Goal: Task Accomplishment & Management: Use online tool/utility

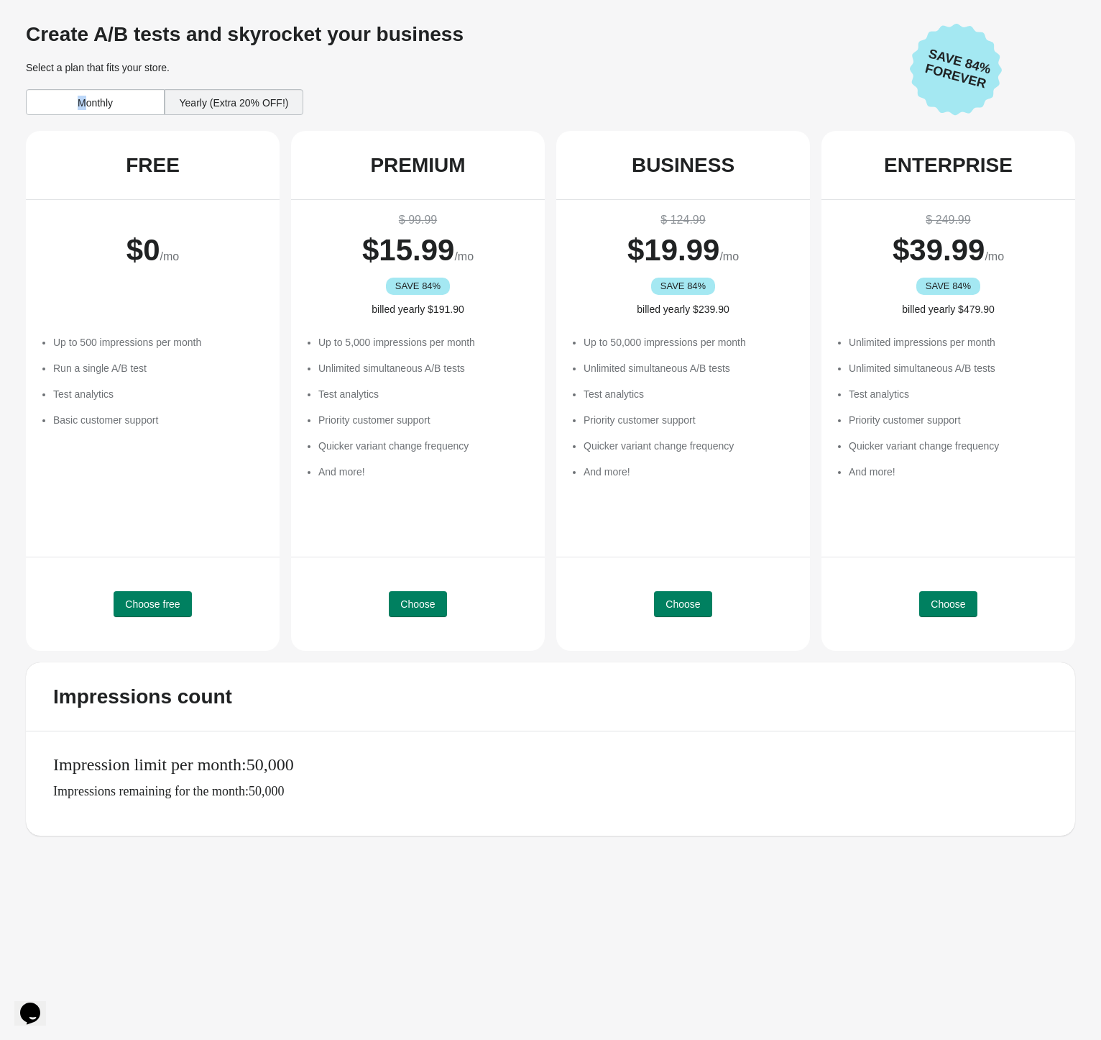
click at [83, 103] on div "Monthly" at bounding box center [95, 102] width 139 height 26
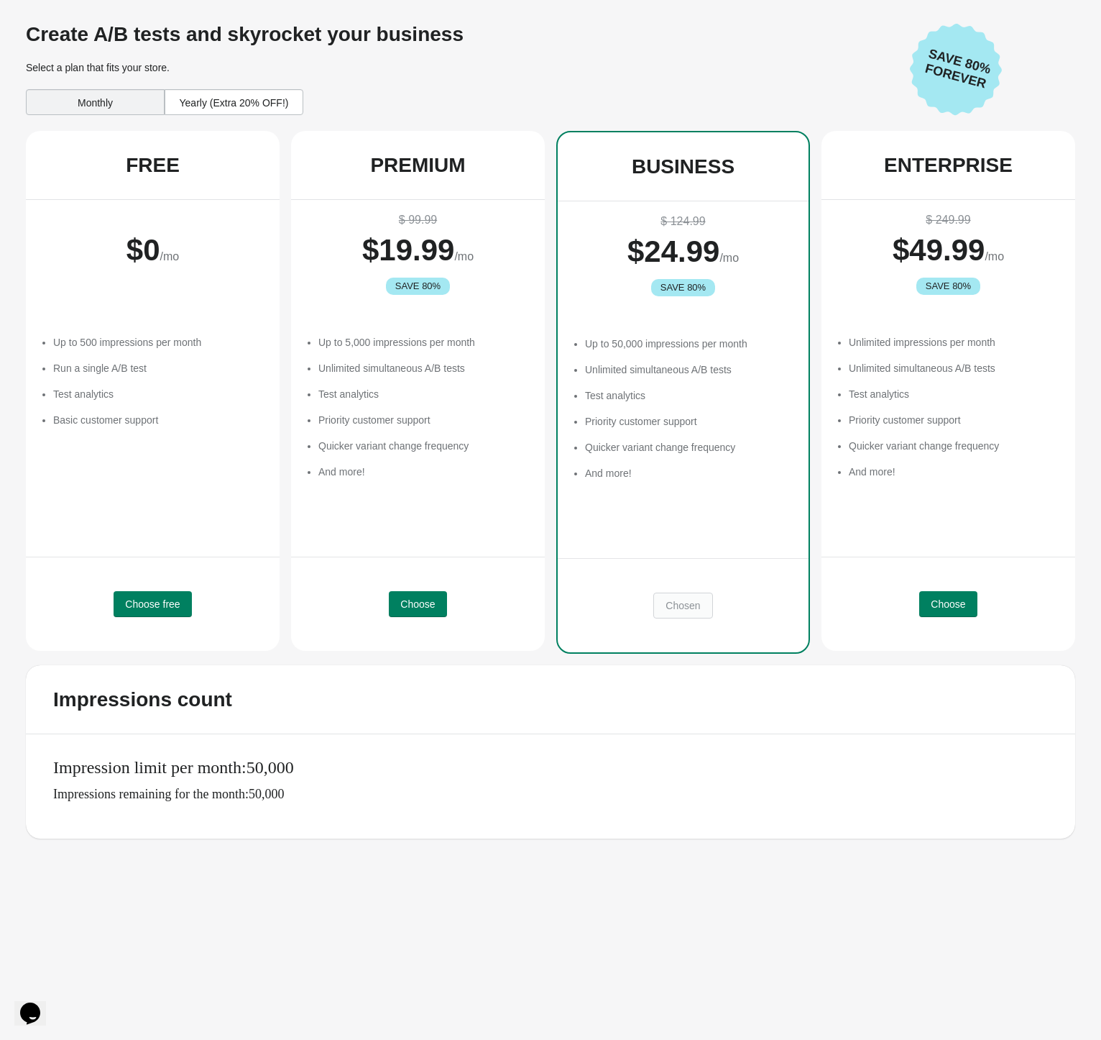
click at [949, 62] on span "Save 80% Forever" at bounding box center [958, 69] width 88 height 50
click at [194, 103] on div "Yearly (Extra 20% OFF!)" at bounding box center [234, 102] width 139 height 26
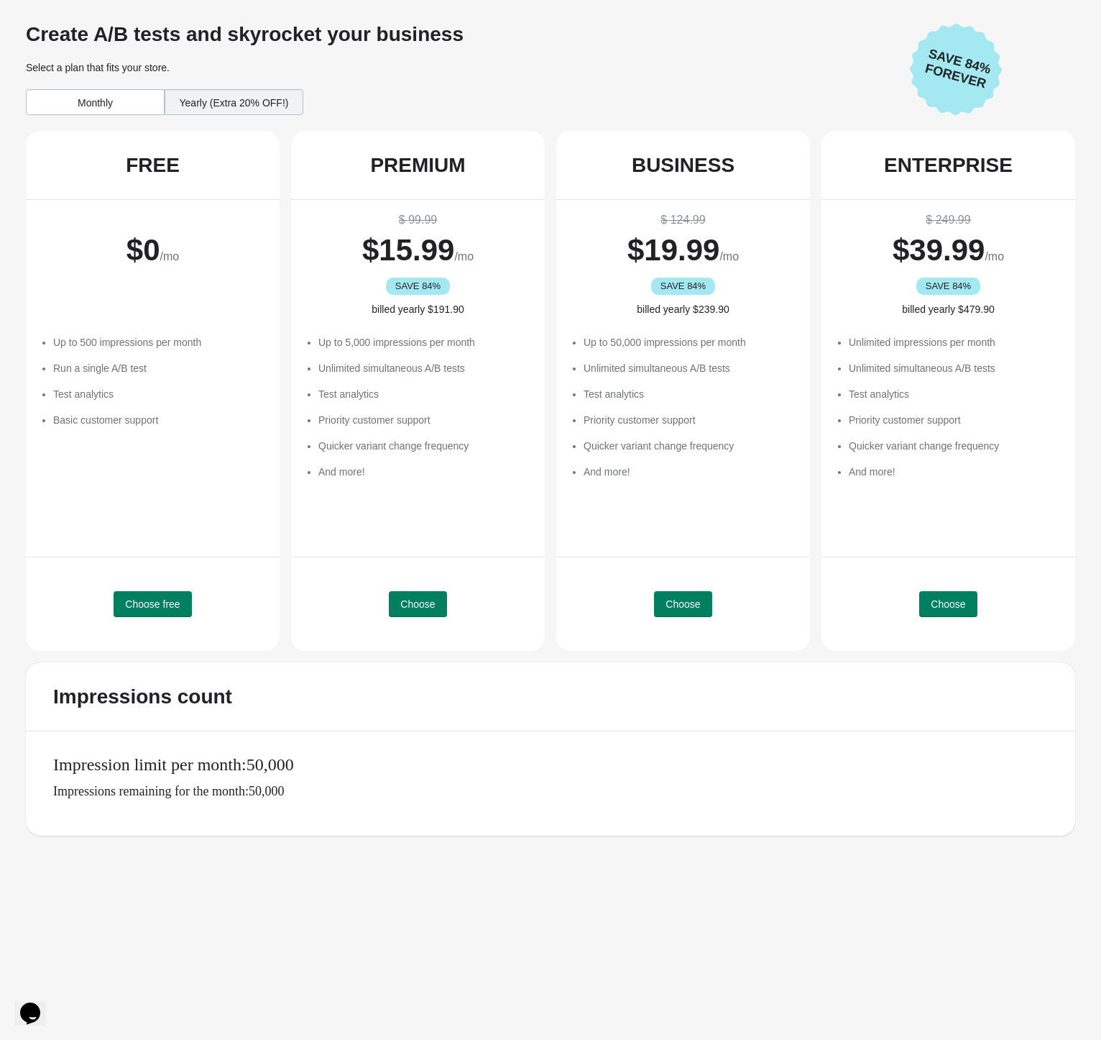
click at [147, 109] on div "Monthly" at bounding box center [95, 102] width 139 height 26
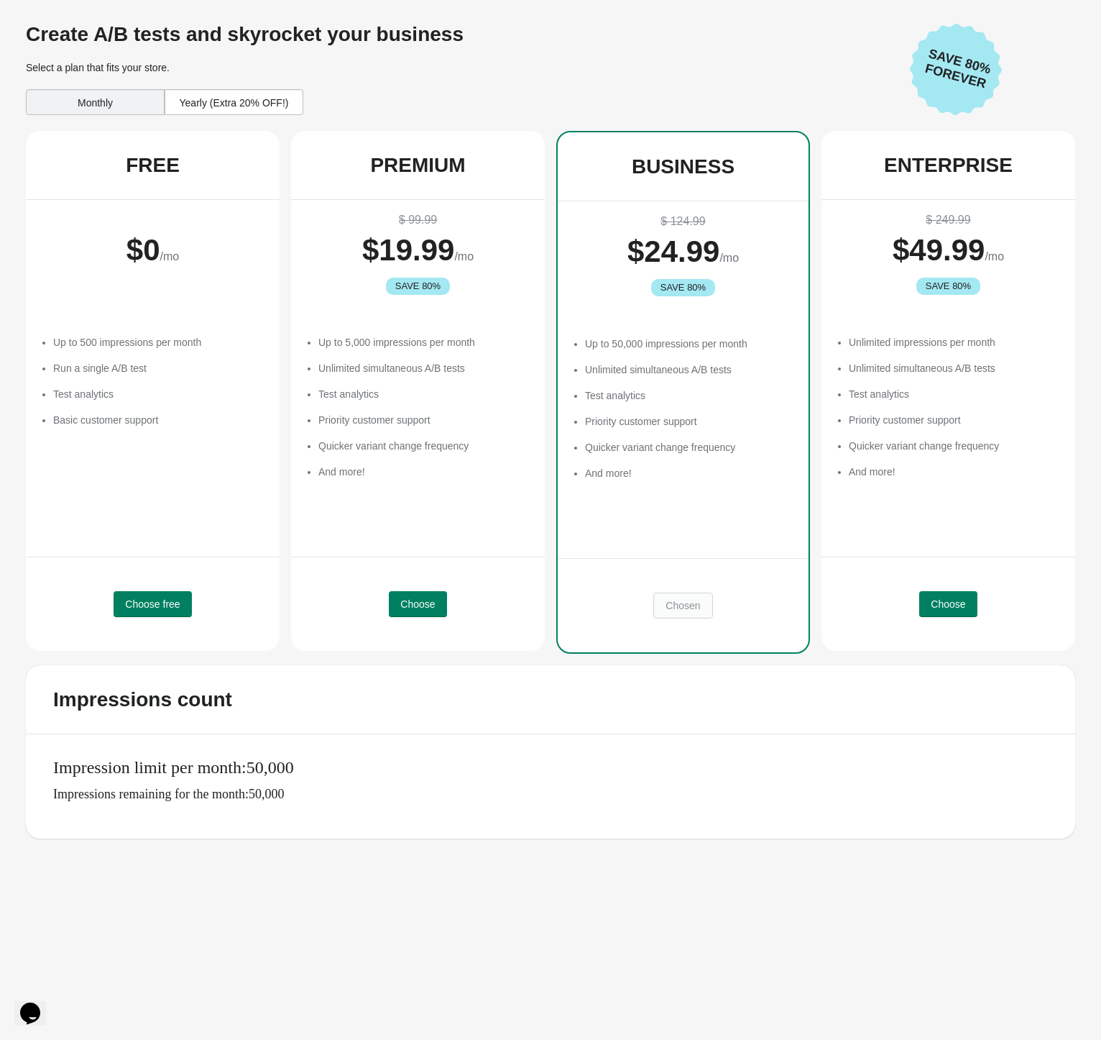
click at [186, 106] on div "Yearly (Extra 20% OFF!)" at bounding box center [234, 102] width 139 height 26
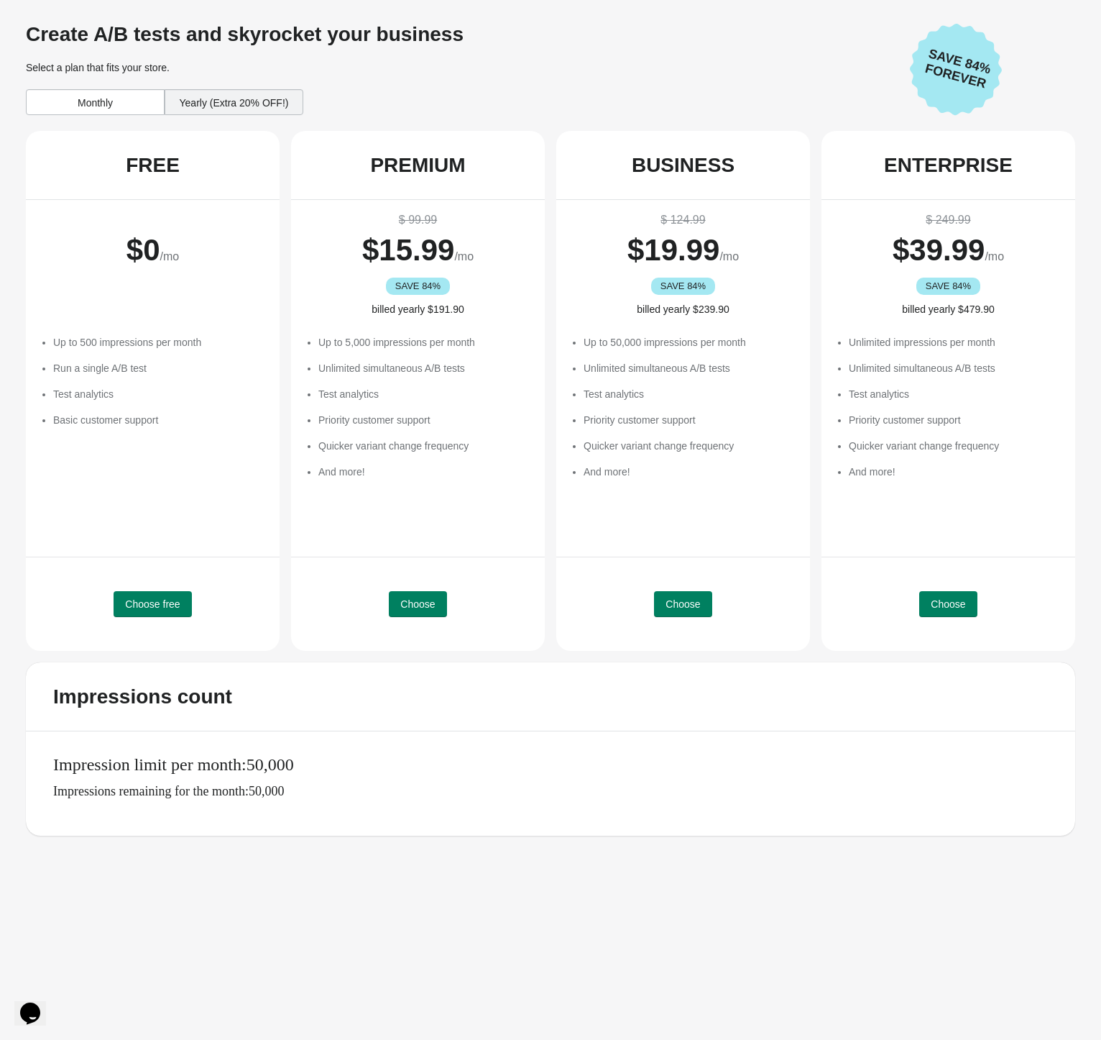
click at [121, 109] on div "Monthly" at bounding box center [95, 102] width 139 height 26
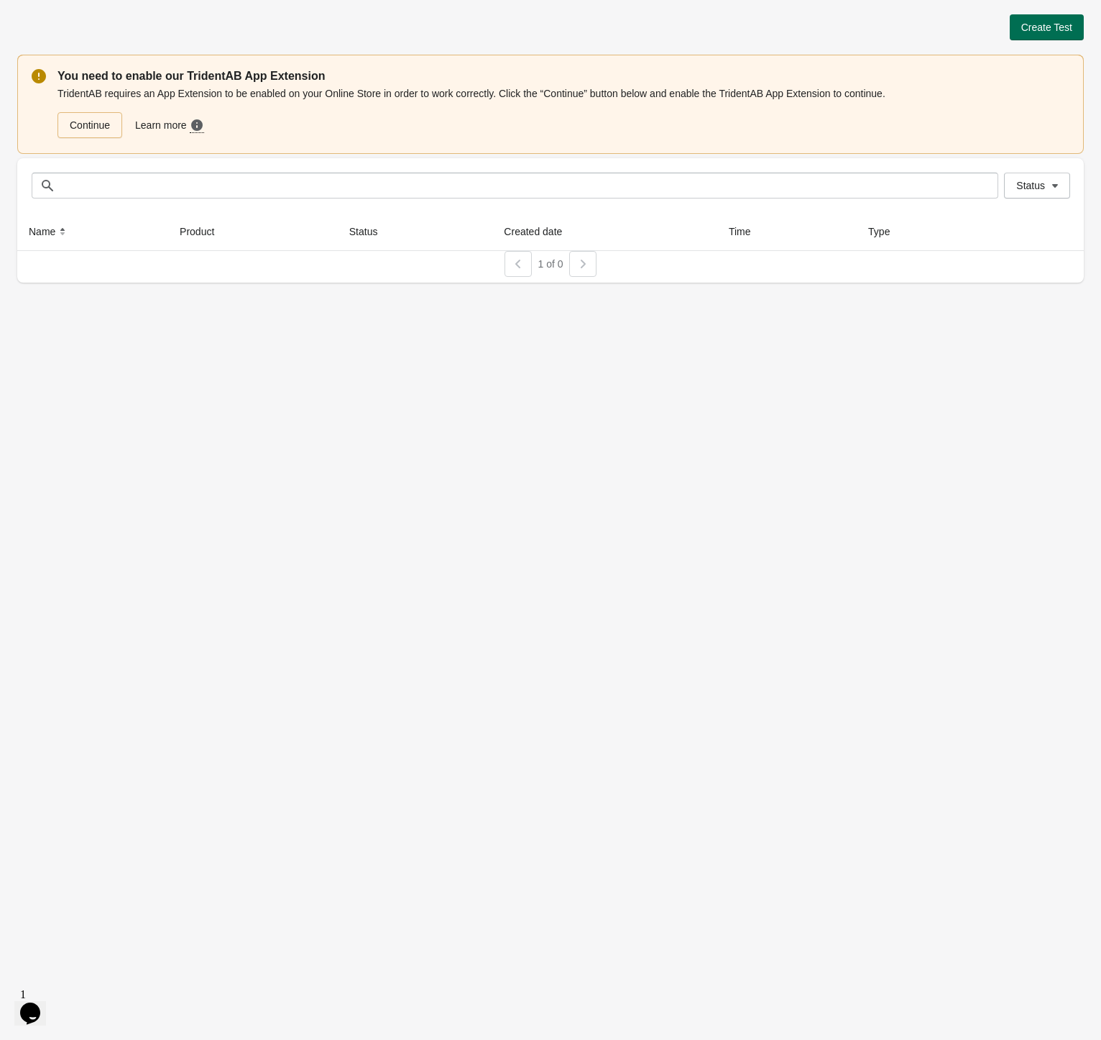
click at [1029, 28] on span "Create Test" at bounding box center [1047, 28] width 51 height 12
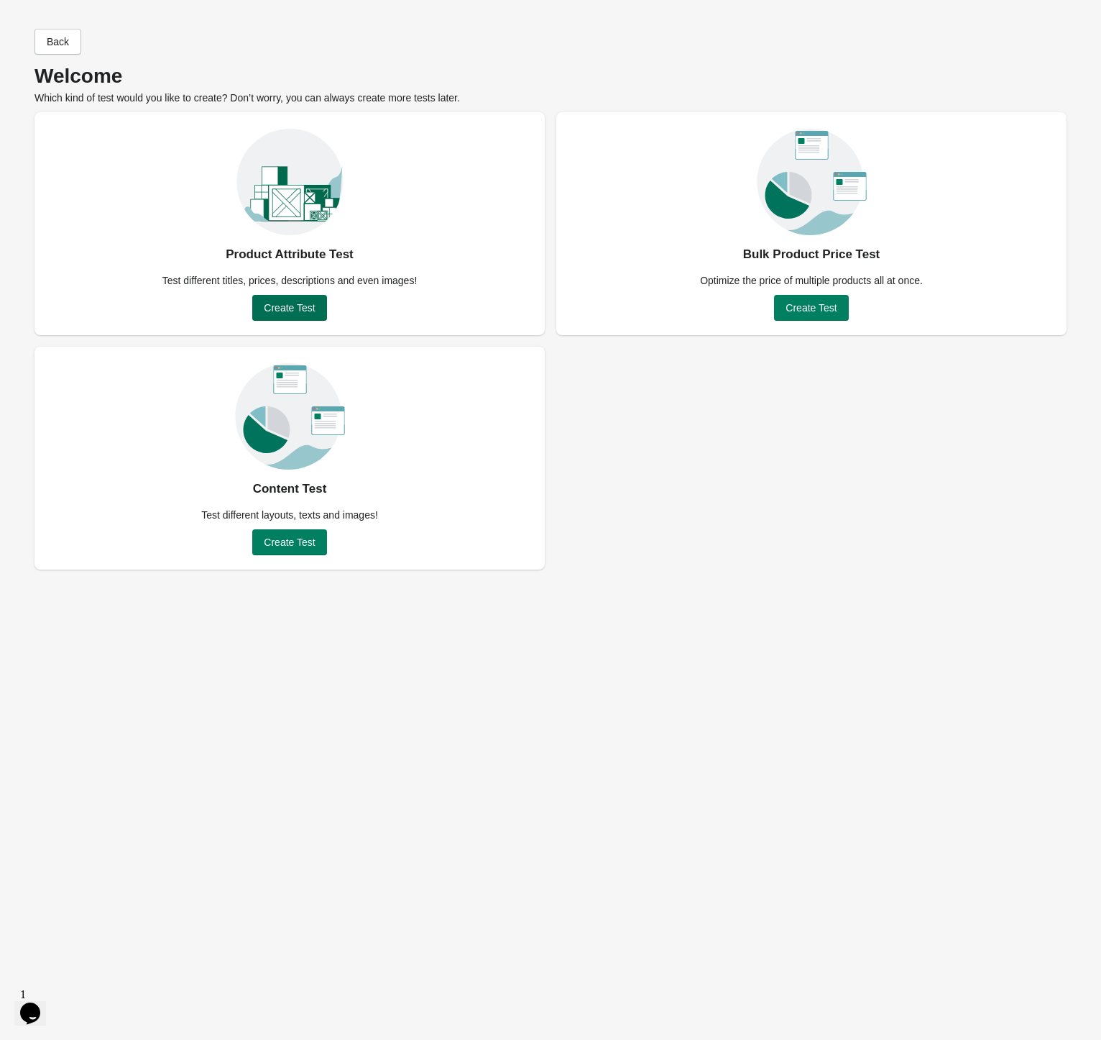
click at [308, 304] on span "Create Test" at bounding box center [289, 308] width 51 height 12
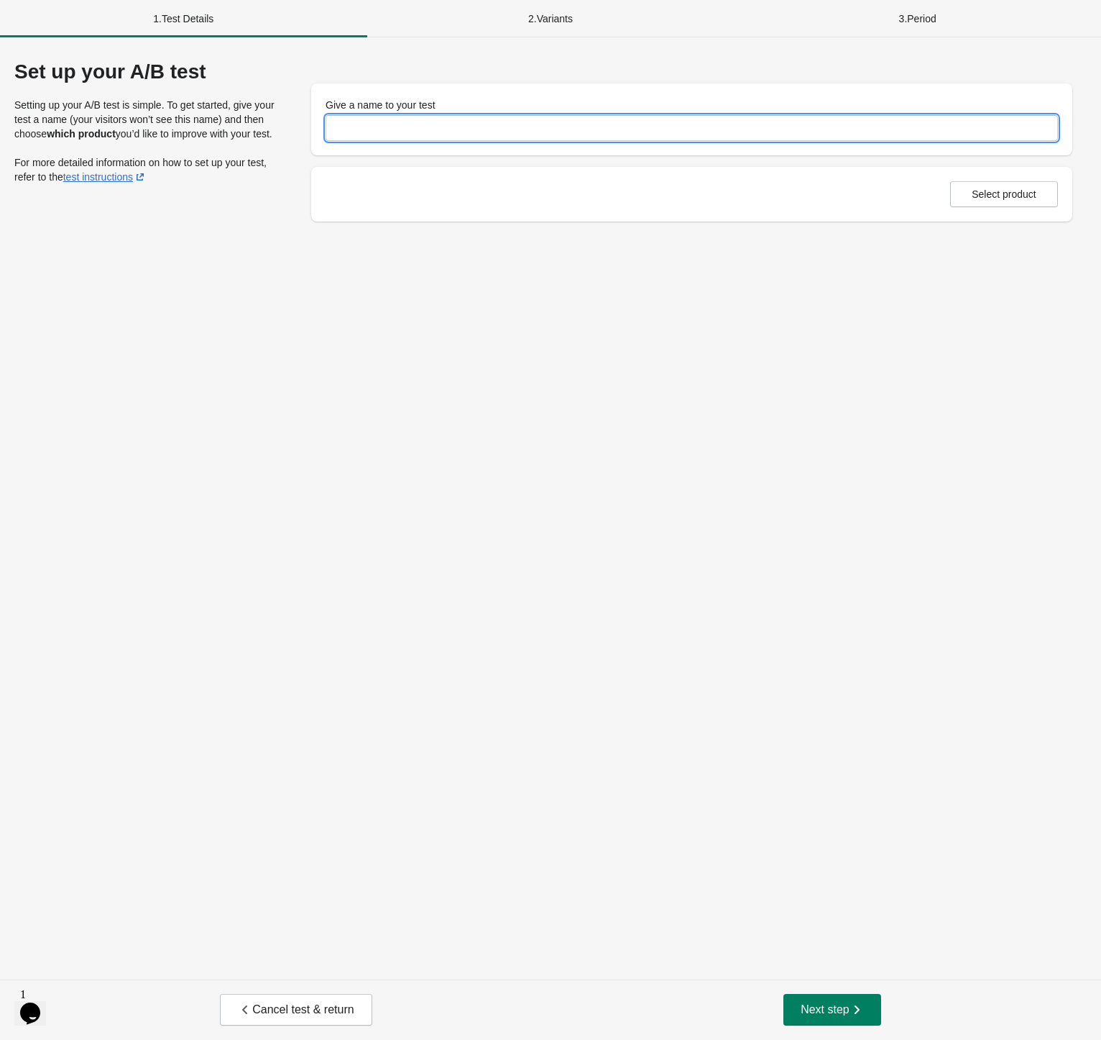
click at [401, 132] on input "Give a name to your test" at bounding box center [692, 128] width 733 height 26
type input "*********"
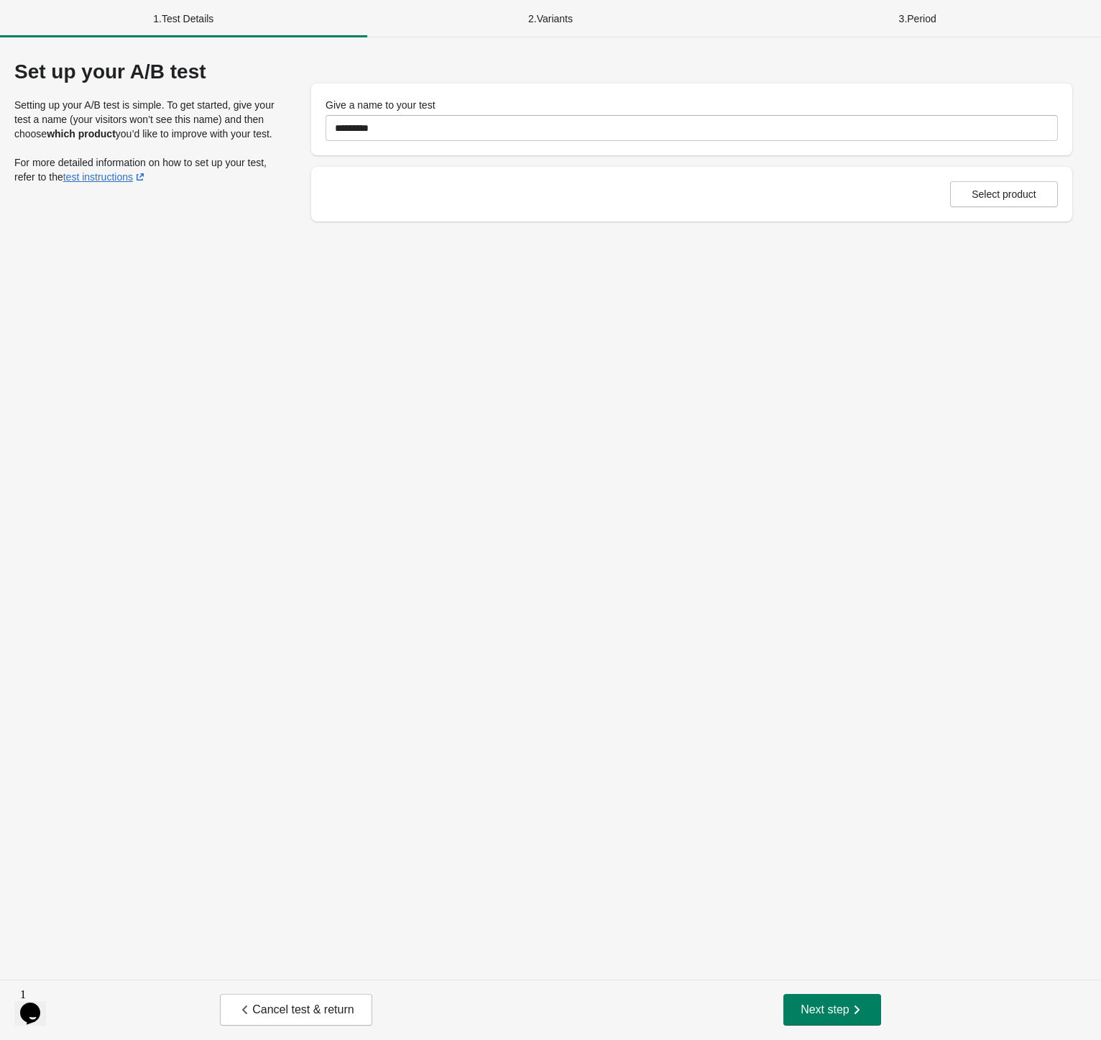
drag, startPoint x: 495, startPoint y: 433, endPoint x: 503, endPoint y: 431, distance: 8.7
click at [495, 433] on div "Set up your A/B test Setting up your A/B test is simple. To get started, give y…" at bounding box center [550, 508] width 1101 height 942
click at [978, 194] on span "Select product" at bounding box center [1004, 194] width 65 height 12
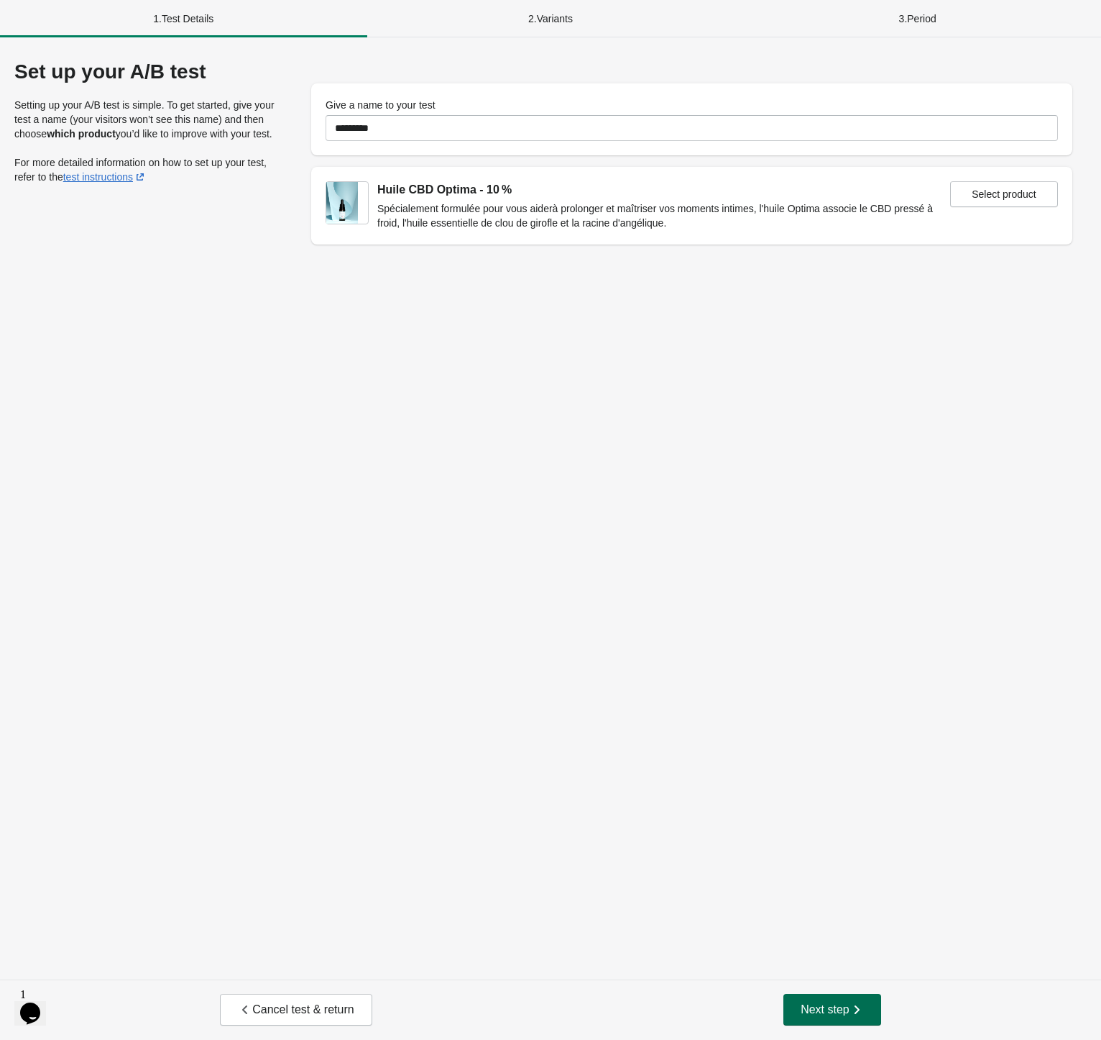
click at [840, 1009] on span "Next step" at bounding box center [832, 1009] width 63 height 14
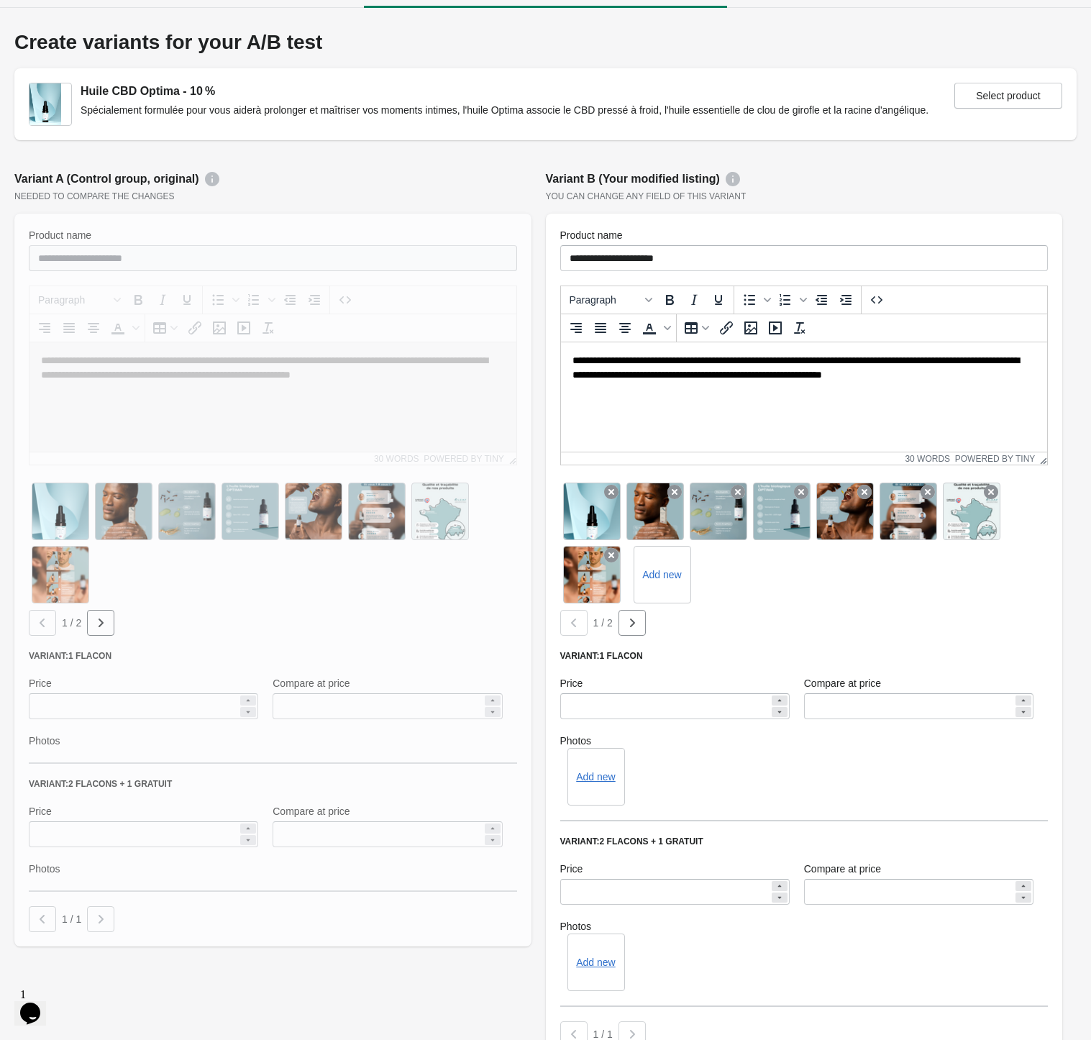
scroll to position [216, 0]
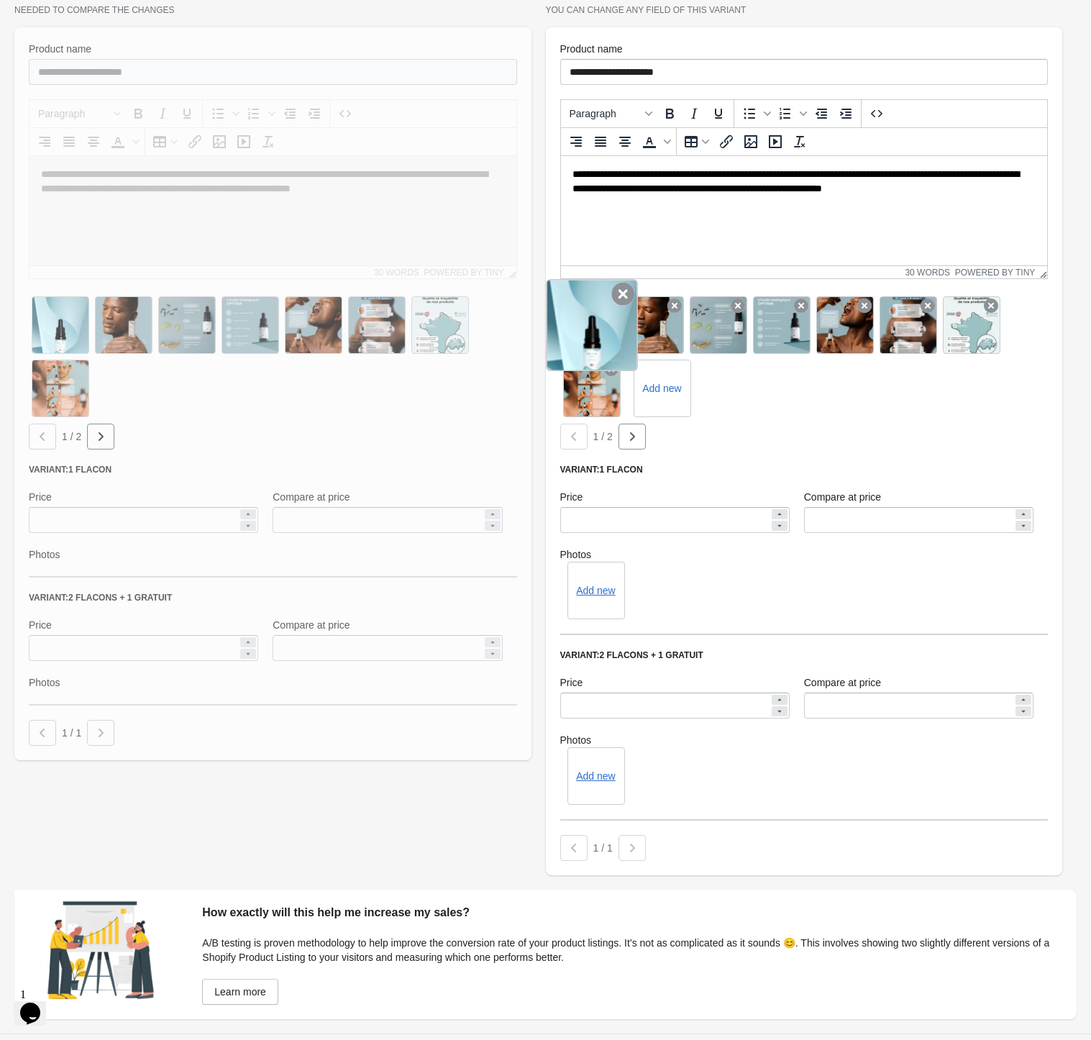
click at [622, 295] on icon at bounding box center [622, 294] width 23 height 23
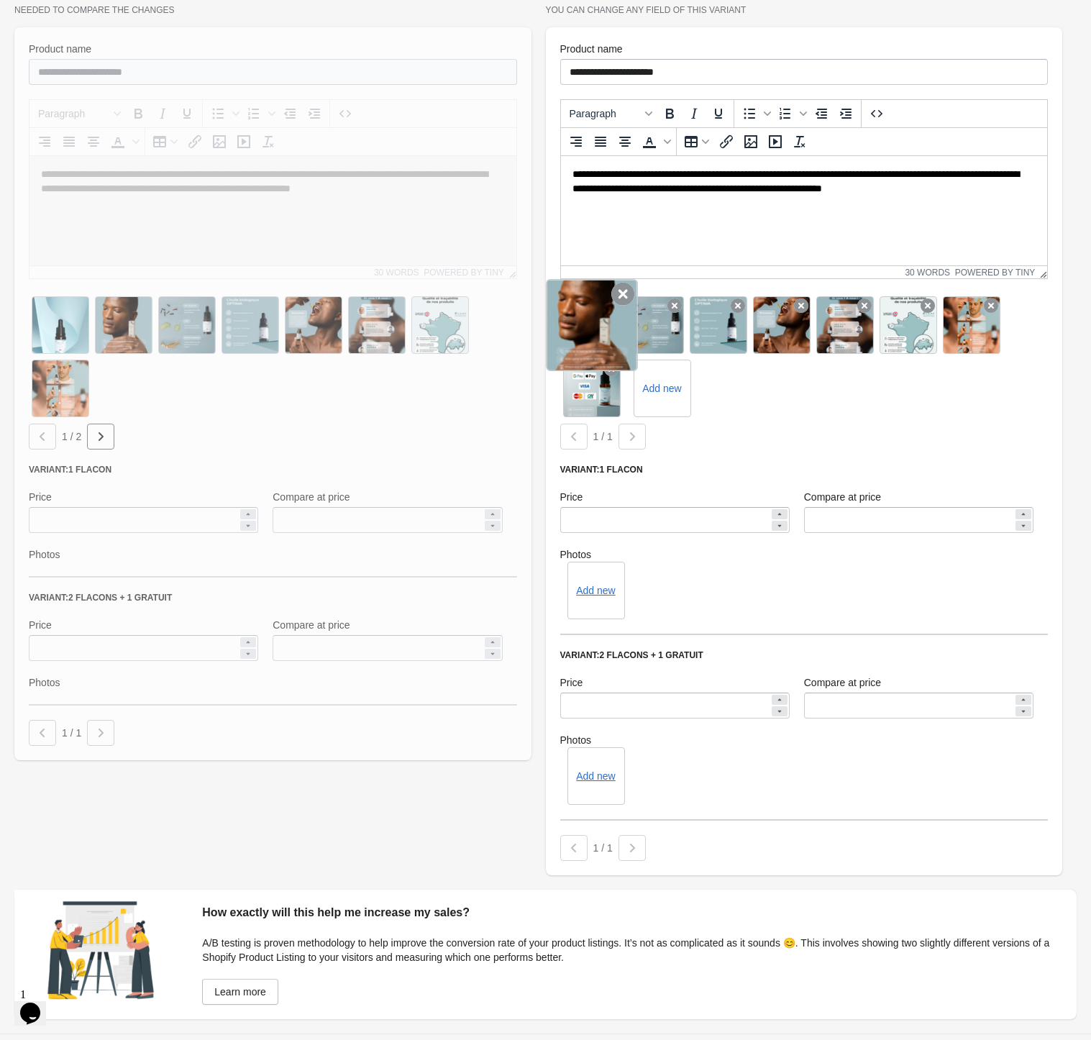
click at [612, 300] on icon at bounding box center [622, 294] width 23 height 23
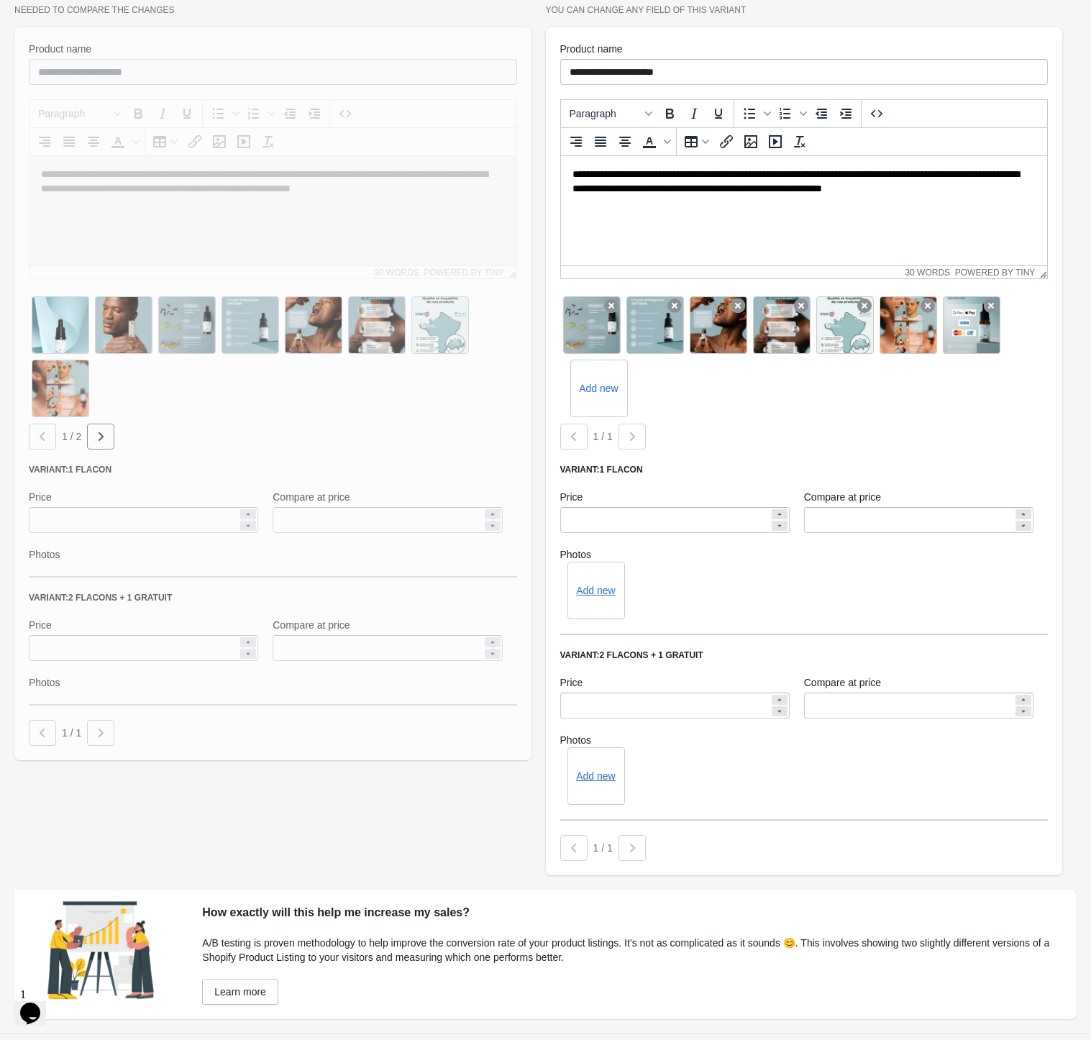
click at [612, 300] on icon at bounding box center [611, 305] width 14 height 14
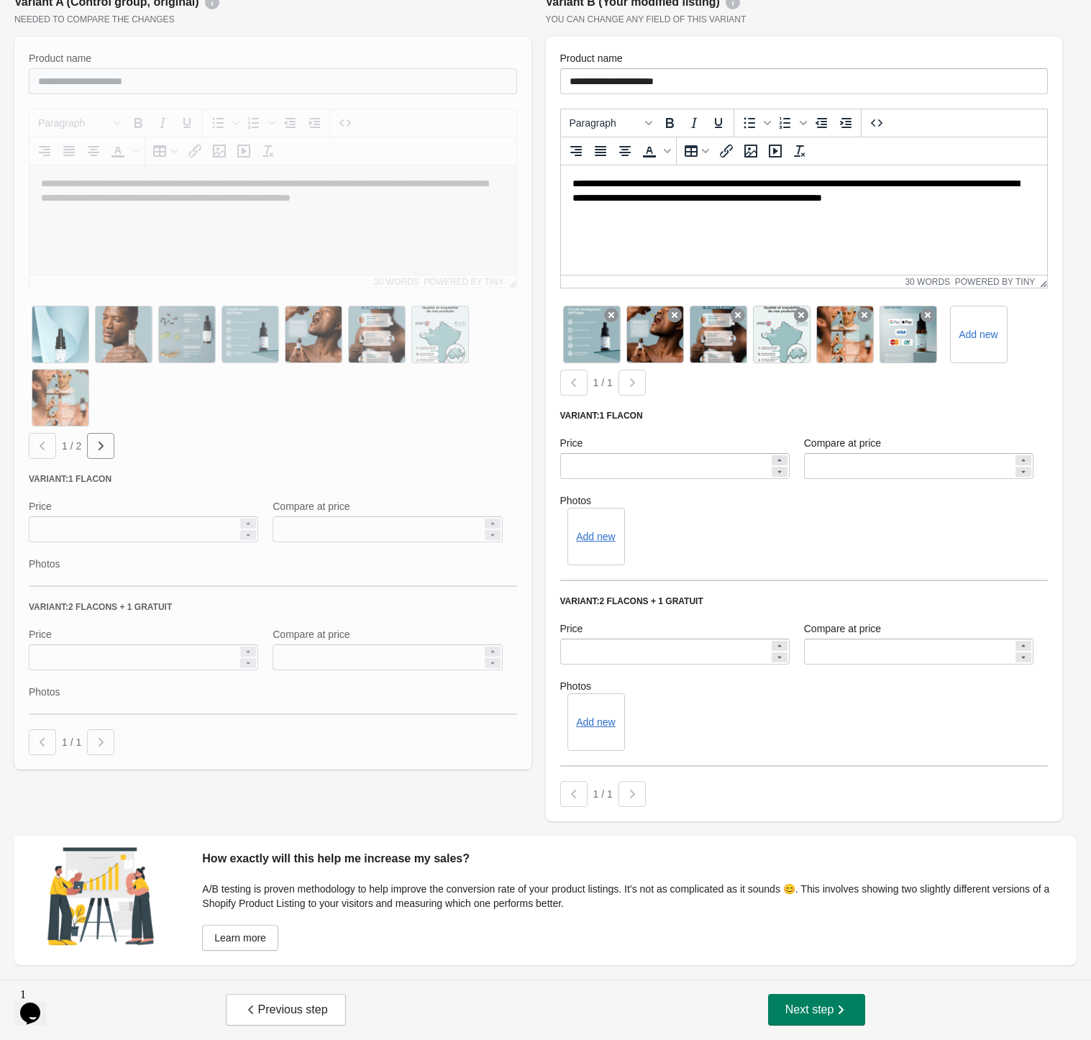
scroll to position [205, 0]
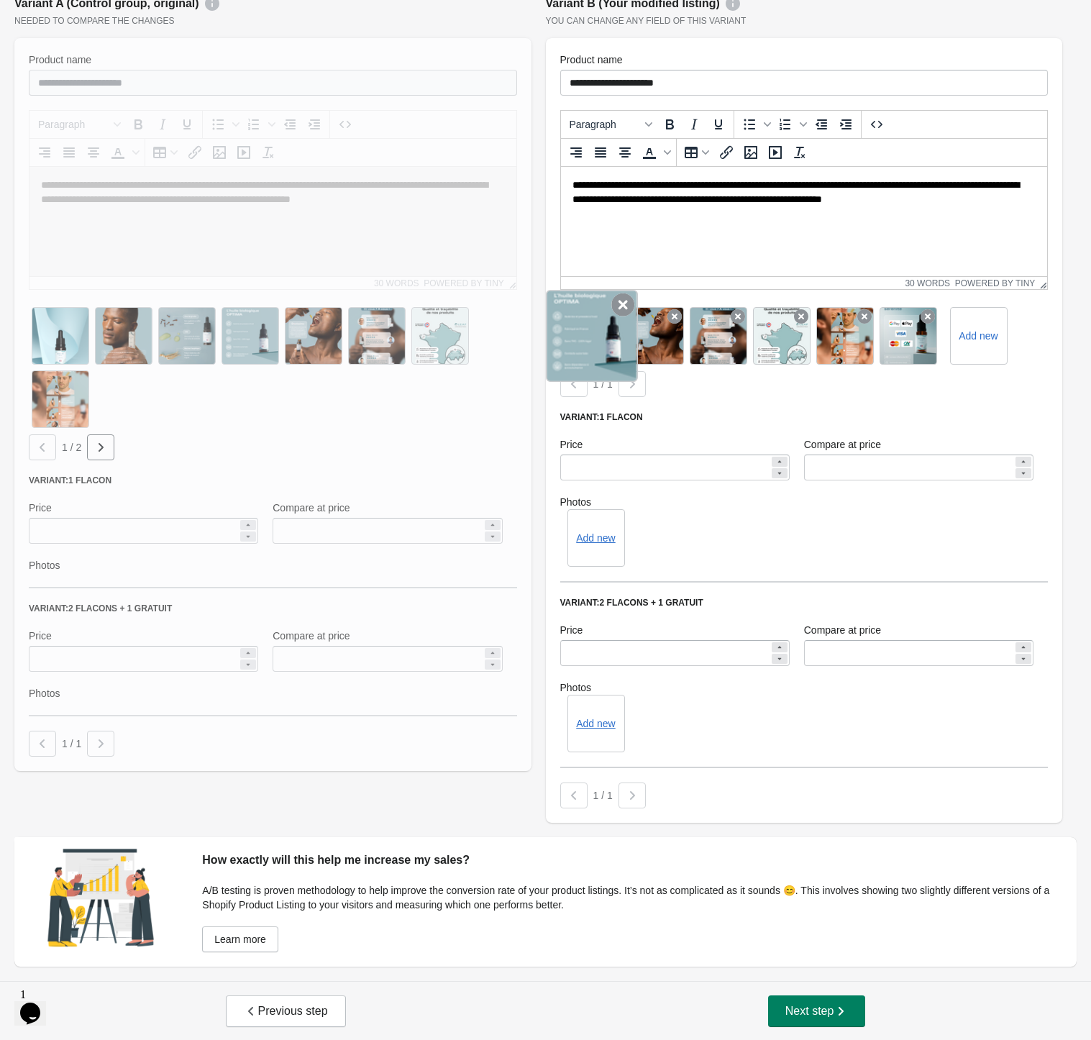
click at [614, 311] on icon at bounding box center [622, 304] width 23 height 23
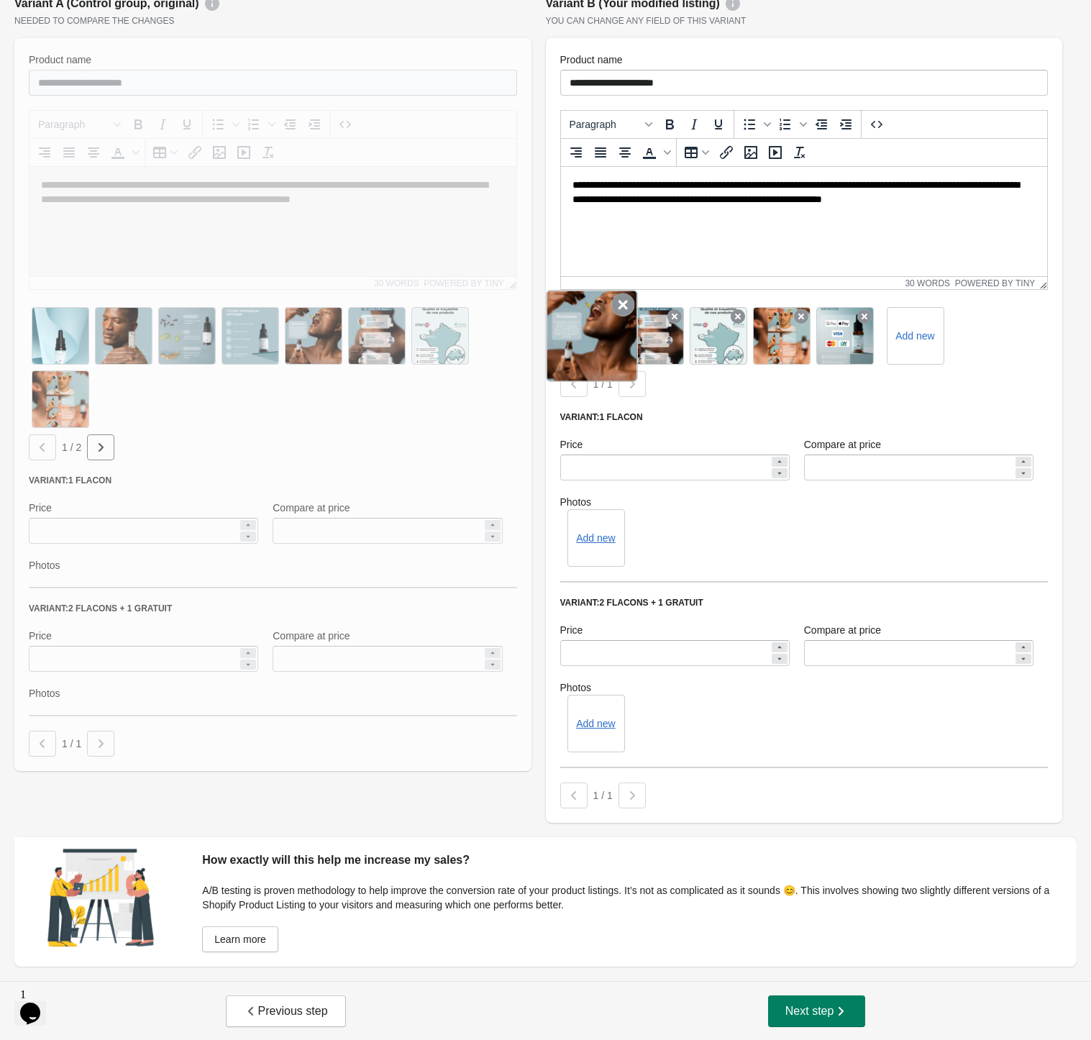
click at [615, 312] on icon at bounding box center [622, 304] width 23 height 23
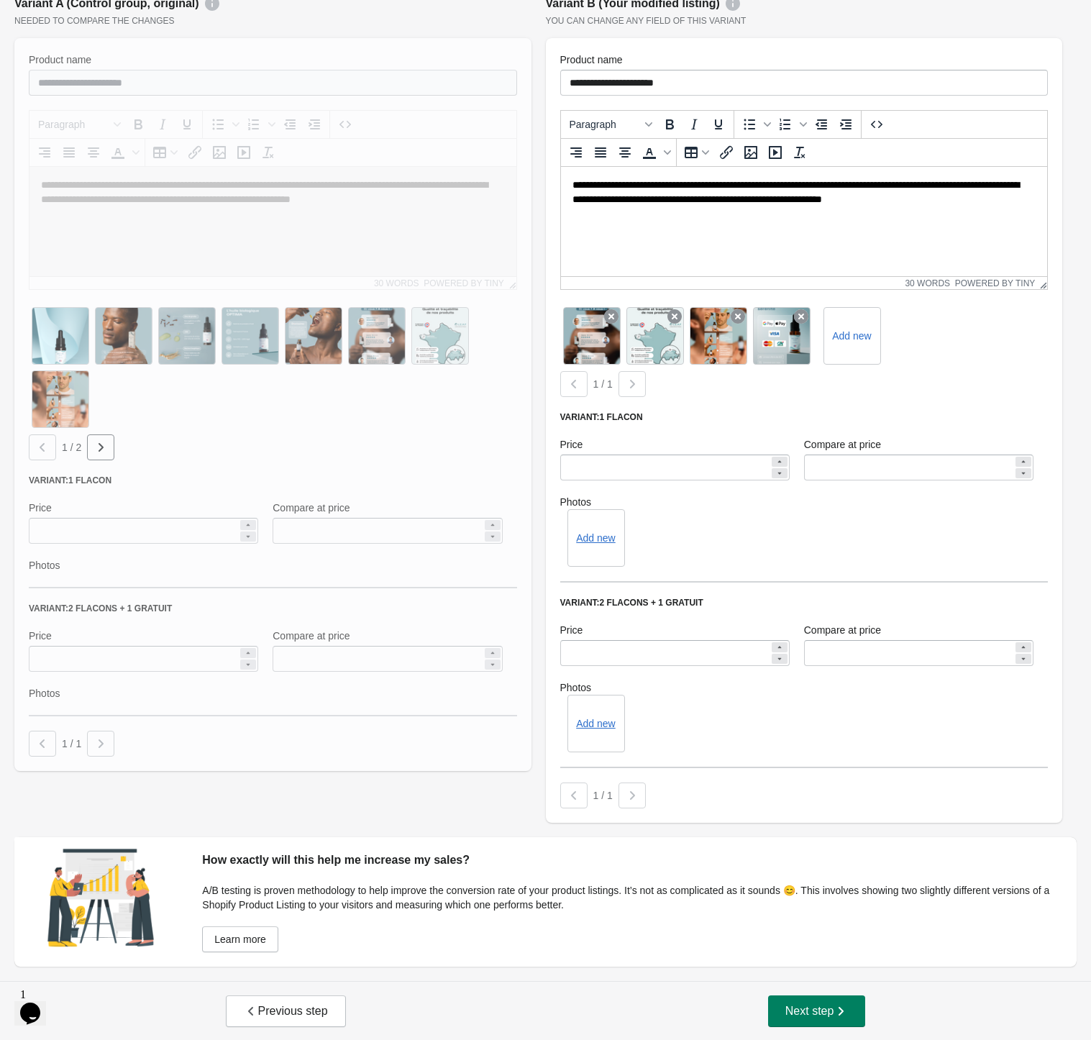
click at [615, 312] on icon at bounding box center [611, 316] width 14 height 14
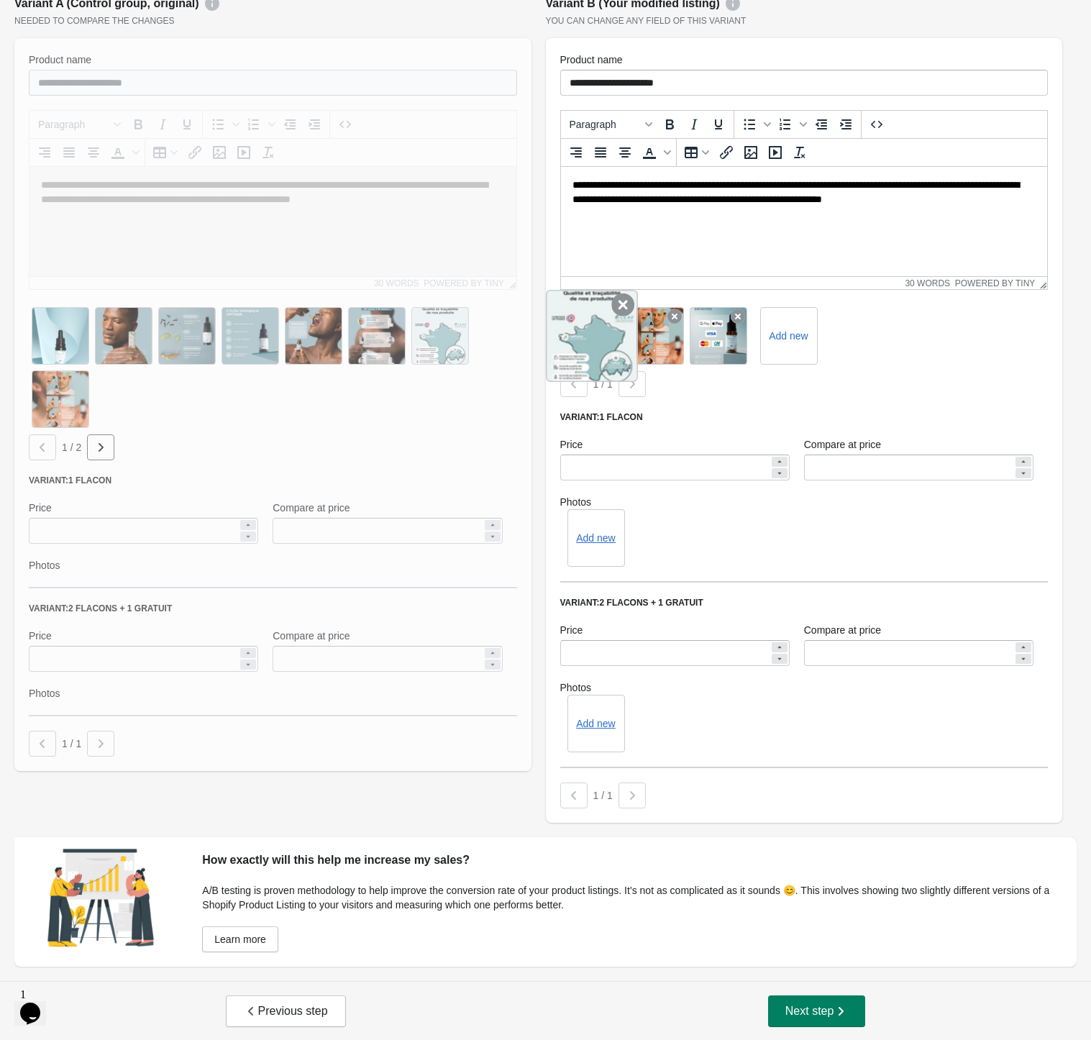
click at [615, 312] on icon at bounding box center [622, 304] width 23 height 23
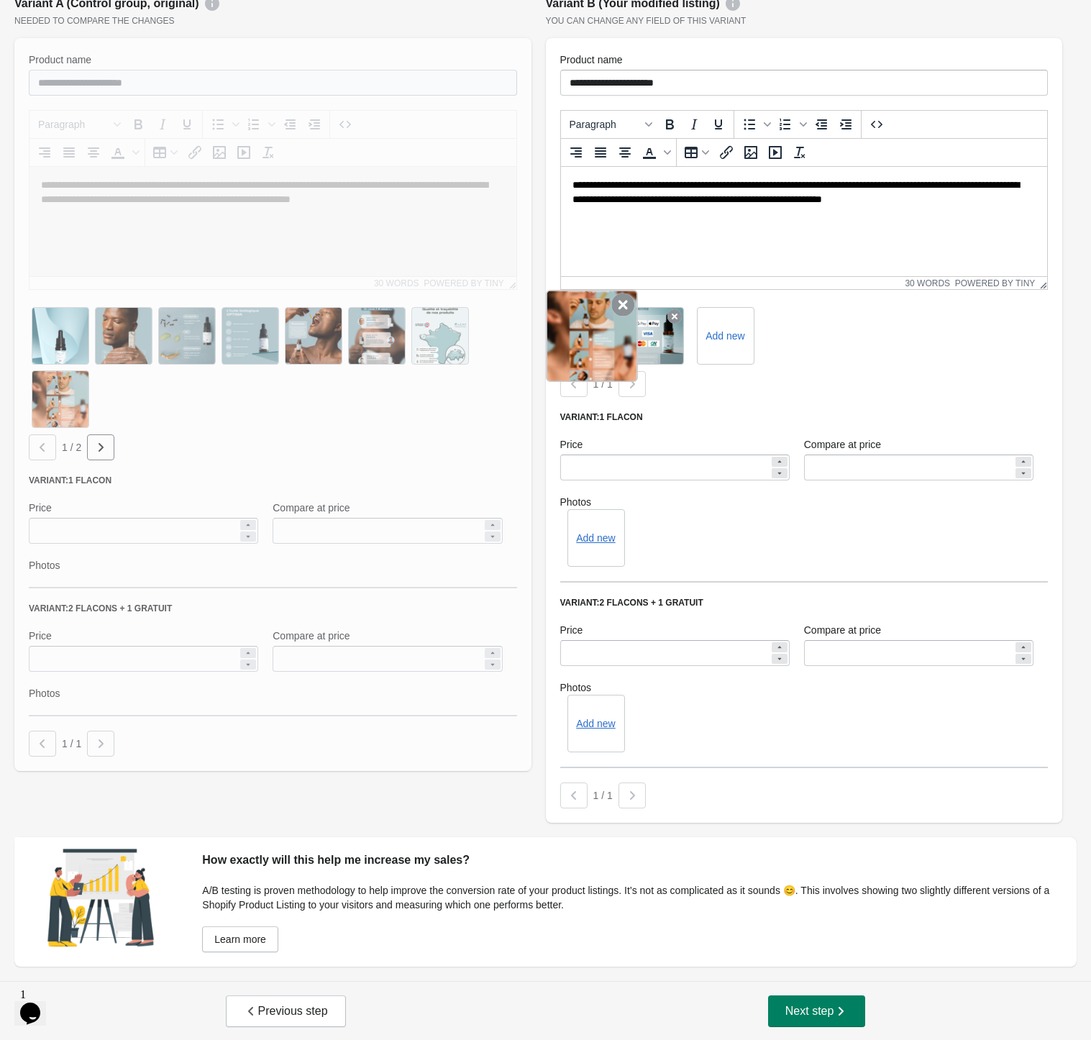
click at [616, 312] on icon at bounding box center [622, 304] width 23 height 23
click at [618, 312] on icon at bounding box center [622, 304] width 23 height 23
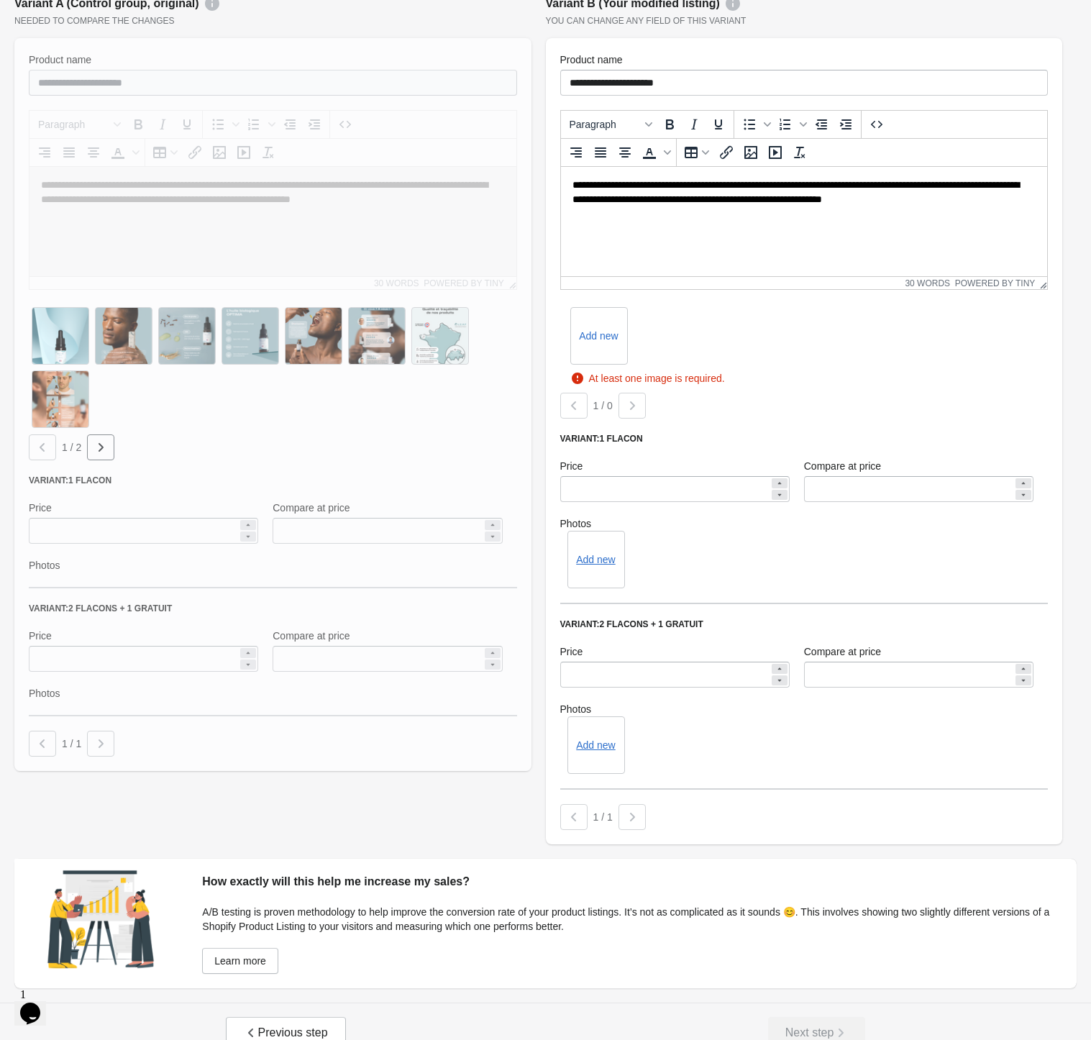
scroll to position [216, 0]
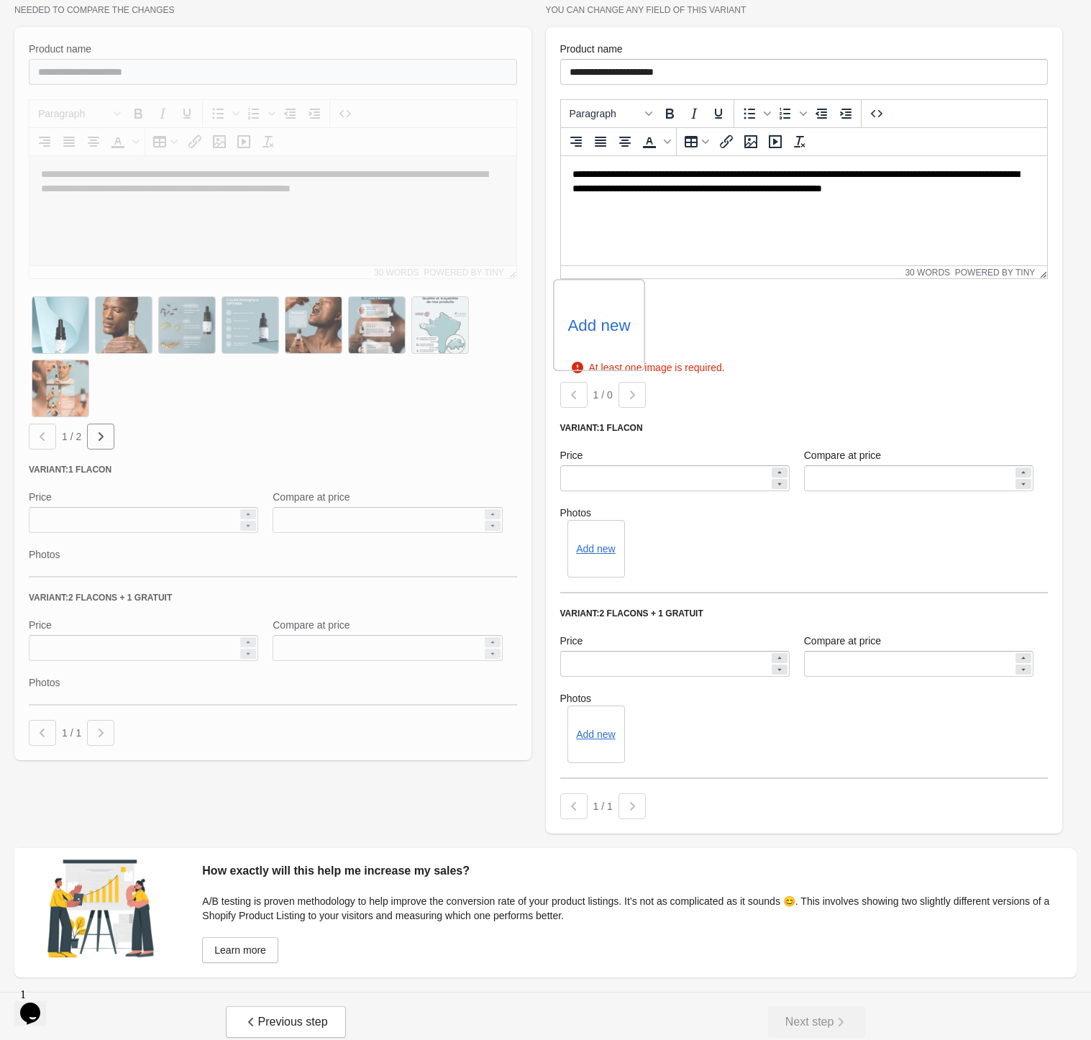
click at [617, 324] on label "Add new" at bounding box center [598, 324] width 63 height 23
click at [0, 0] on input "Add new" at bounding box center [0, 0] width 0 height 0
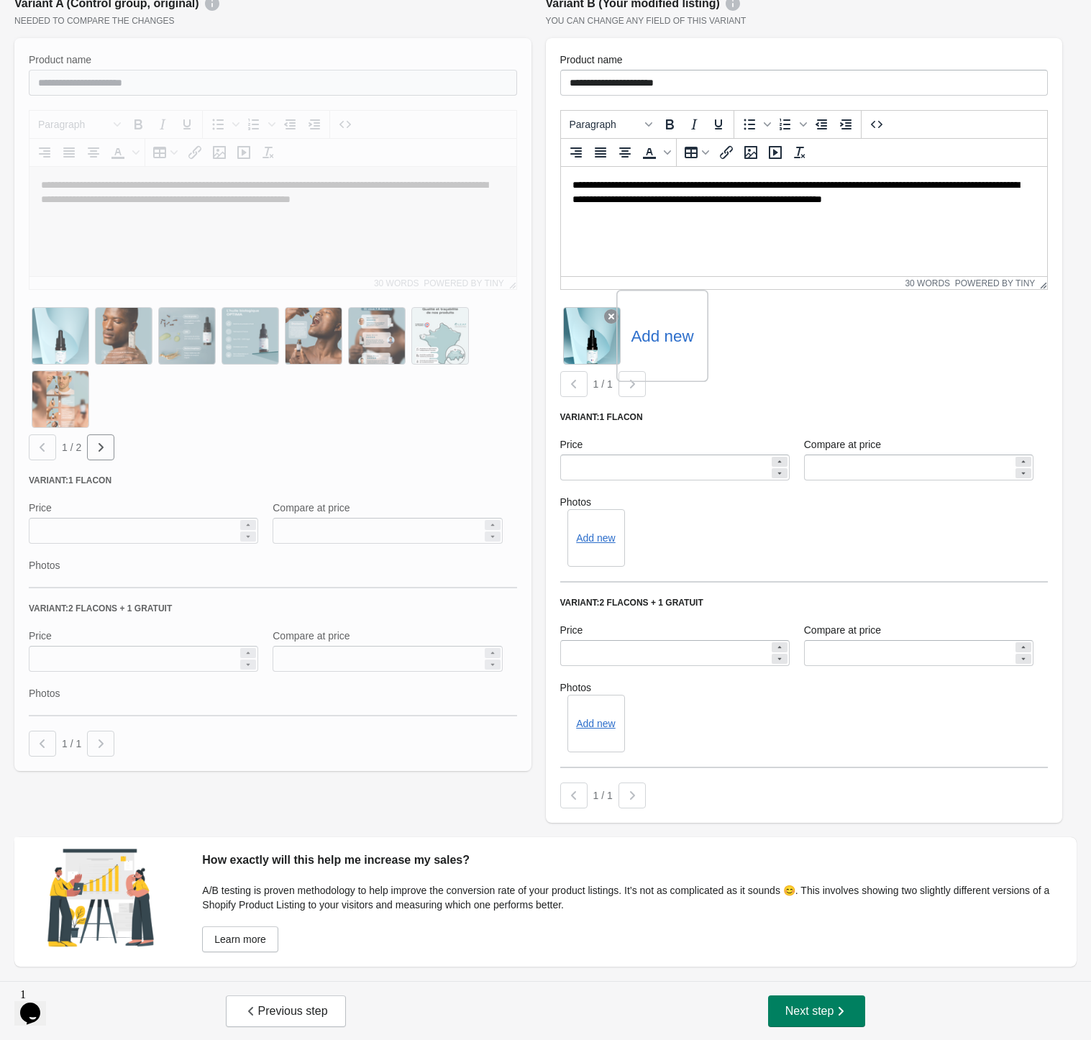
click at [666, 335] on label "Add new" at bounding box center [661, 335] width 63 height 23
click at [0, 0] on input "Add new" at bounding box center [0, 0] width 0 height 0
click at [728, 336] on label "Add new" at bounding box center [725, 335] width 63 height 23
click at [0, 0] on input "Add new" at bounding box center [0, 0] width 0 height 0
click at [799, 336] on label "Add new" at bounding box center [788, 335] width 63 height 23
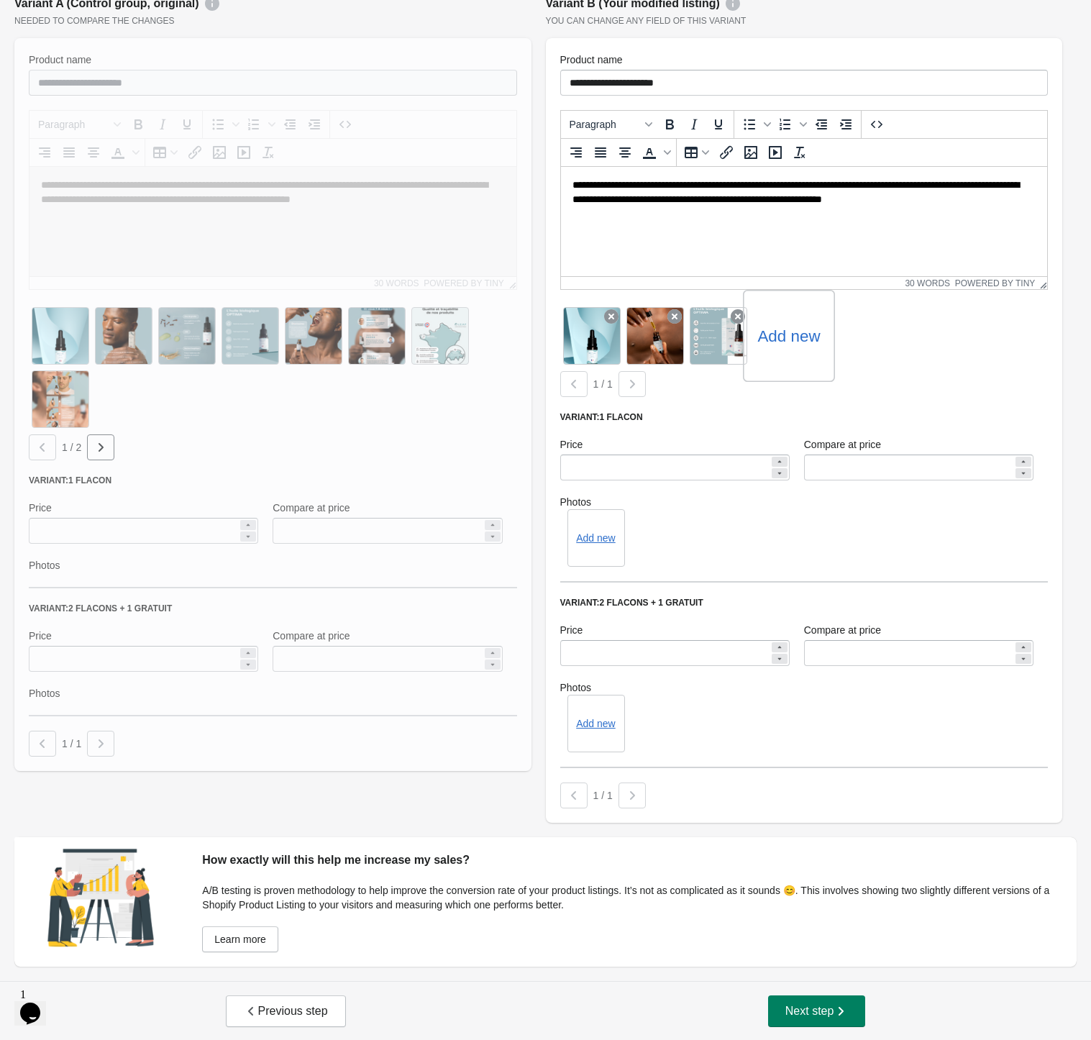
click at [0, 0] on input "Add new" at bounding box center [0, 0] width 0 height 0
click at [848, 336] on label "Add new" at bounding box center [851, 335] width 63 height 23
click at [0, 0] on input "Add new" at bounding box center [0, 0] width 0 height 0
click at [940, 321] on div "Add new" at bounding box center [915, 336] width 92 height 92
click at [929, 339] on label "Add new" at bounding box center [915, 335] width 63 height 23
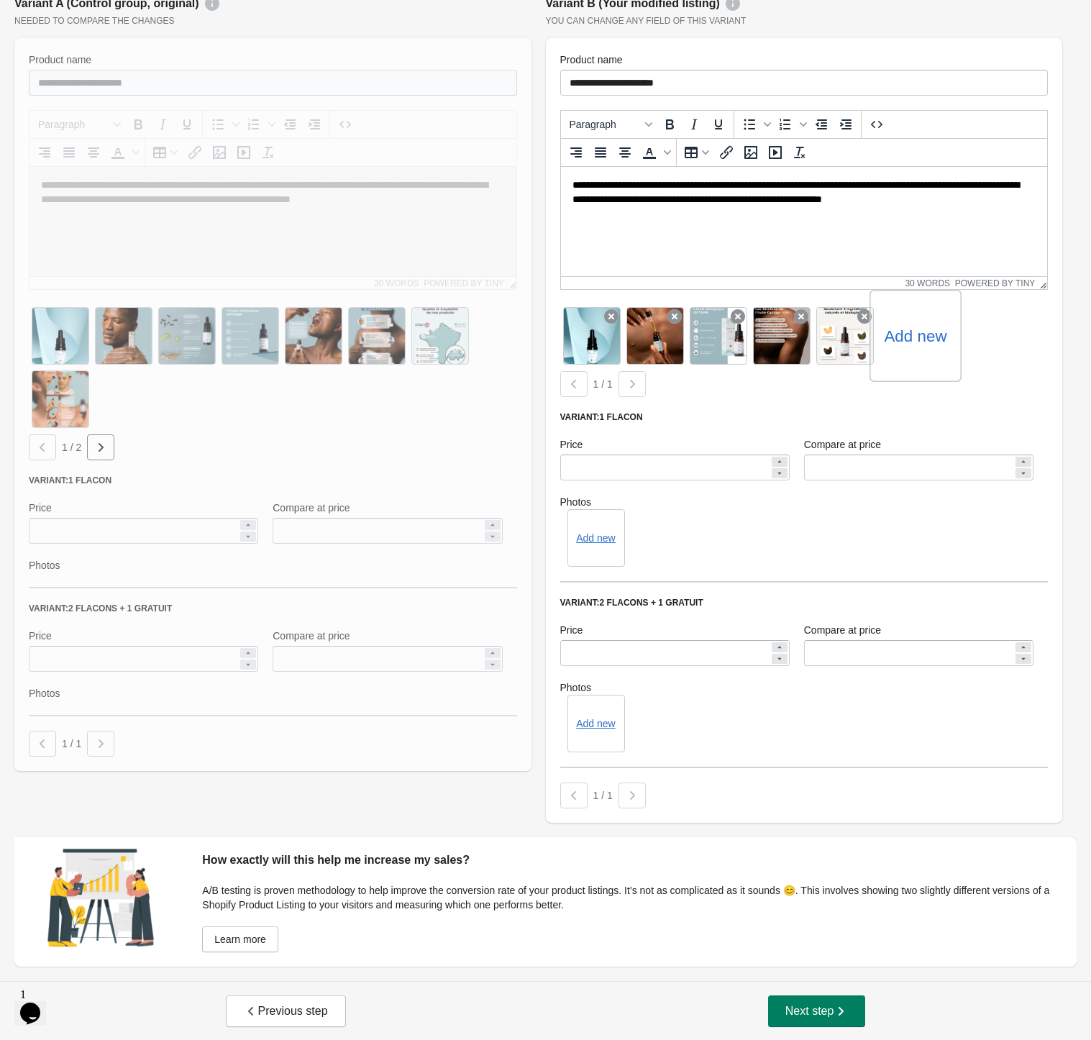
click at [0, 0] on input "Add new" at bounding box center [0, 0] width 0 height 0
click at [988, 348] on div "Add new" at bounding box center [978, 336] width 92 height 92
click at [981, 339] on label "Add new" at bounding box center [978, 335] width 63 height 23
click at [0, 0] on input "Add new" at bounding box center [0, 0] width 0 height 0
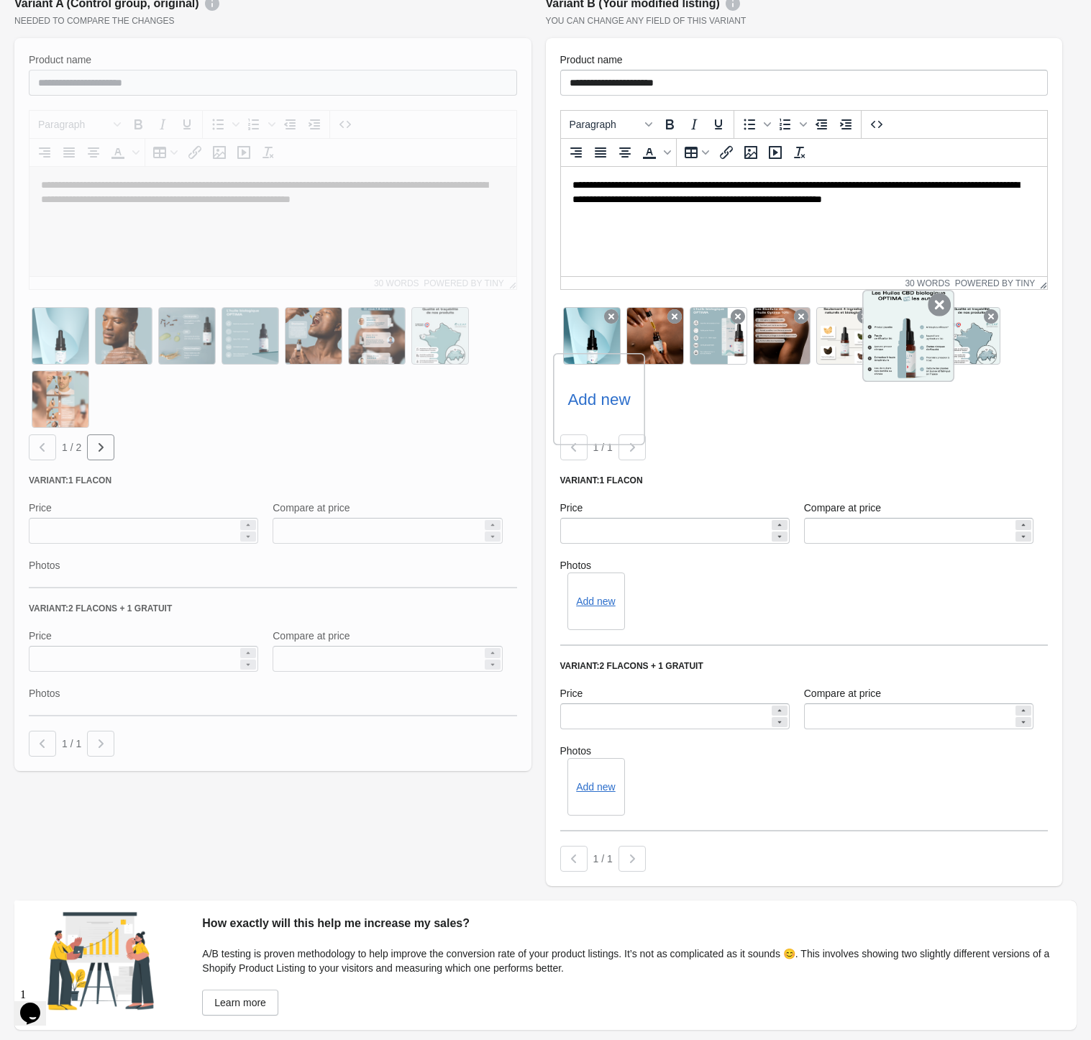
scroll to position [216, 0]
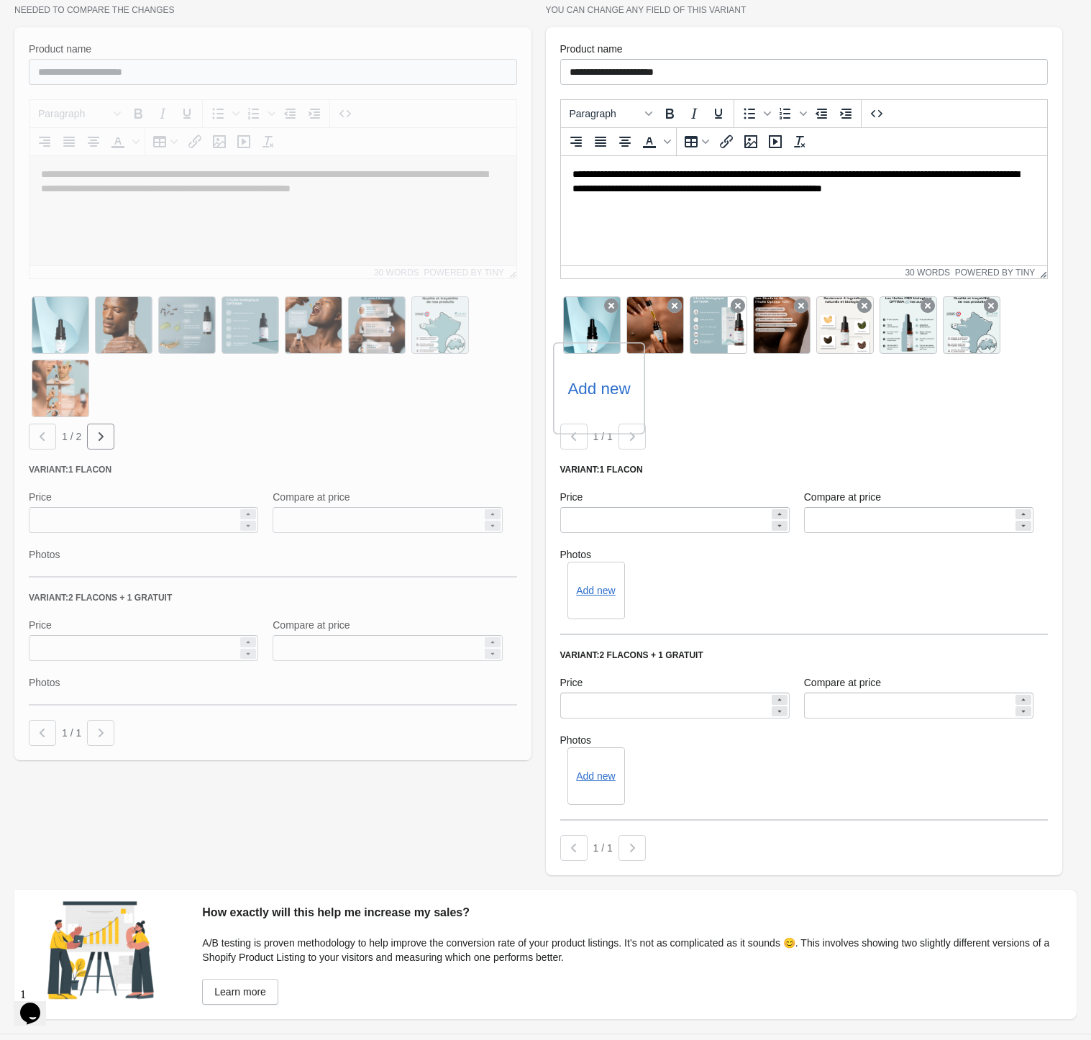
click at [597, 384] on label "Add new" at bounding box center [598, 388] width 63 height 23
click at [0, 0] on input "Add new" at bounding box center [0, 0] width 0 height 0
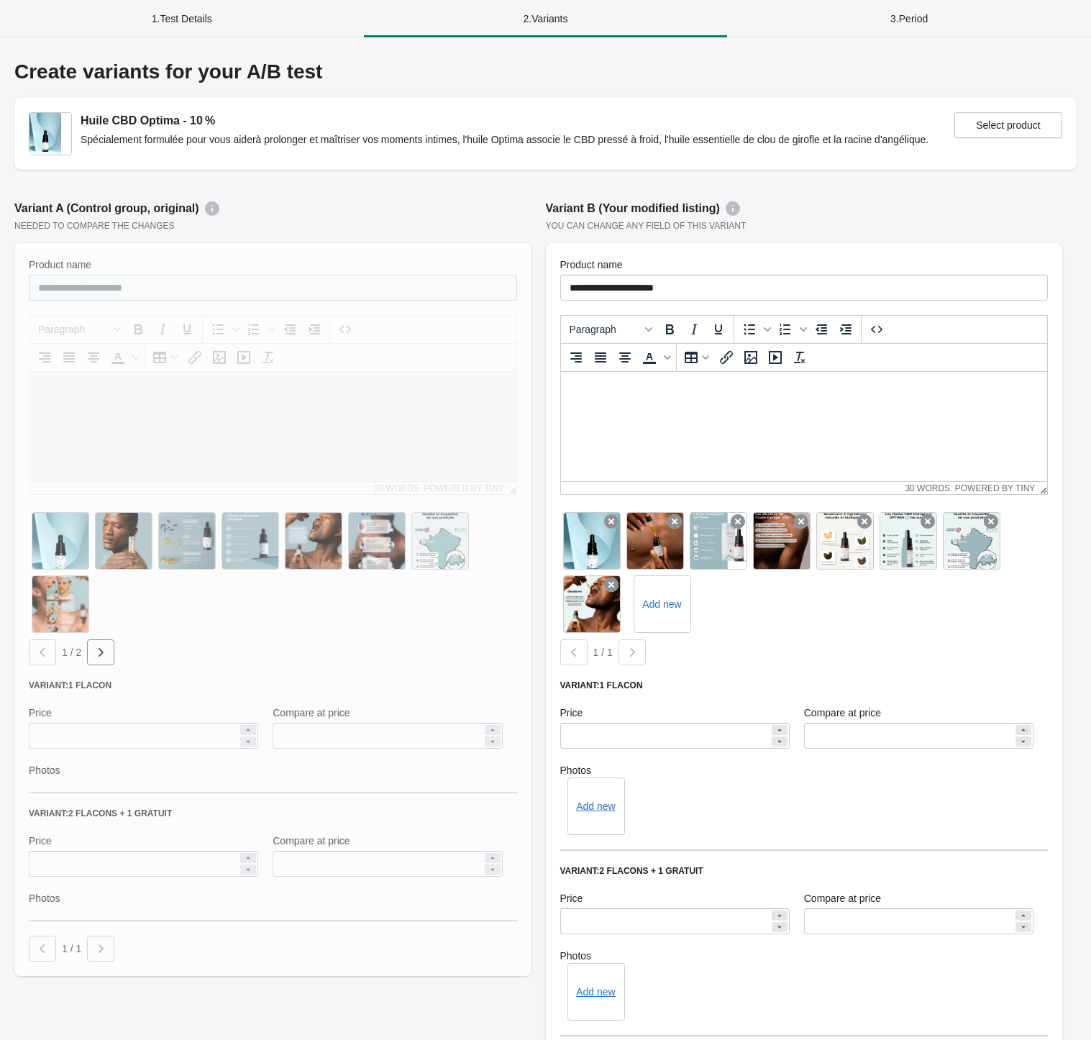
scroll to position [268, 0]
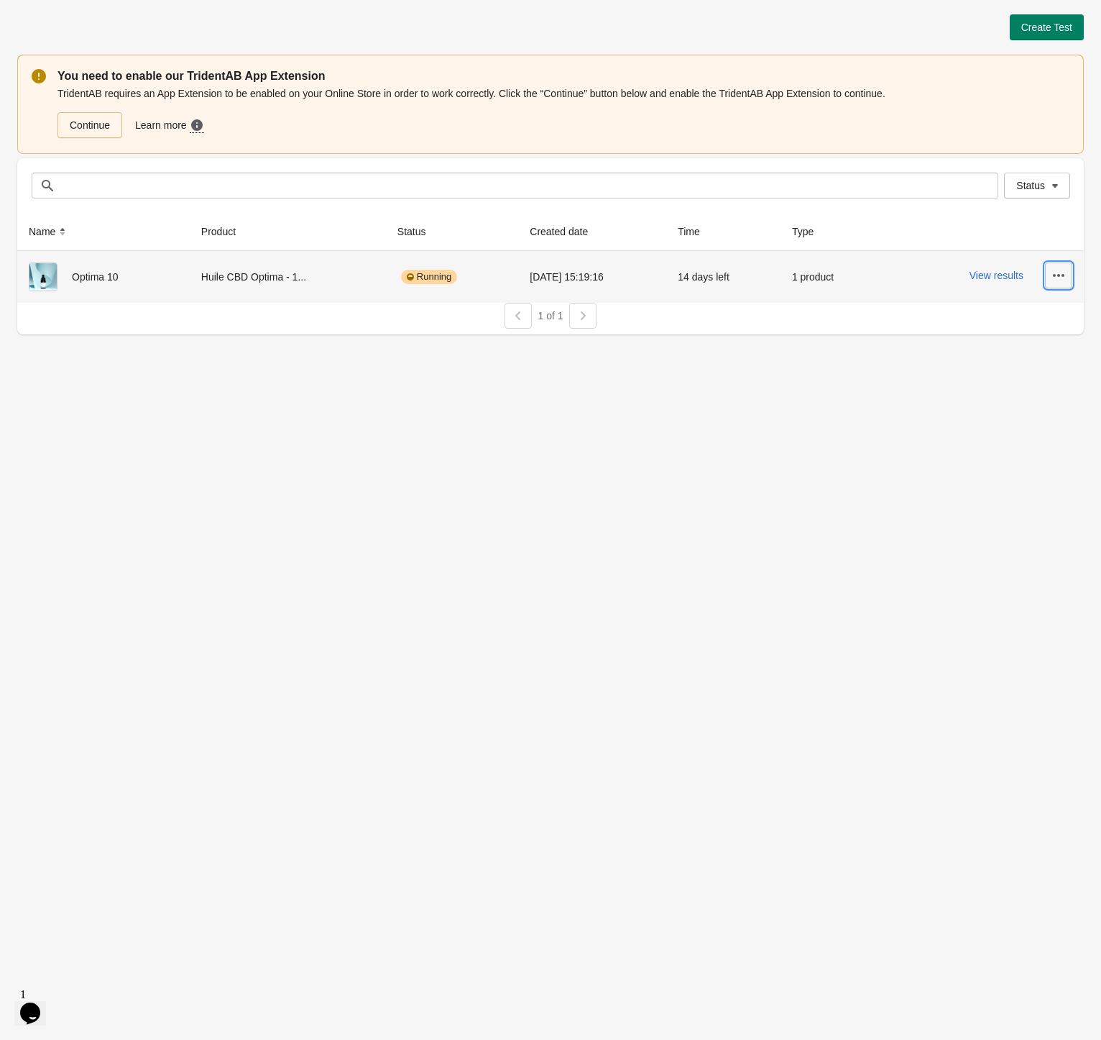
click at [1068, 278] on button "button" at bounding box center [1058, 275] width 27 height 26
click at [1018, 405] on span "Finish" at bounding box center [1019, 401] width 86 height 14
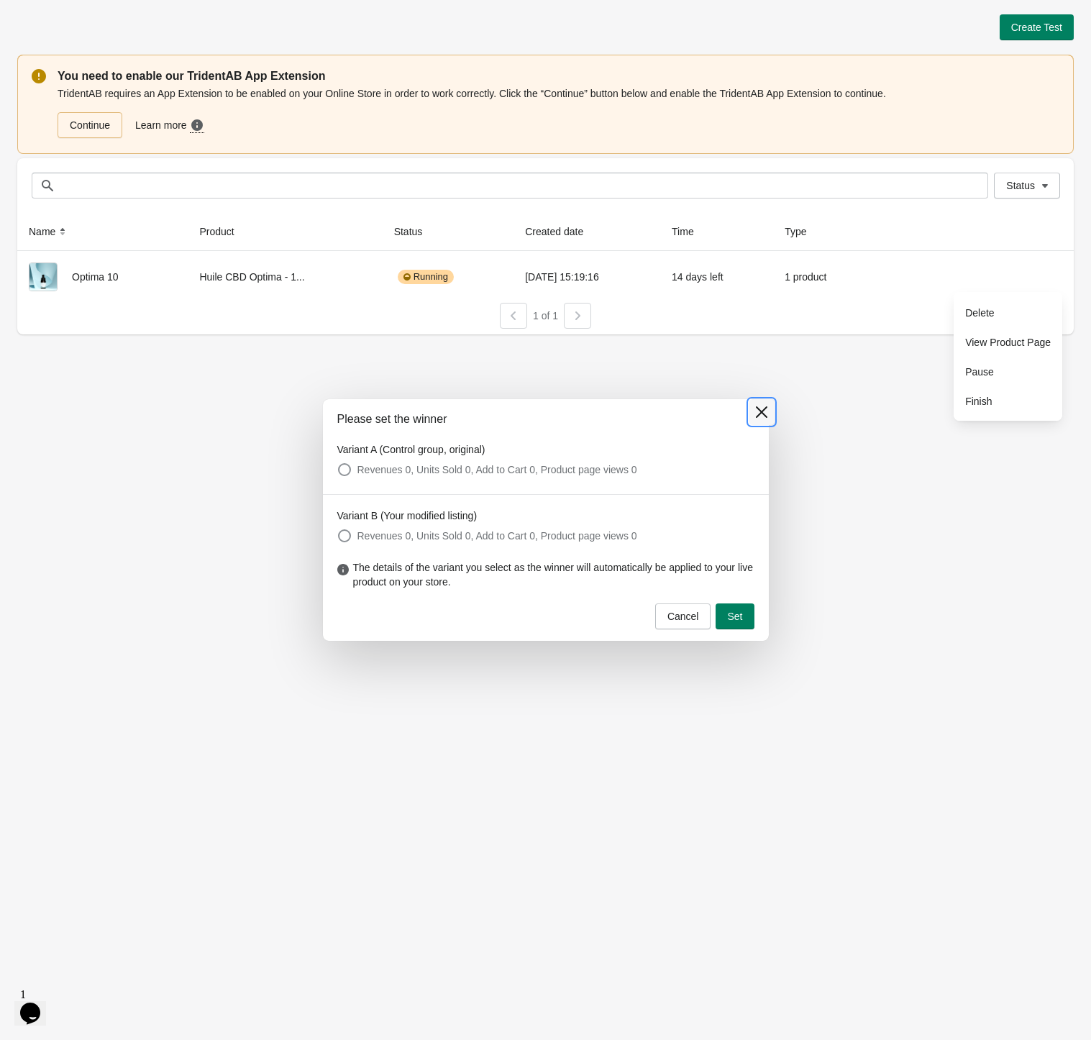
click at [760, 405] on icon at bounding box center [761, 412] width 14 height 14
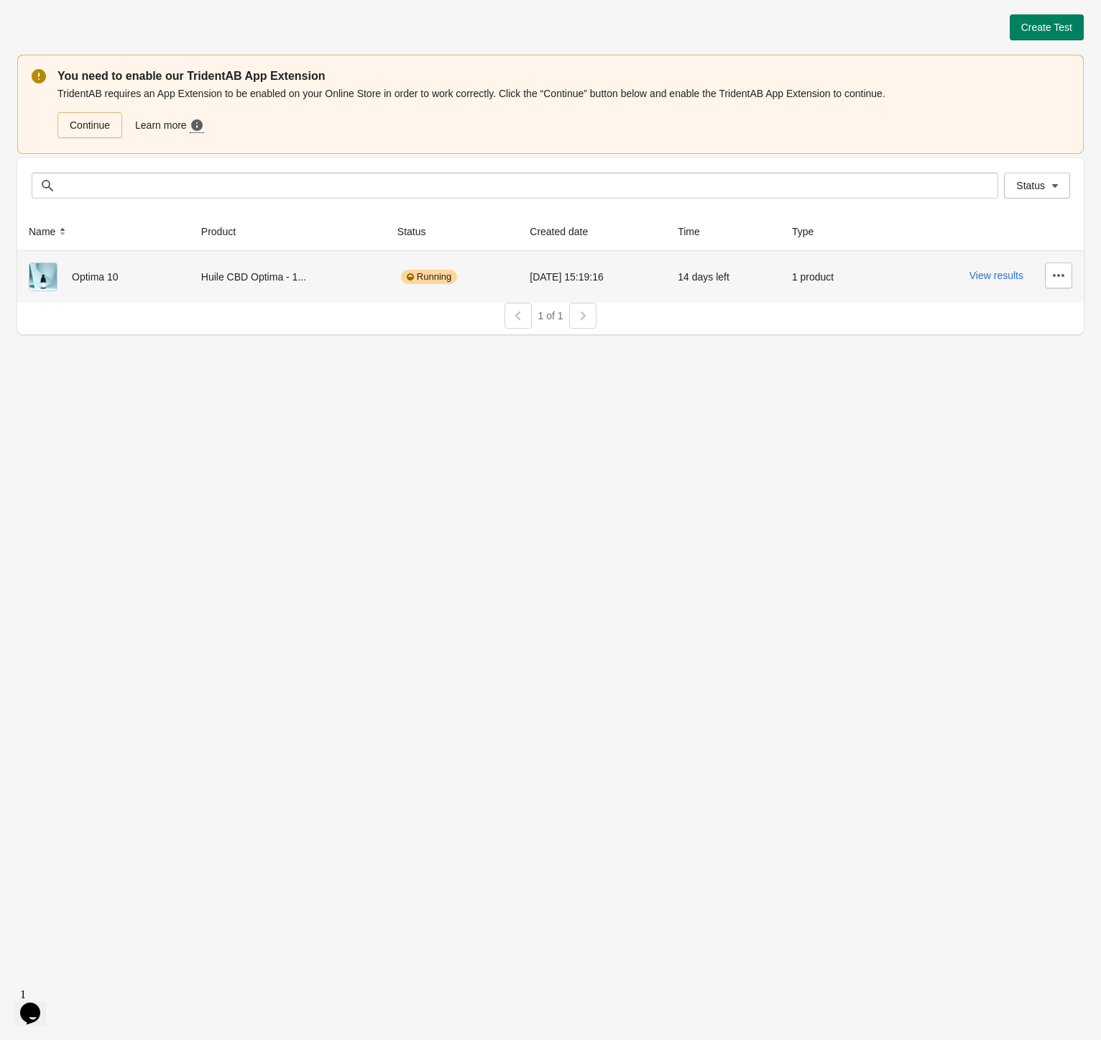
click at [1073, 272] on td "View results" at bounding box center [982, 277] width 204 height 52
click at [1058, 277] on icon "button" at bounding box center [1059, 275] width 14 height 14
click at [997, 318] on span "Delete" at bounding box center [1019, 313] width 86 height 14
click at [1005, 313] on span "Delete" at bounding box center [1019, 313] width 86 height 14
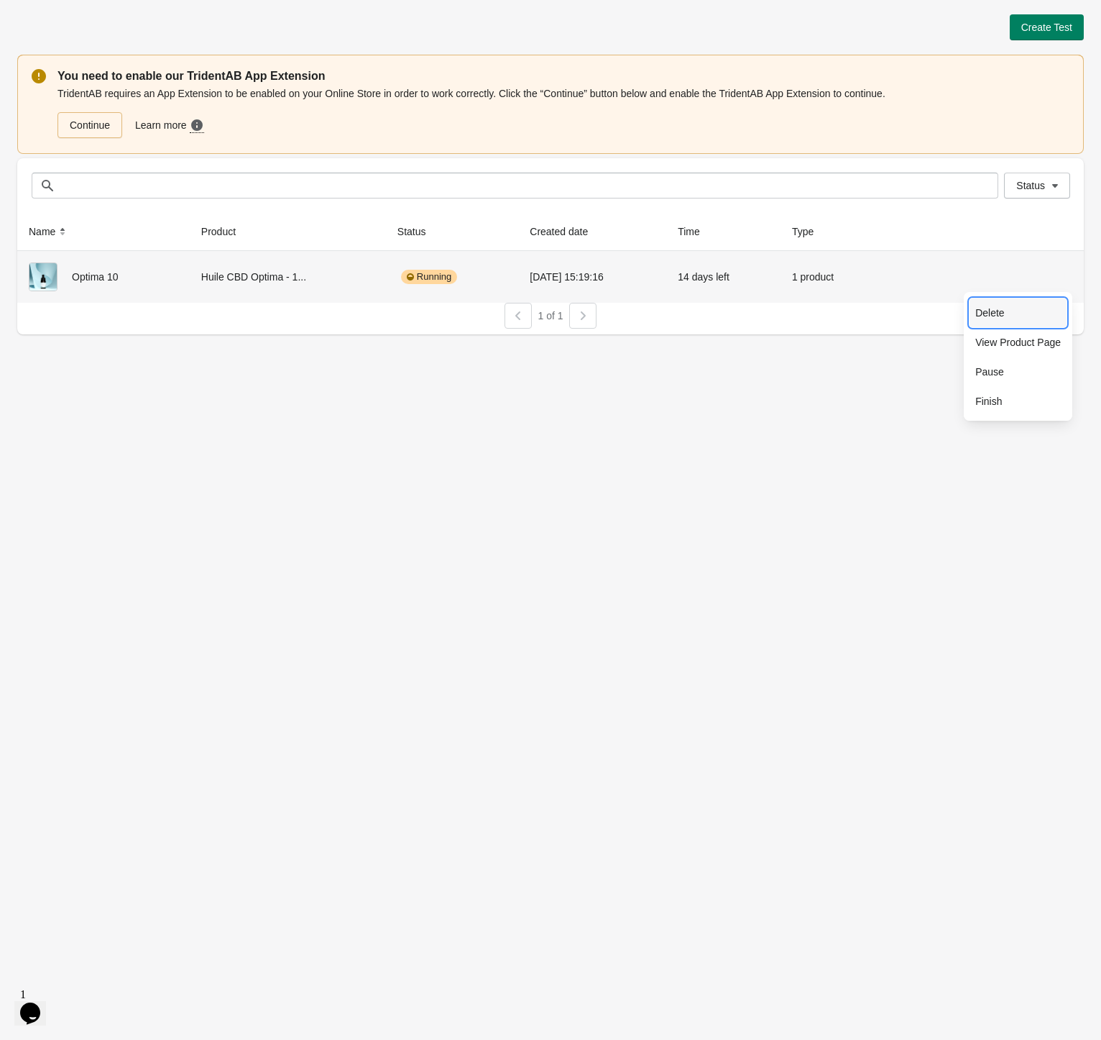
click at [1006, 313] on span "Delete" at bounding box center [1019, 313] width 86 height 14
click at [988, 410] on button "Finish" at bounding box center [1018, 400] width 97 height 29
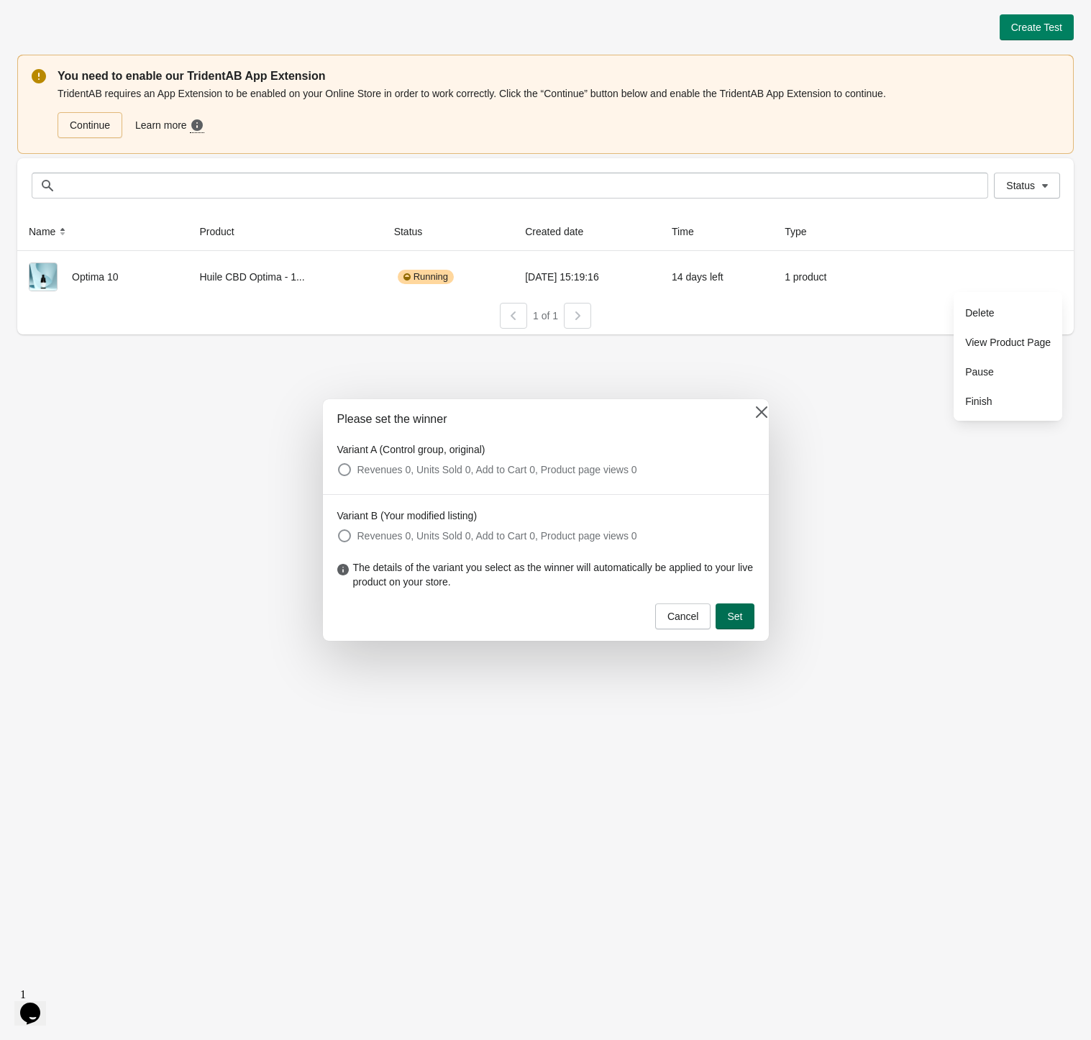
click at [740, 620] on span "Set" at bounding box center [734, 616] width 15 height 12
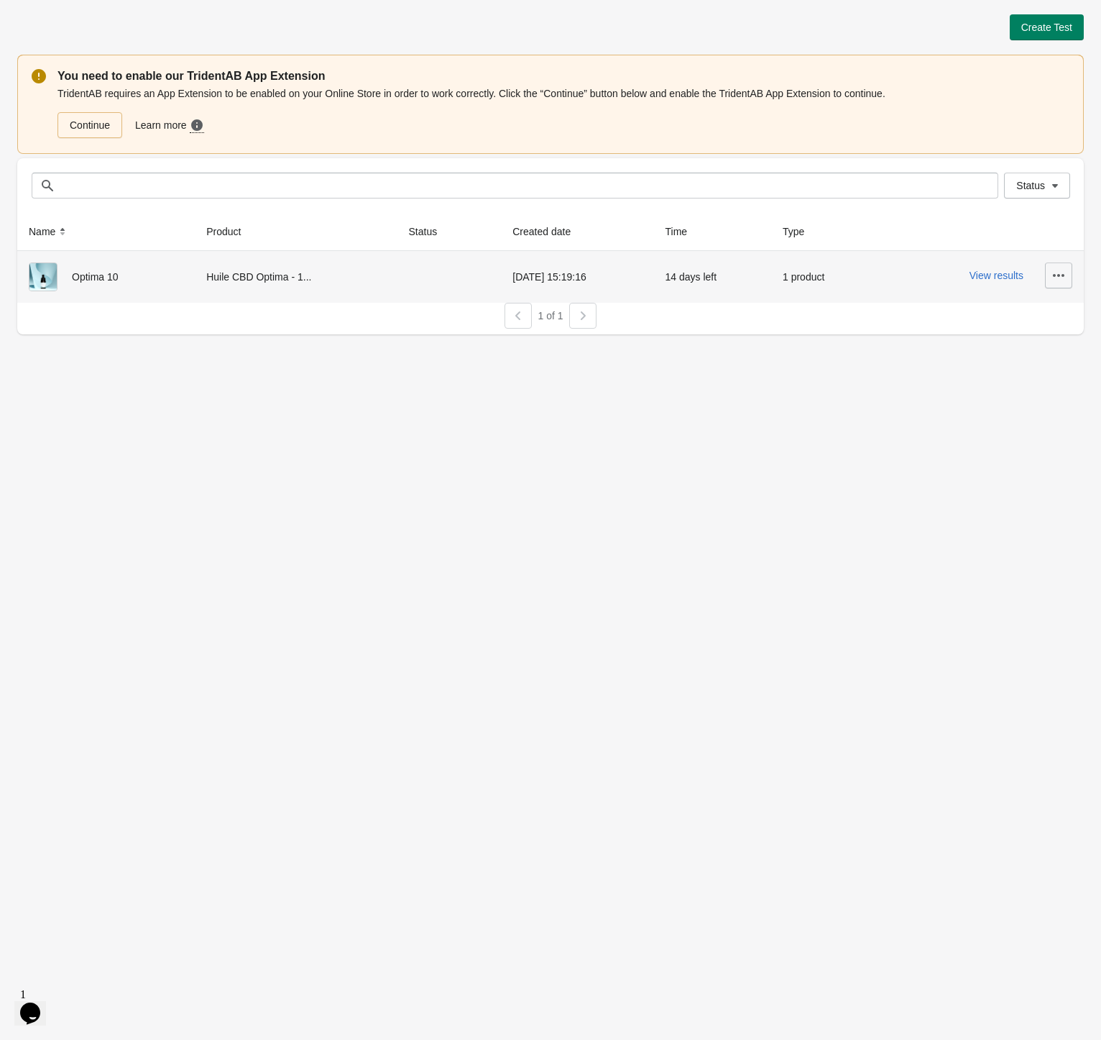
click at [1063, 266] on button "button" at bounding box center [1058, 275] width 27 height 26
click at [1015, 316] on span "Delete" at bounding box center [1019, 313] width 86 height 14
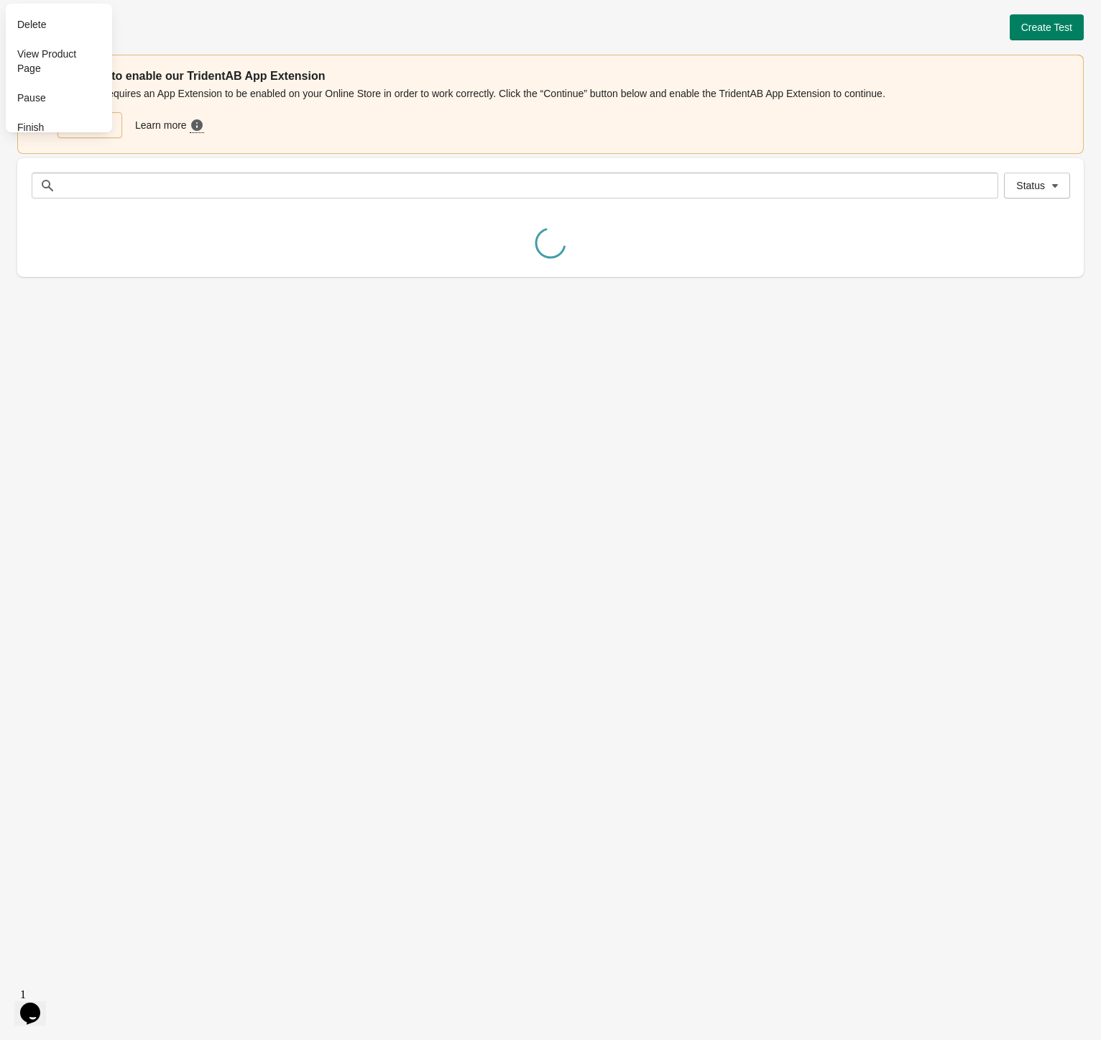
click at [1001, 318] on div "Create Test You need to enable our TridentAB App Extension TridentAB requires a…" at bounding box center [550, 520] width 1101 height 1040
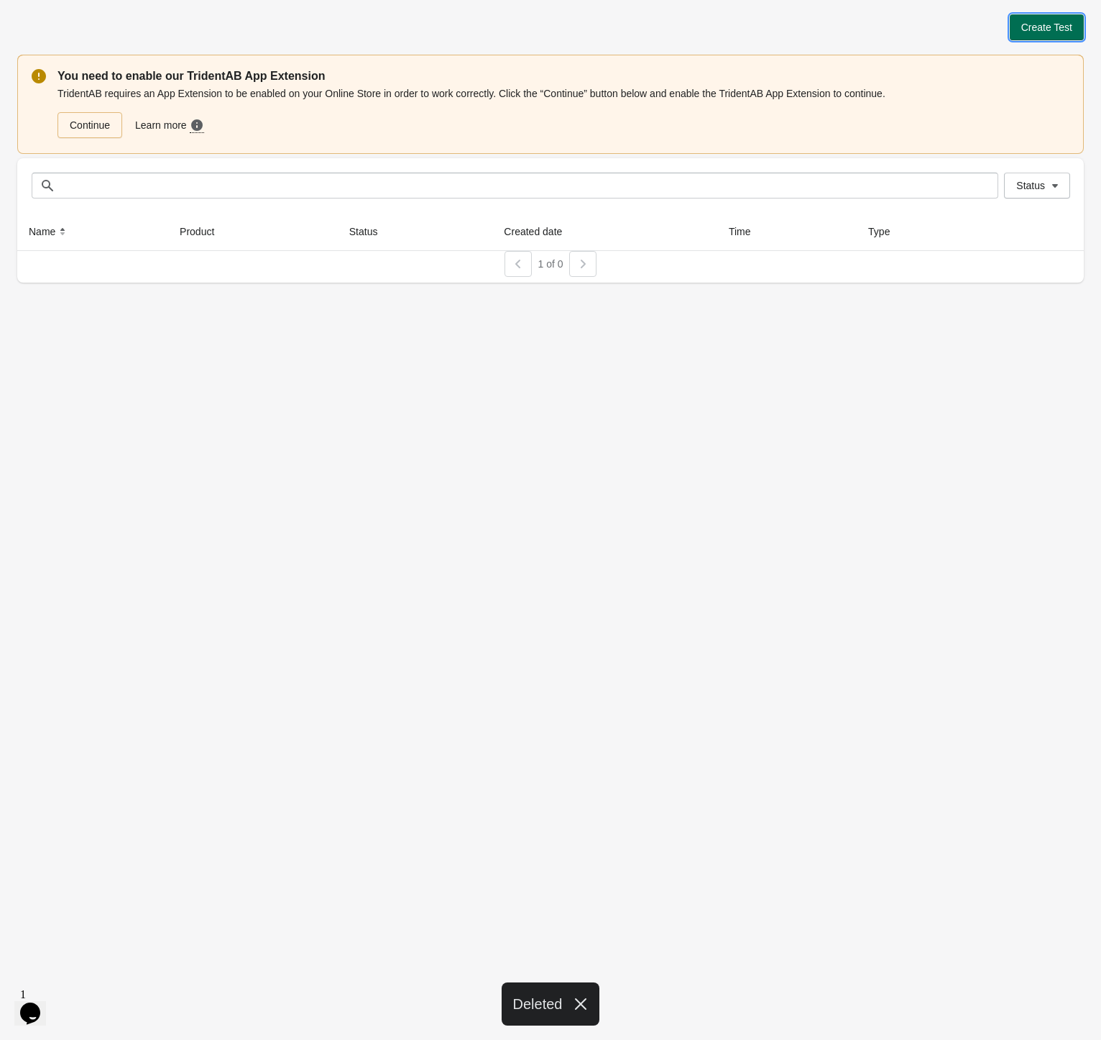
click at [1032, 17] on button "Create Test" at bounding box center [1047, 27] width 74 height 26
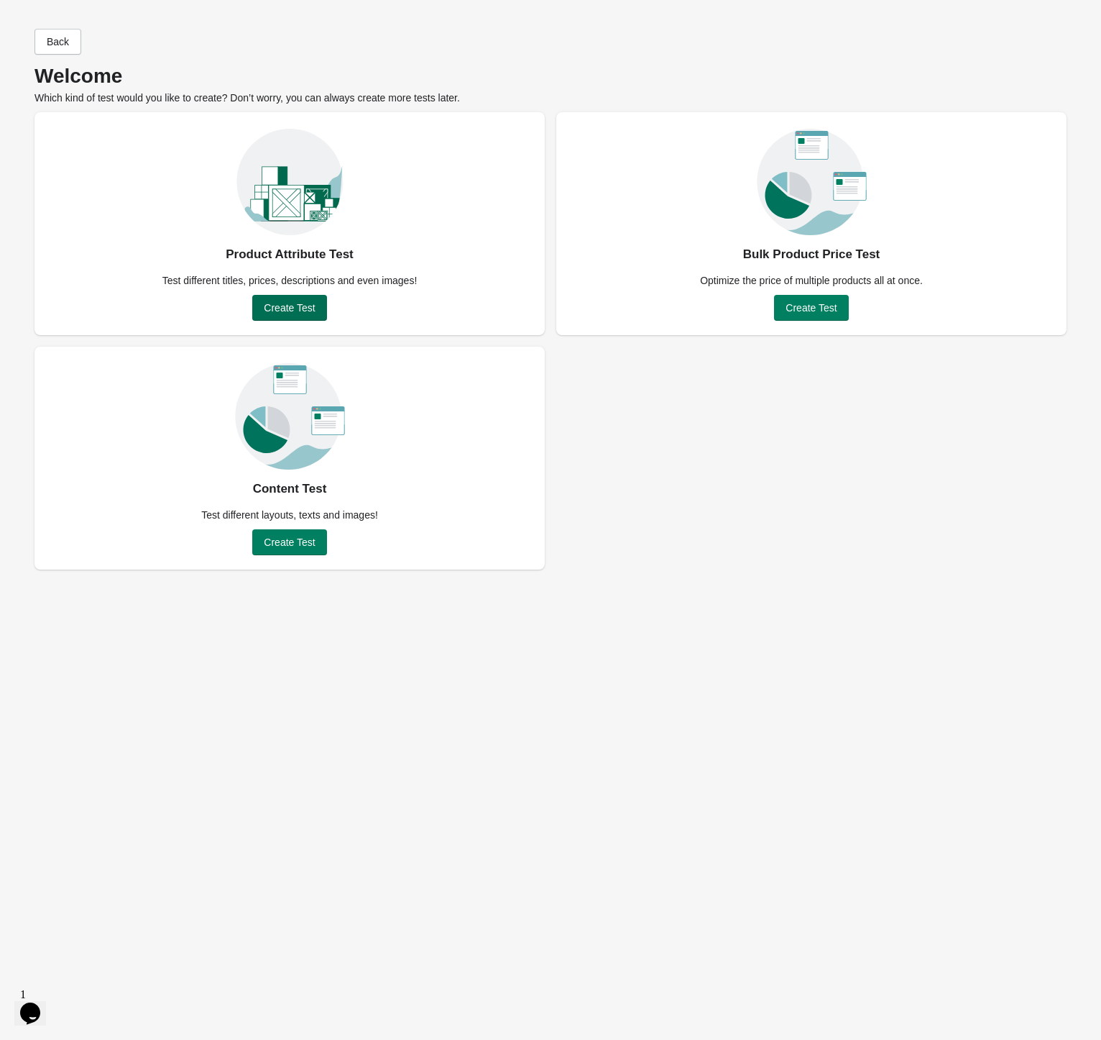
click at [290, 310] on span "Create Test" at bounding box center [289, 308] width 51 height 12
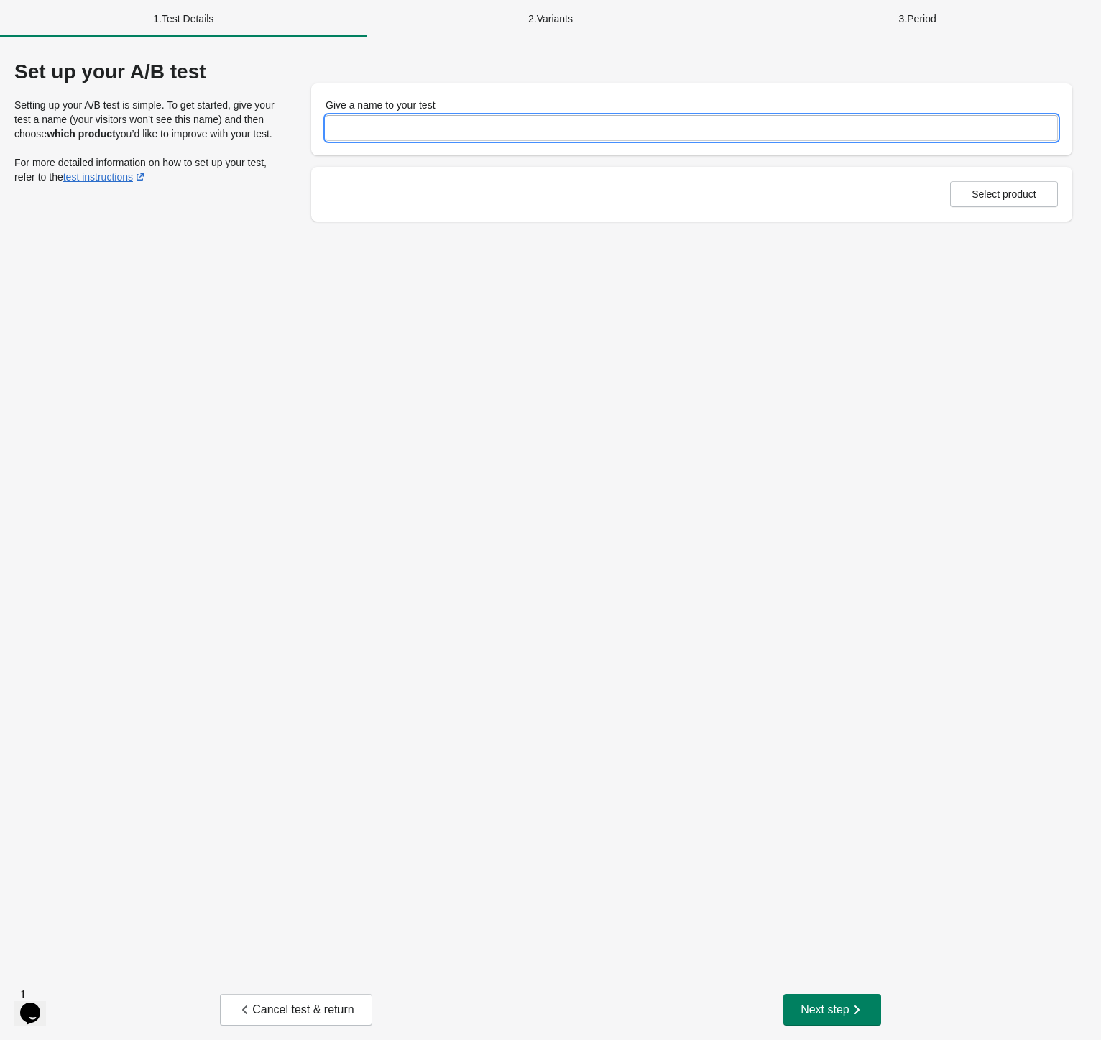
click at [475, 122] on input "Give a name to your test" at bounding box center [692, 128] width 733 height 26
type input "*********"
click at [674, 334] on div "Set up your A/B test Setting up your A/B test is simple. To get started, give y…" at bounding box center [550, 508] width 1101 height 942
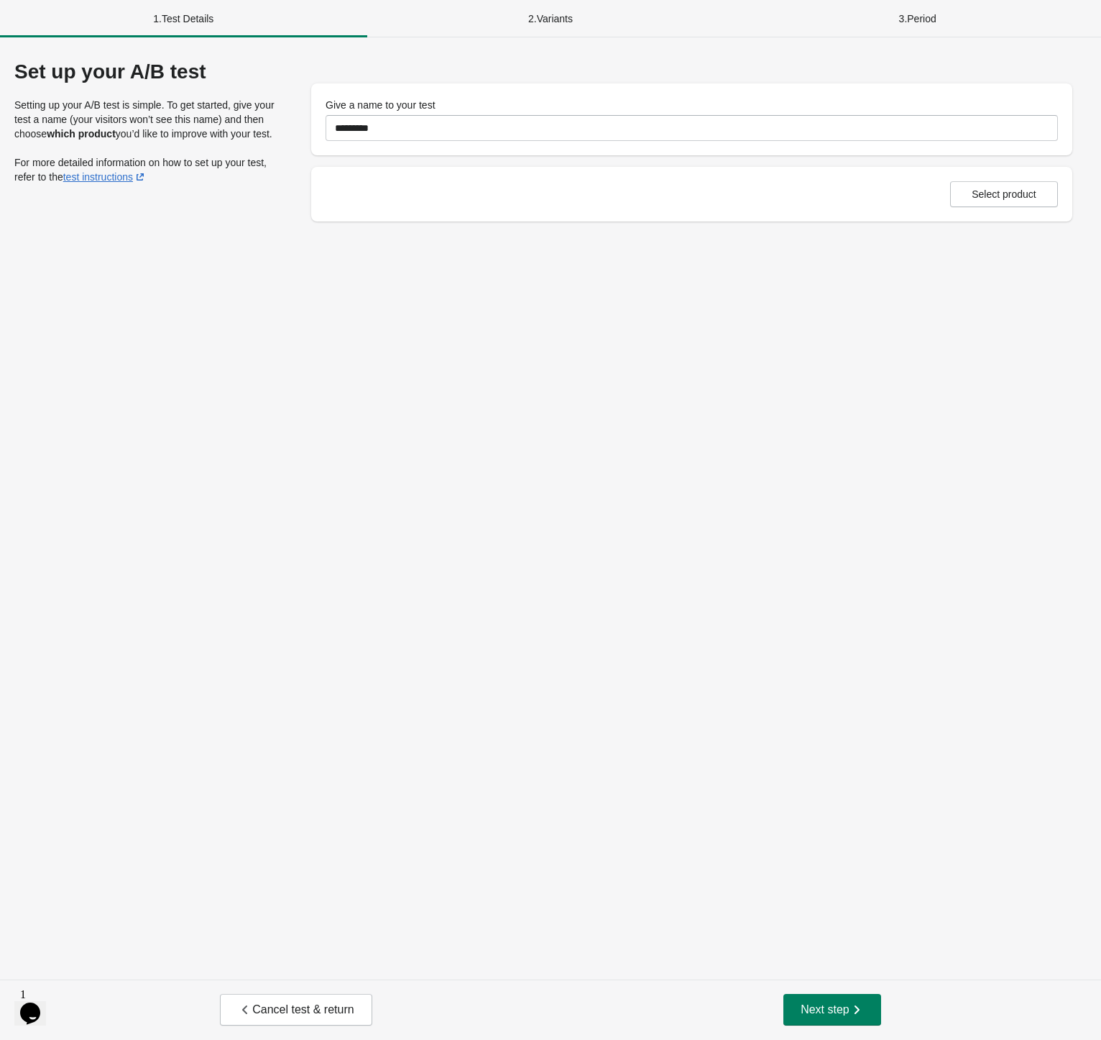
click at [984, 170] on div "Select product" at bounding box center [691, 194] width 761 height 55
click at [980, 191] on span "Select product" at bounding box center [1004, 194] width 65 height 12
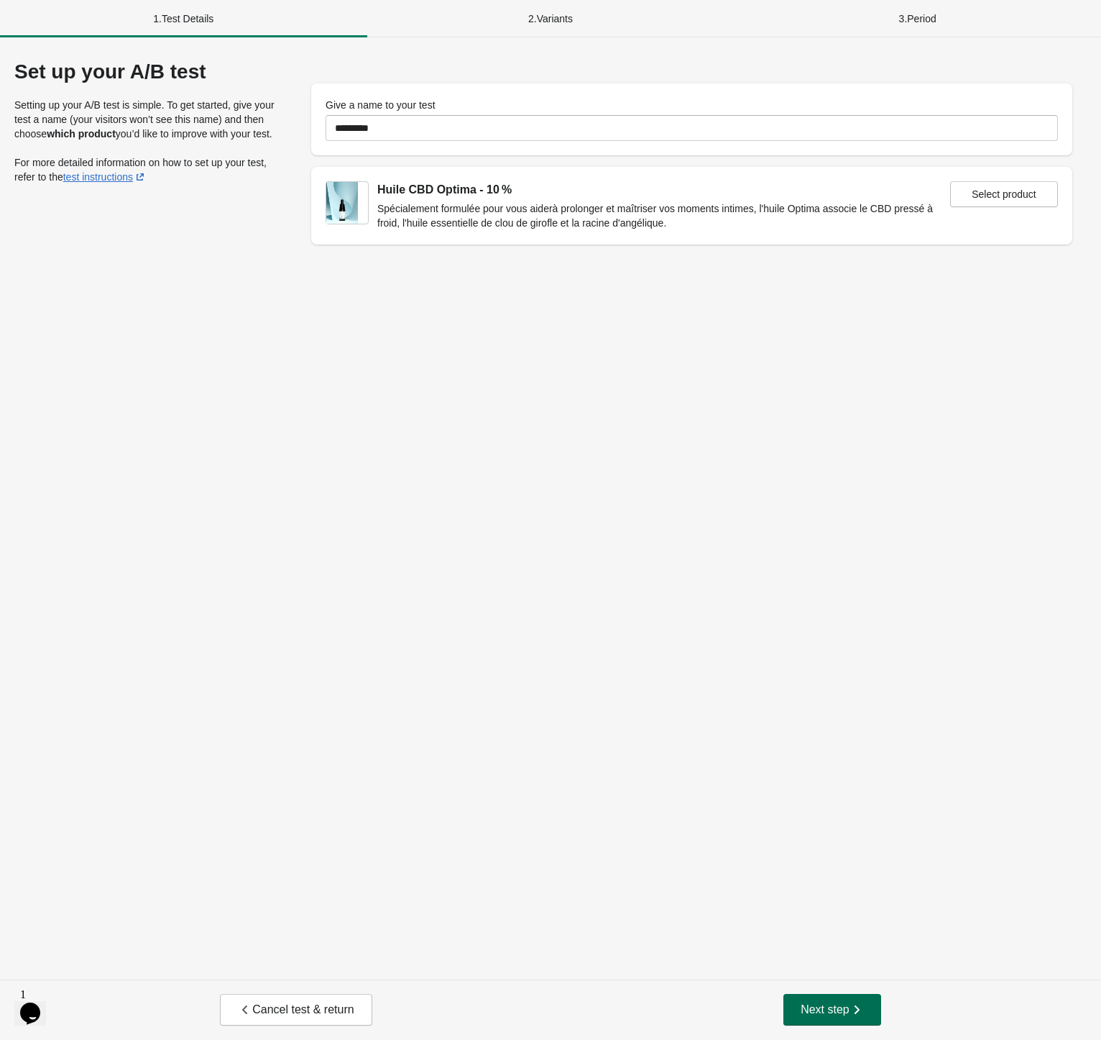
click at [853, 1013] on icon "button" at bounding box center [857, 1009] width 14 height 14
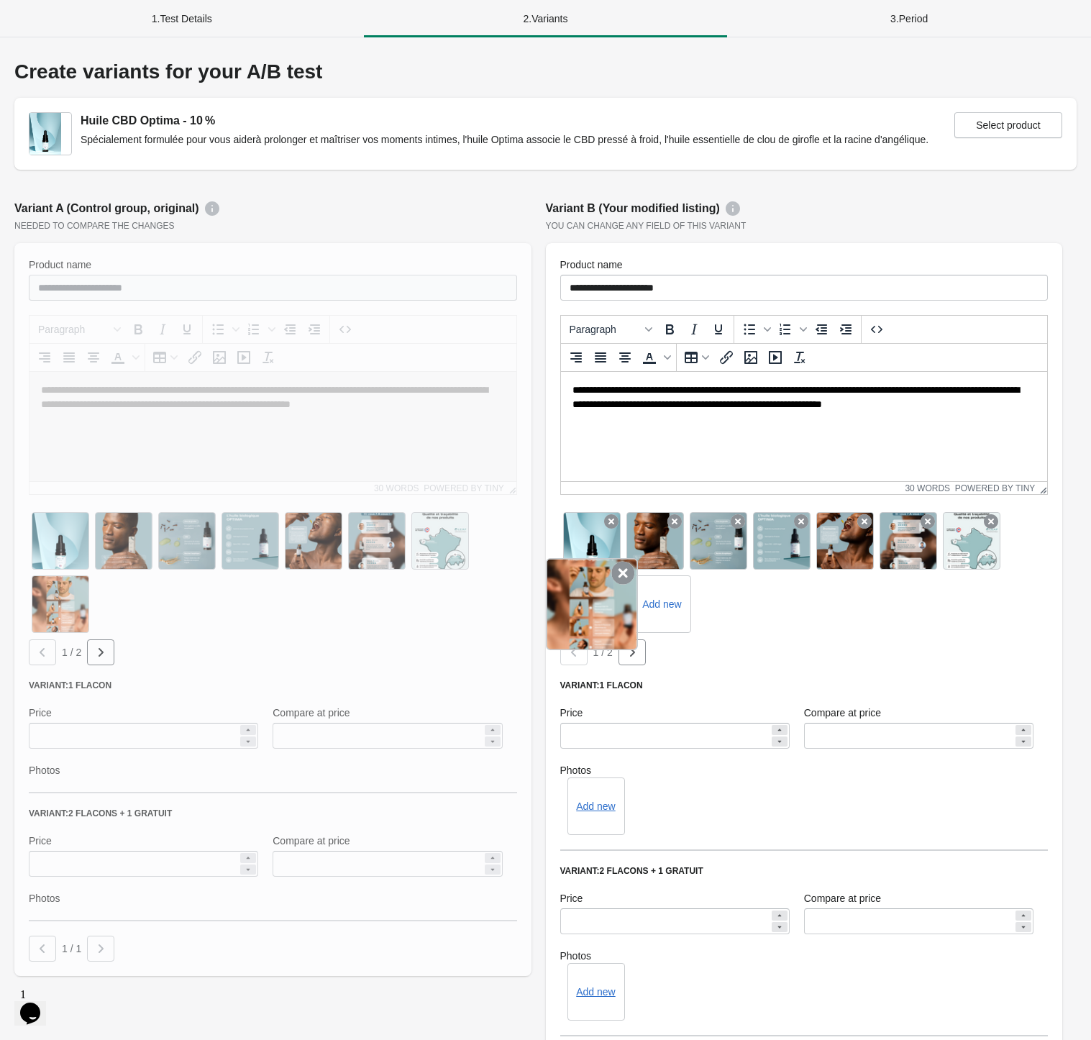
click at [617, 575] on icon at bounding box center [622, 572] width 23 height 23
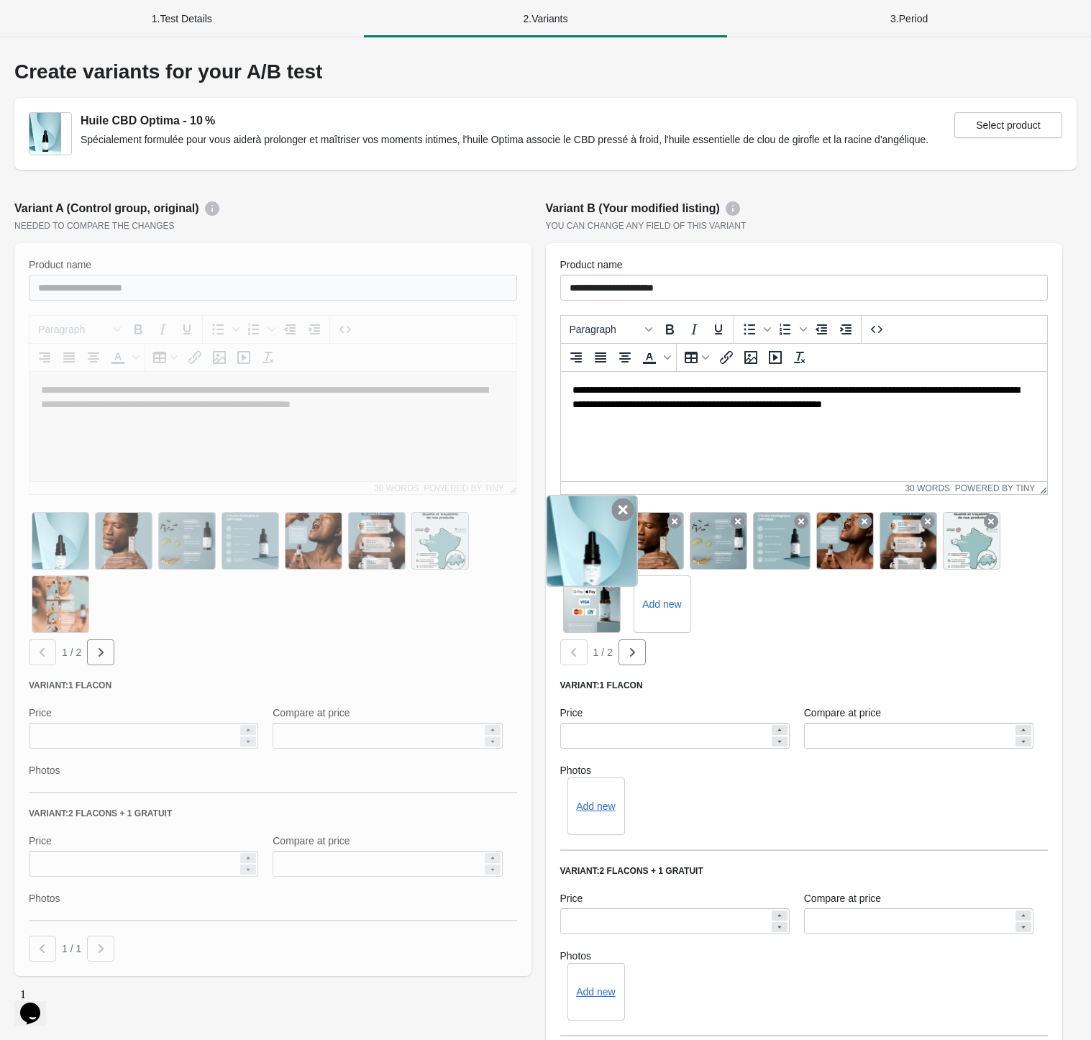
click at [612, 518] on icon at bounding box center [622, 509] width 23 height 23
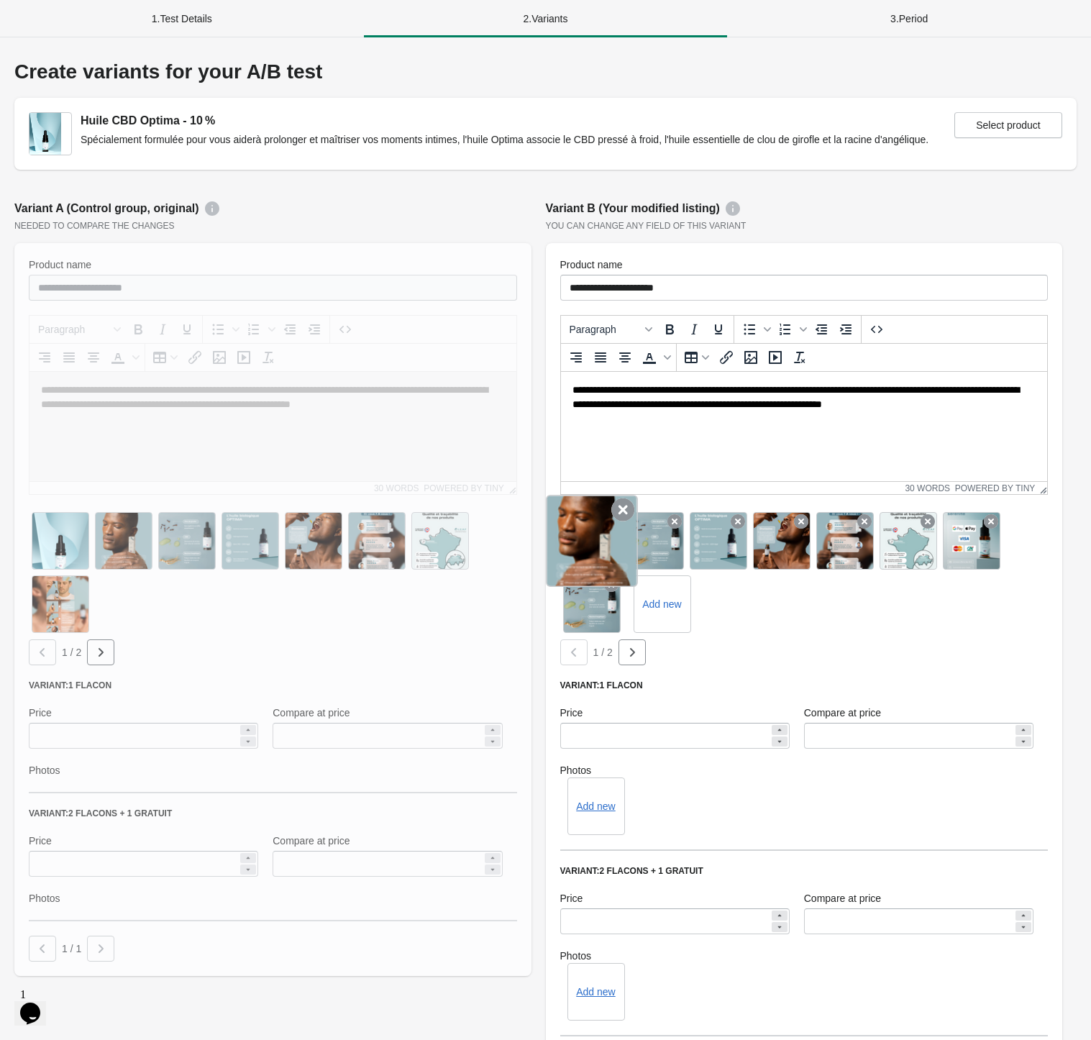
click at [614, 512] on icon at bounding box center [622, 509] width 23 height 23
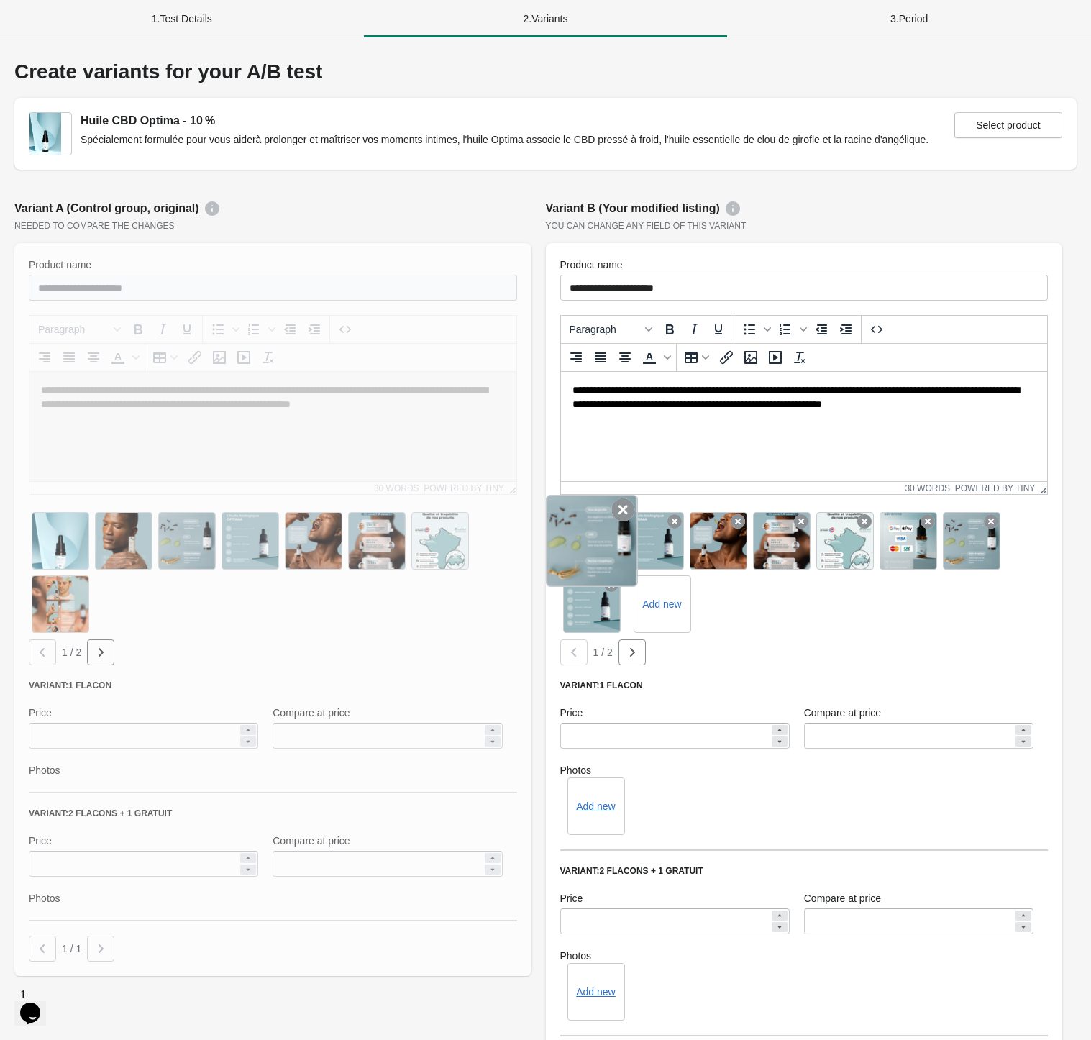
click at [614, 514] on icon at bounding box center [622, 509] width 23 height 23
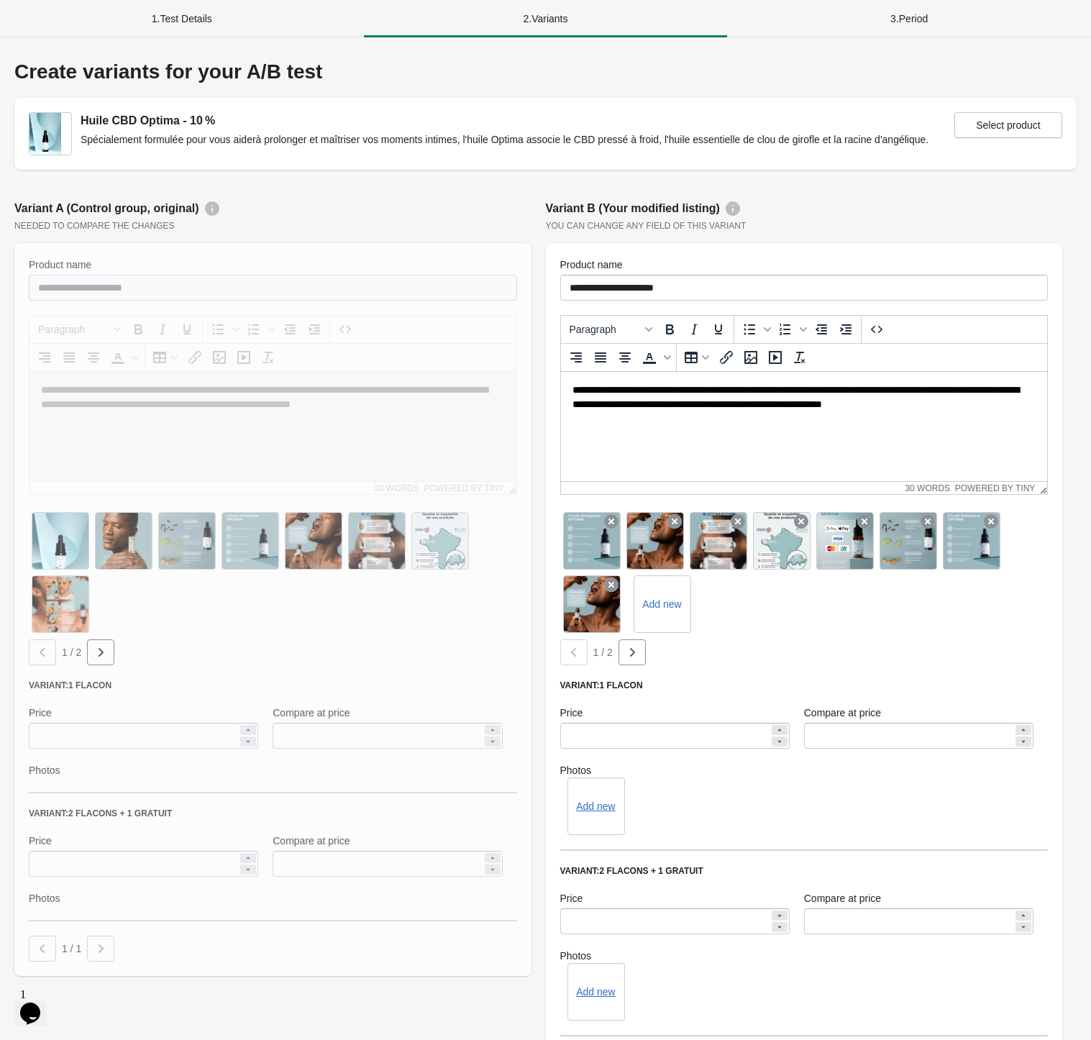
click at [614, 514] on icon at bounding box center [611, 521] width 14 height 14
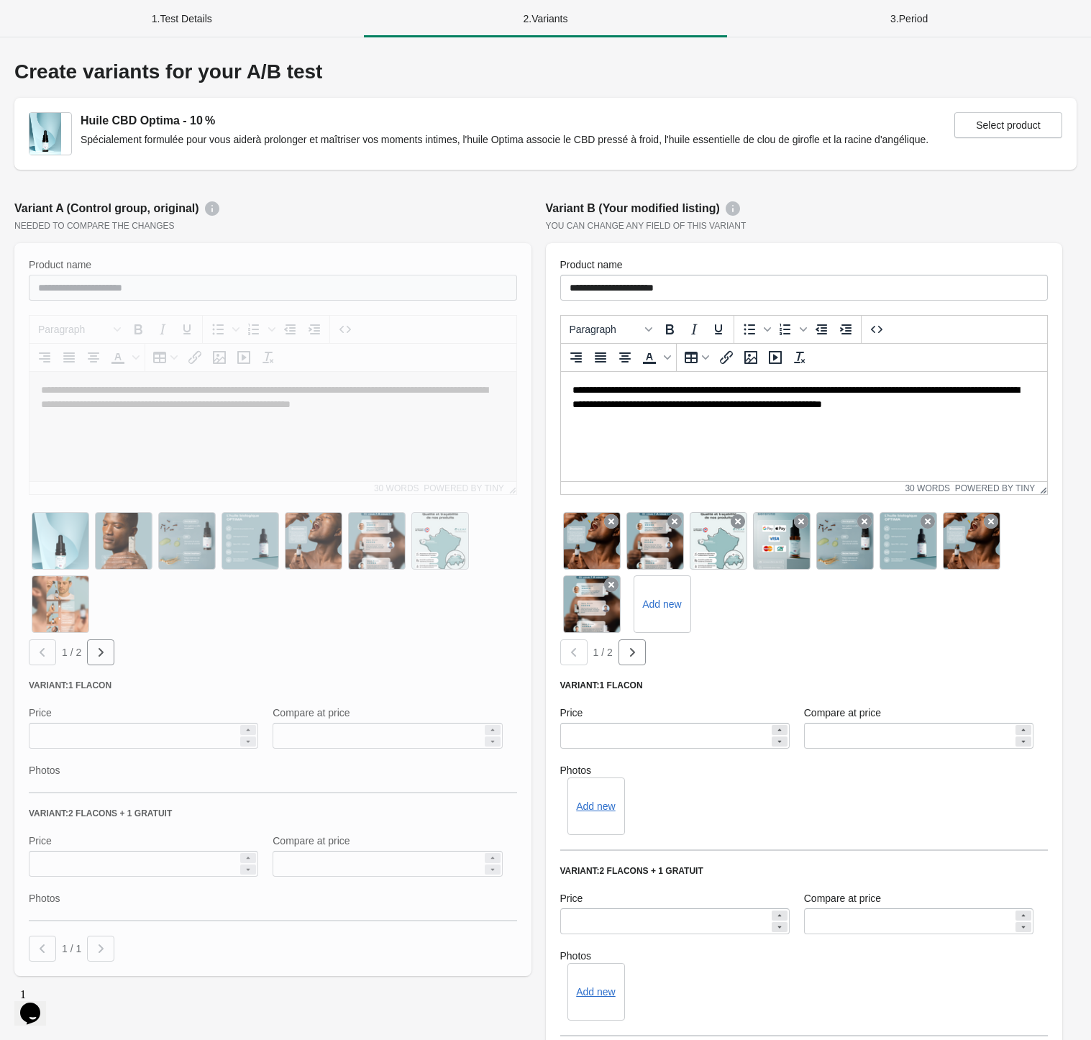
click at [614, 514] on icon at bounding box center [611, 521] width 14 height 14
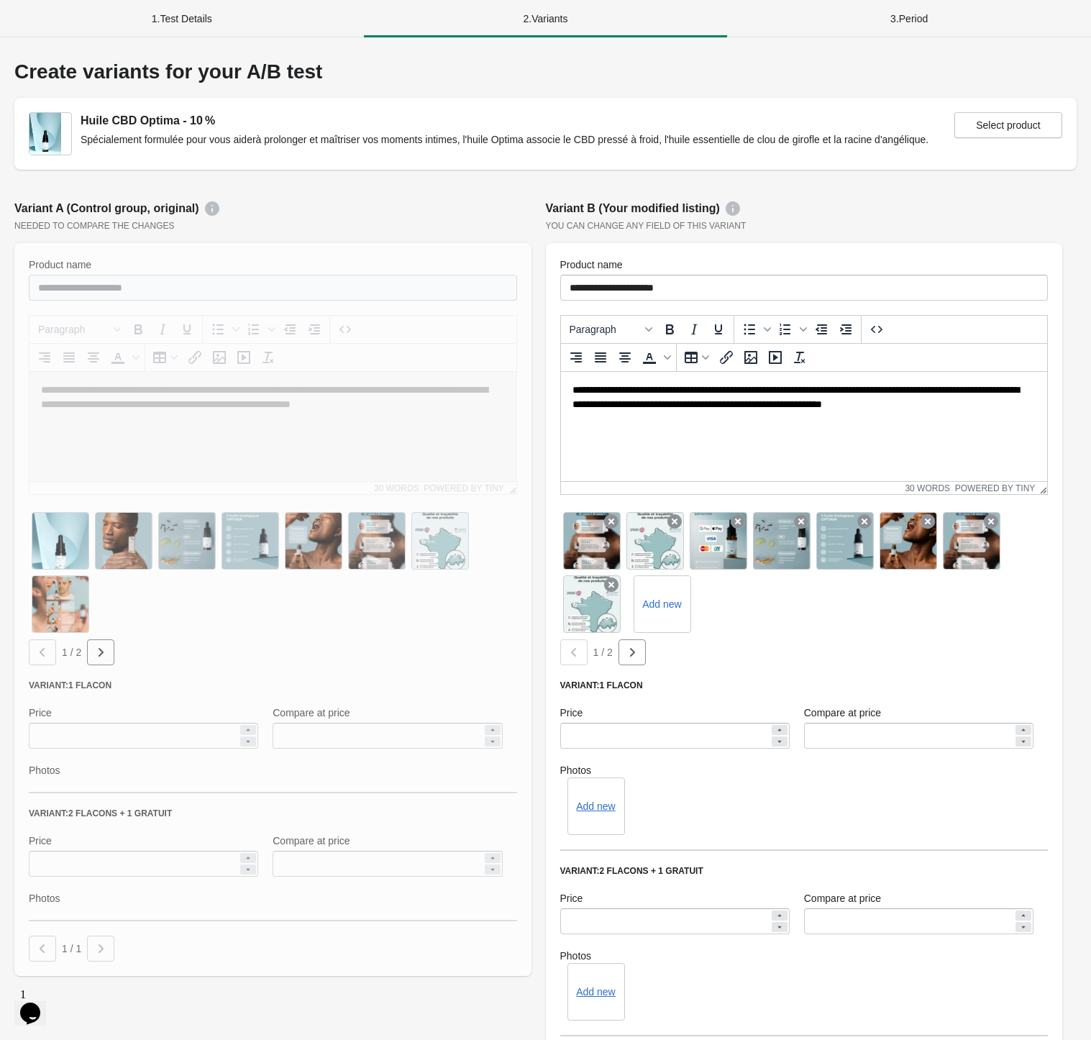
click at [614, 514] on icon at bounding box center [611, 521] width 14 height 14
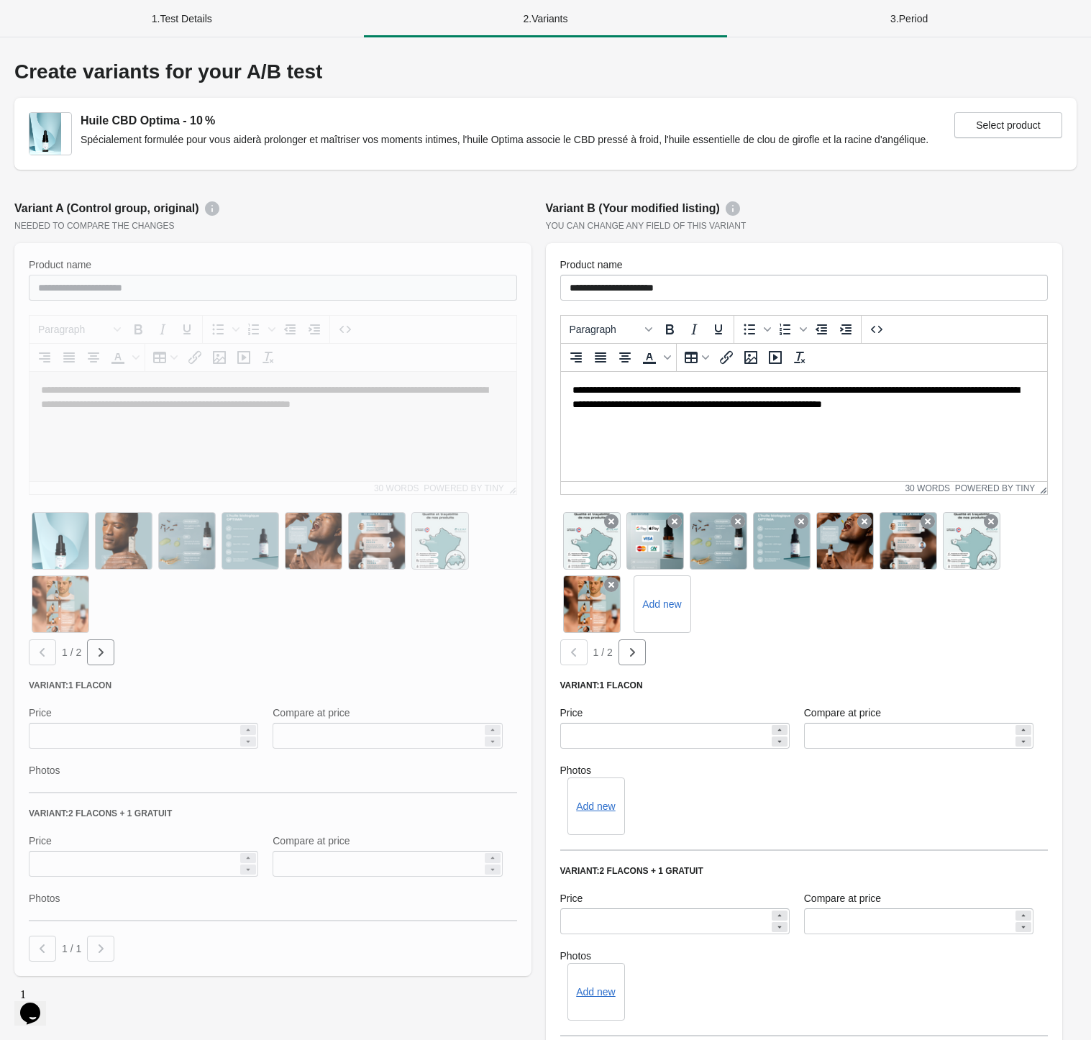
click at [614, 514] on icon at bounding box center [611, 521] width 14 height 14
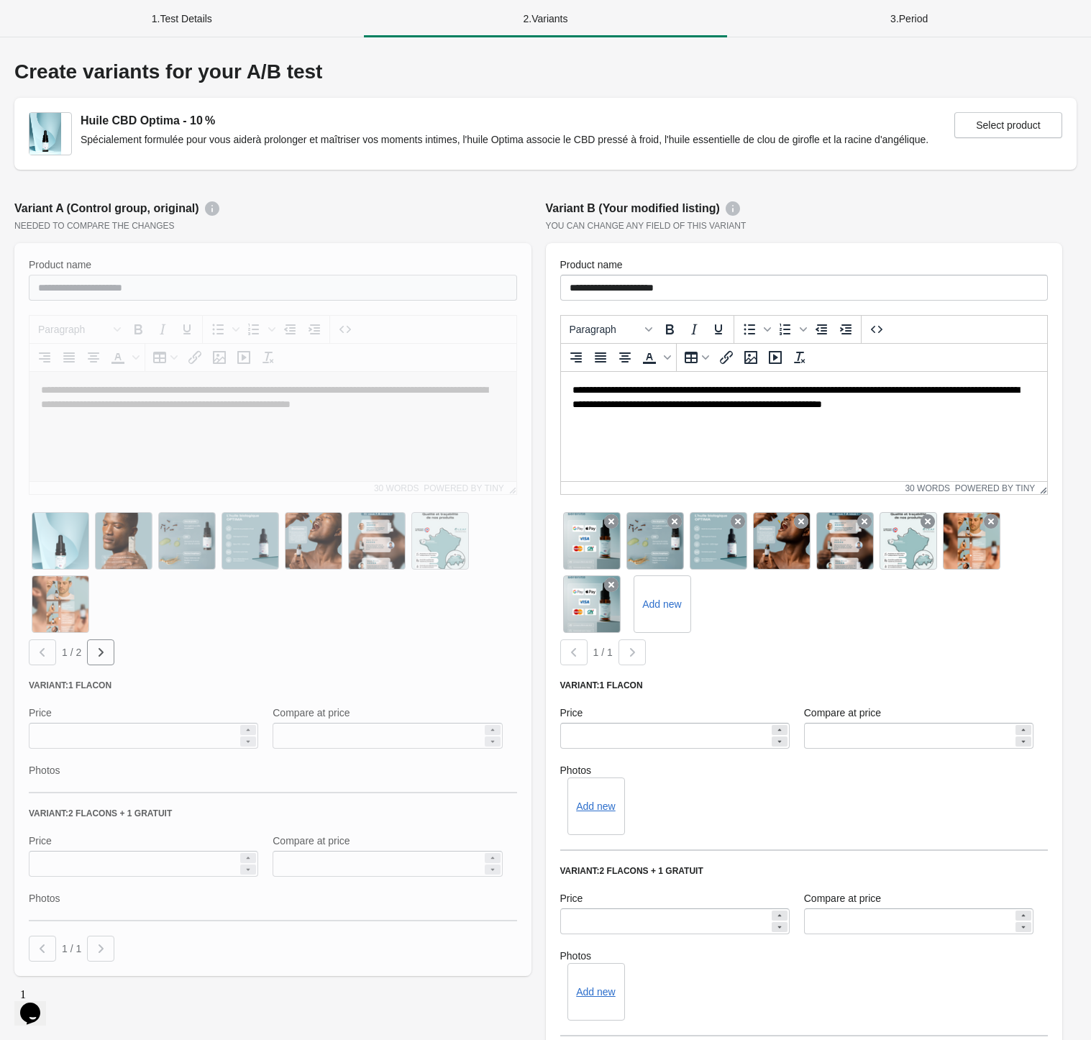
click at [614, 514] on icon at bounding box center [611, 521] width 14 height 14
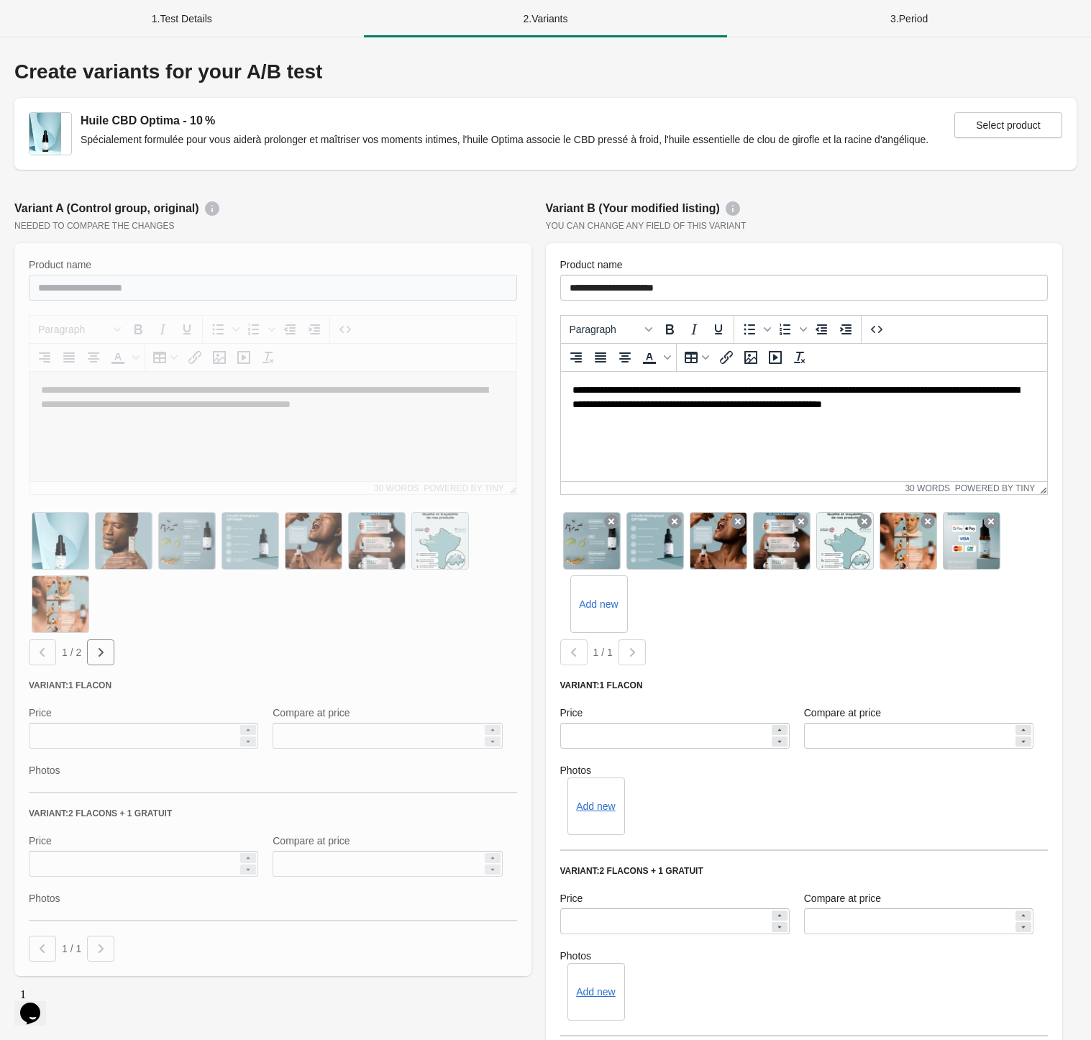
click at [614, 514] on icon at bounding box center [611, 521] width 14 height 14
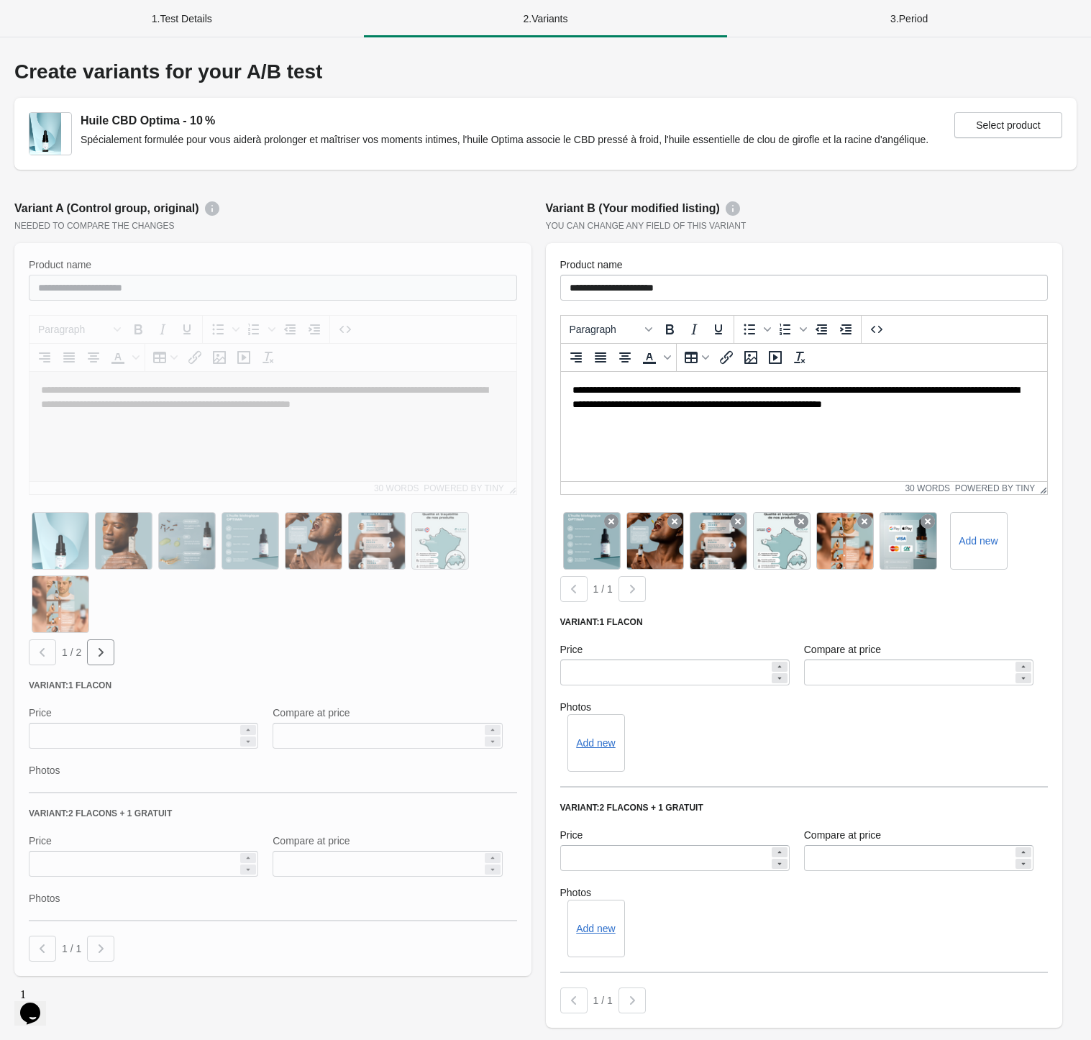
click at [614, 514] on icon at bounding box center [611, 521] width 14 height 14
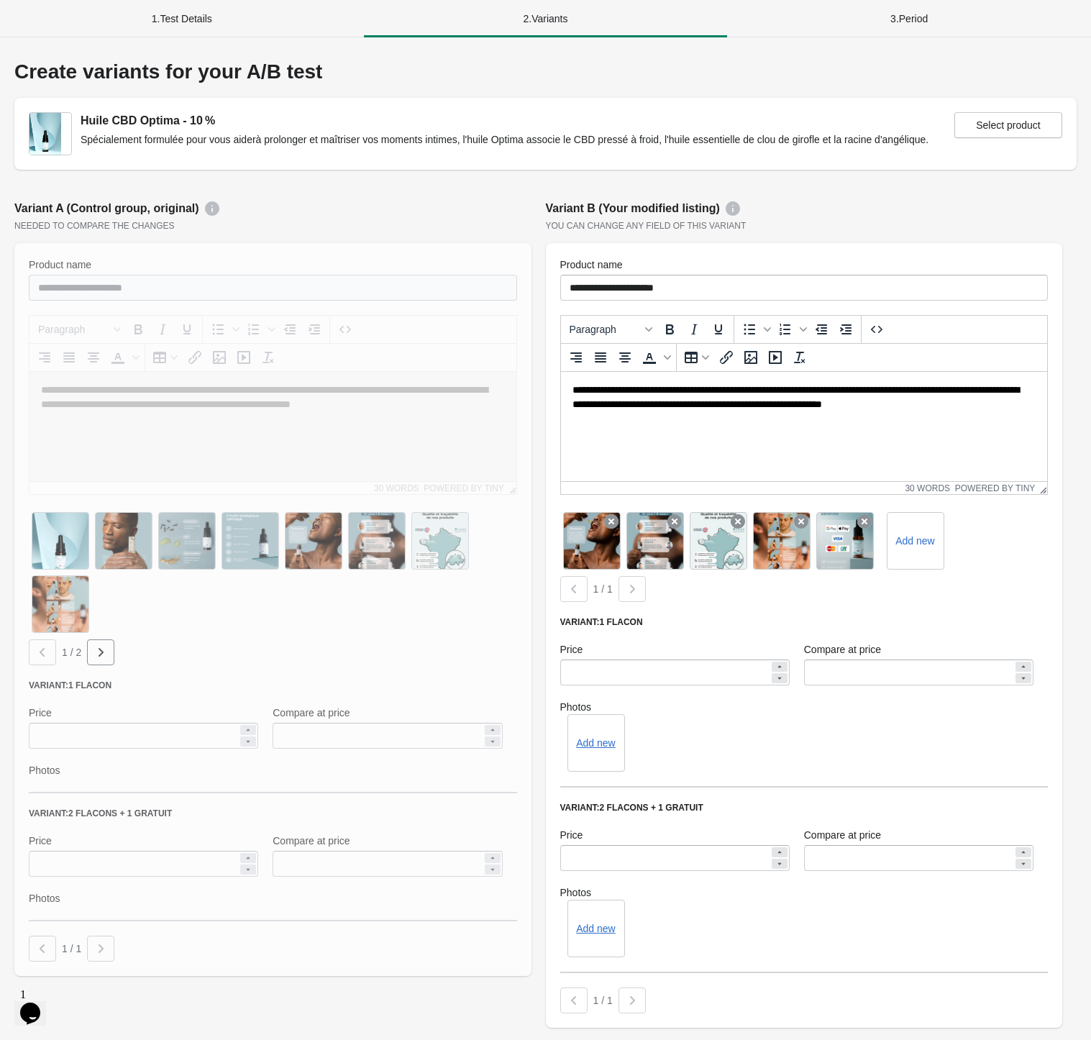
click at [614, 514] on icon at bounding box center [611, 521] width 14 height 14
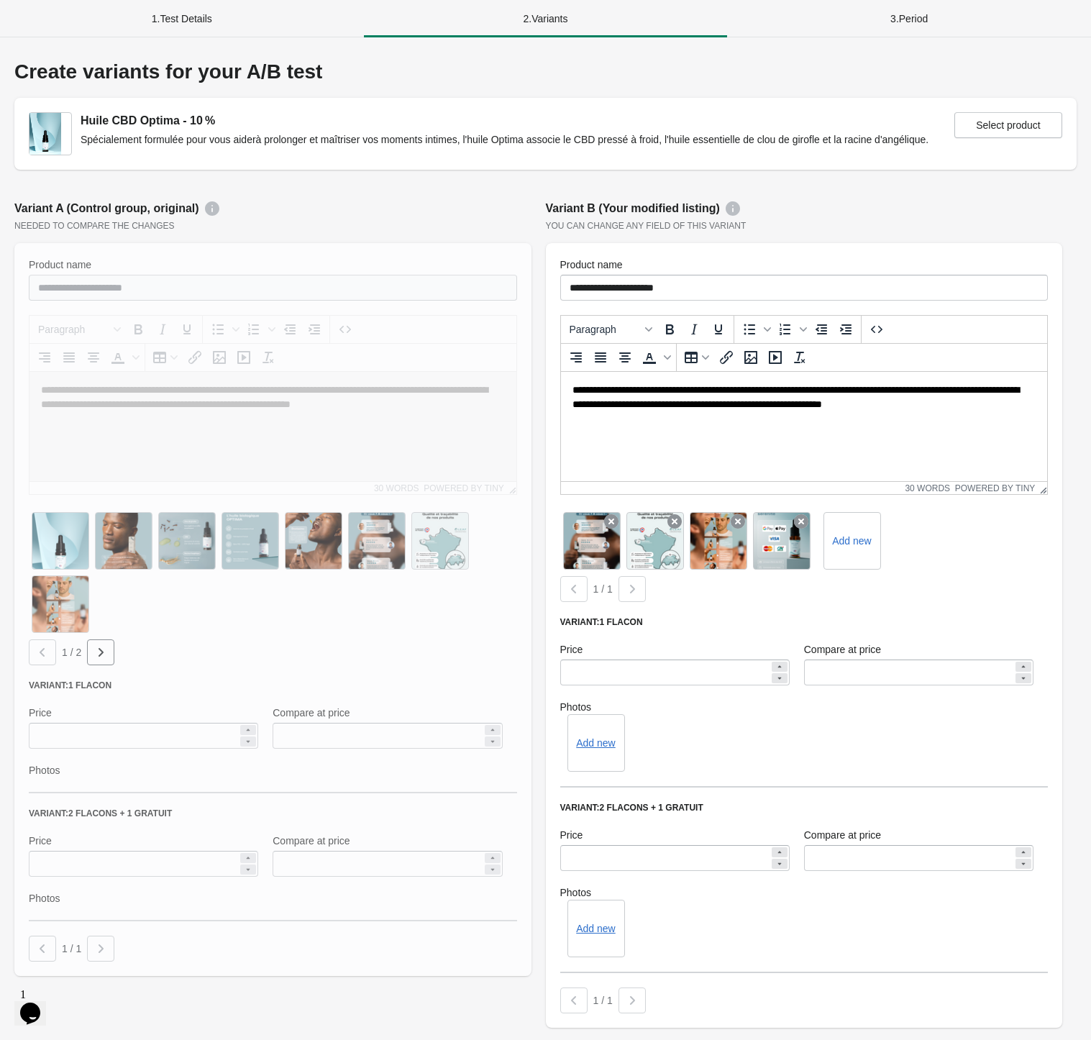
click at [614, 514] on icon at bounding box center [611, 521] width 14 height 14
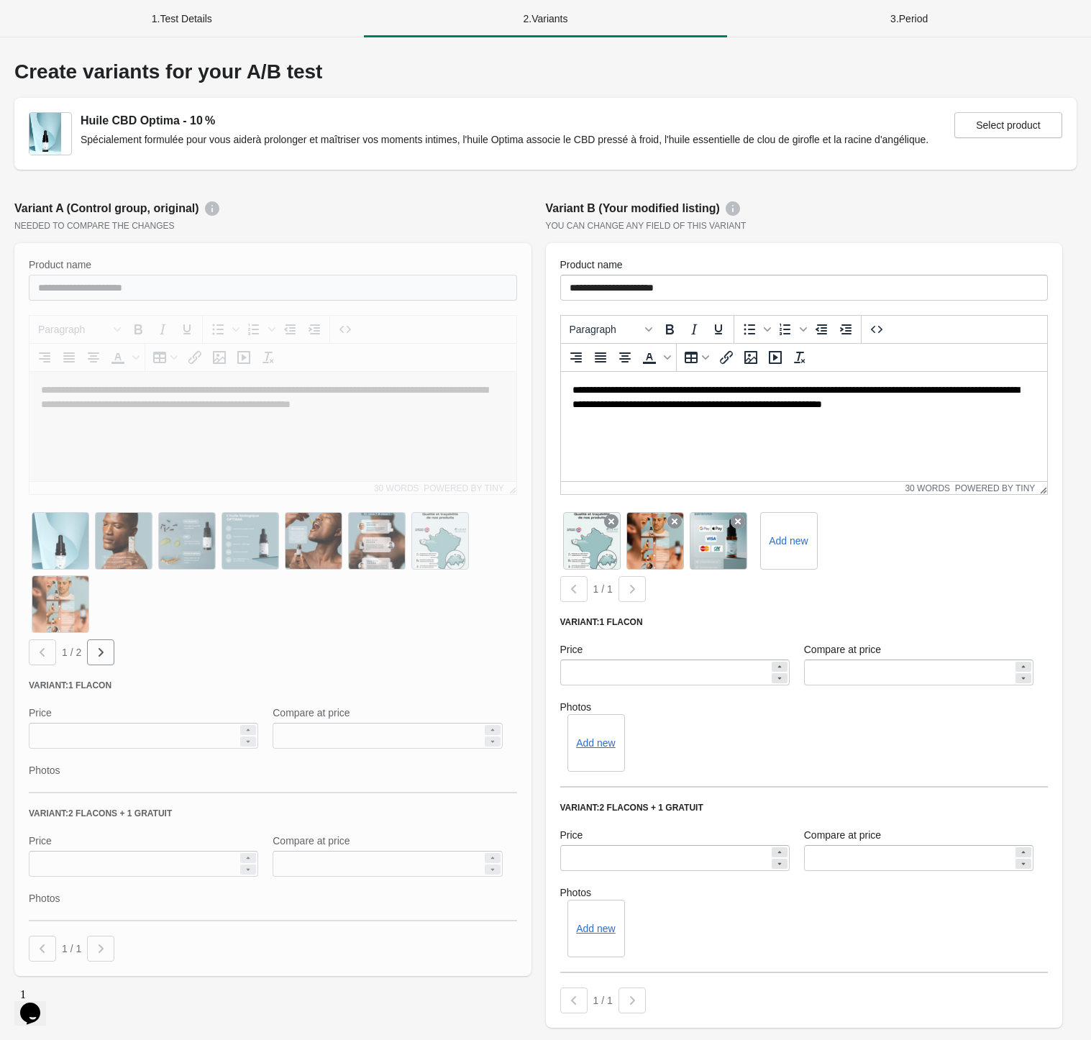
click at [614, 514] on icon at bounding box center [611, 521] width 14 height 14
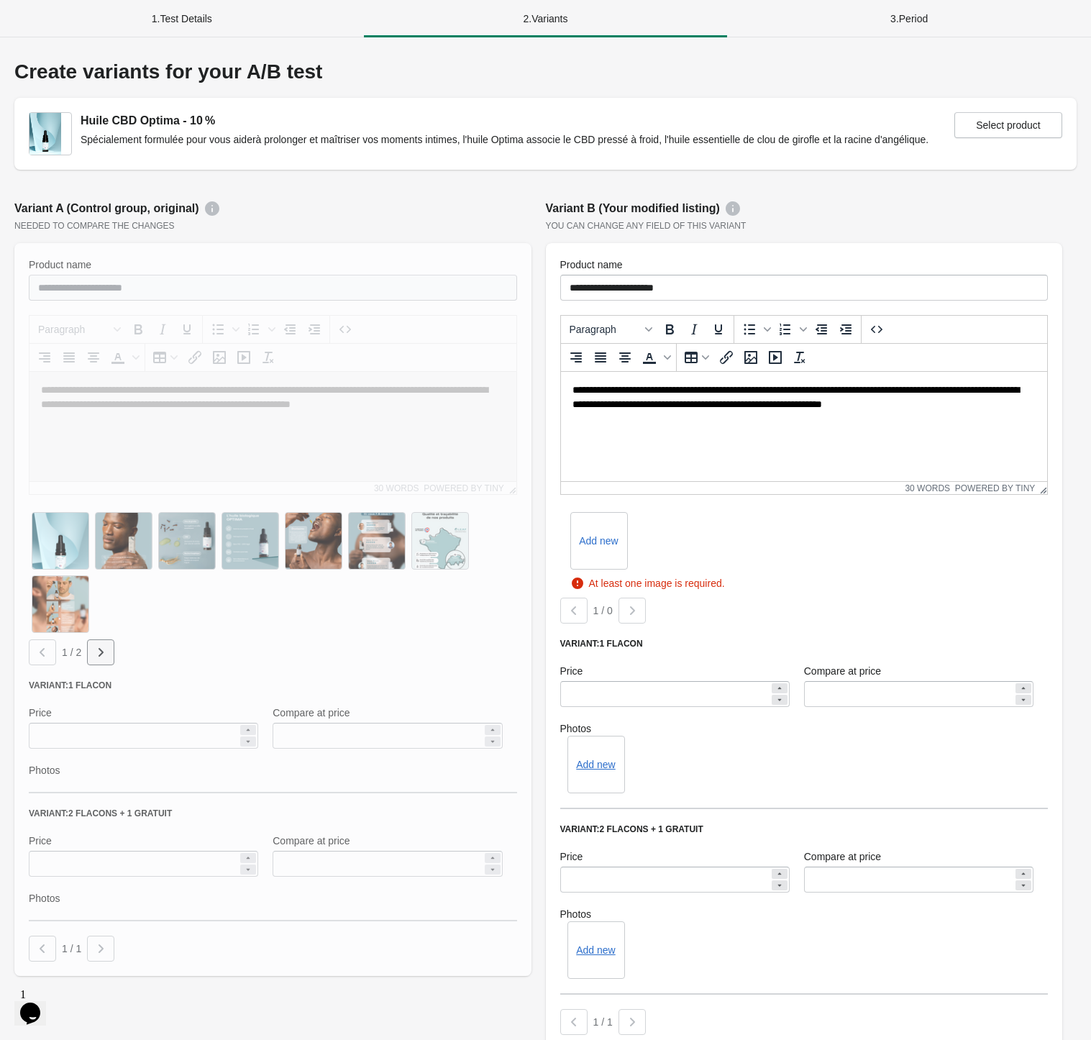
click at [104, 649] on icon "button" at bounding box center [100, 652] width 14 height 14
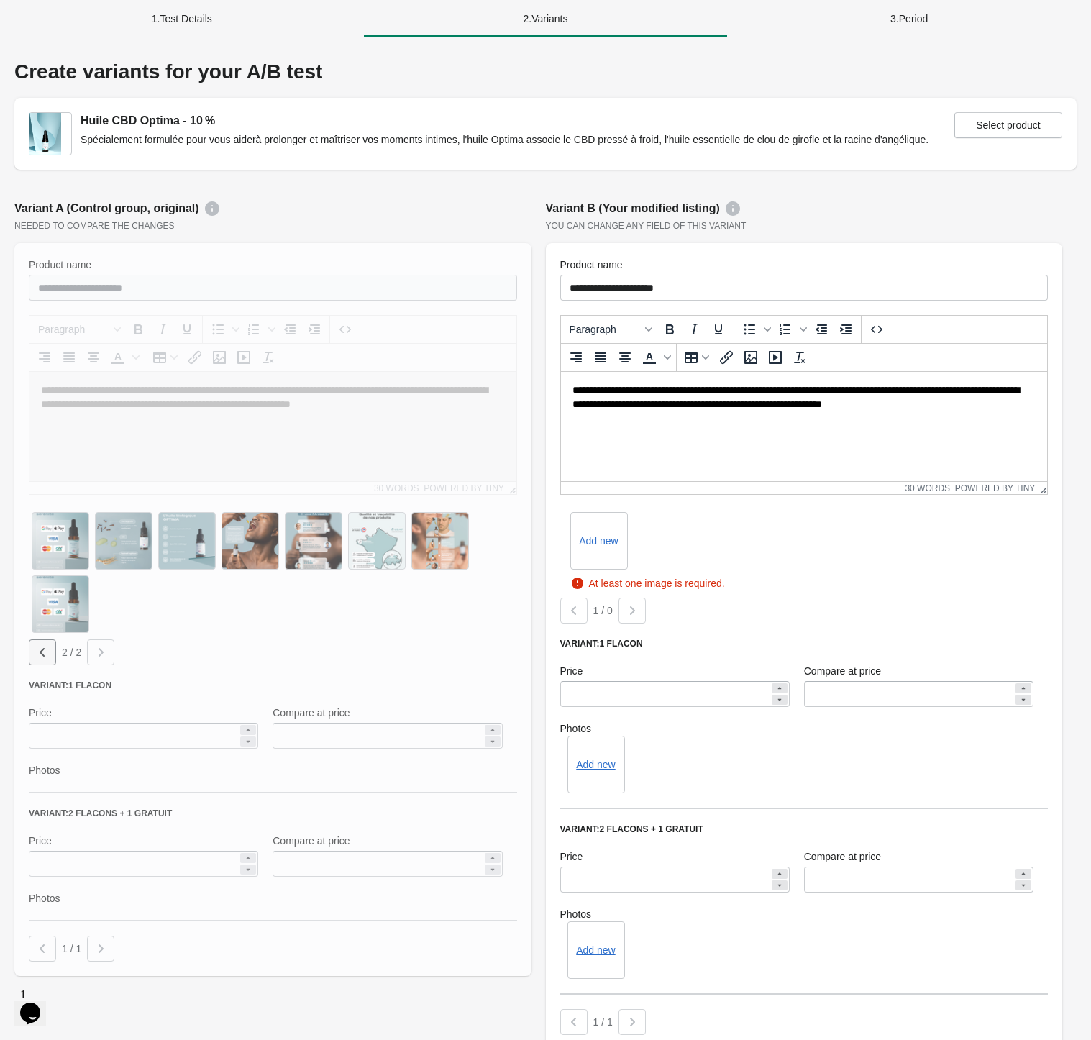
click at [49, 651] on icon "button" at bounding box center [42, 652] width 14 height 14
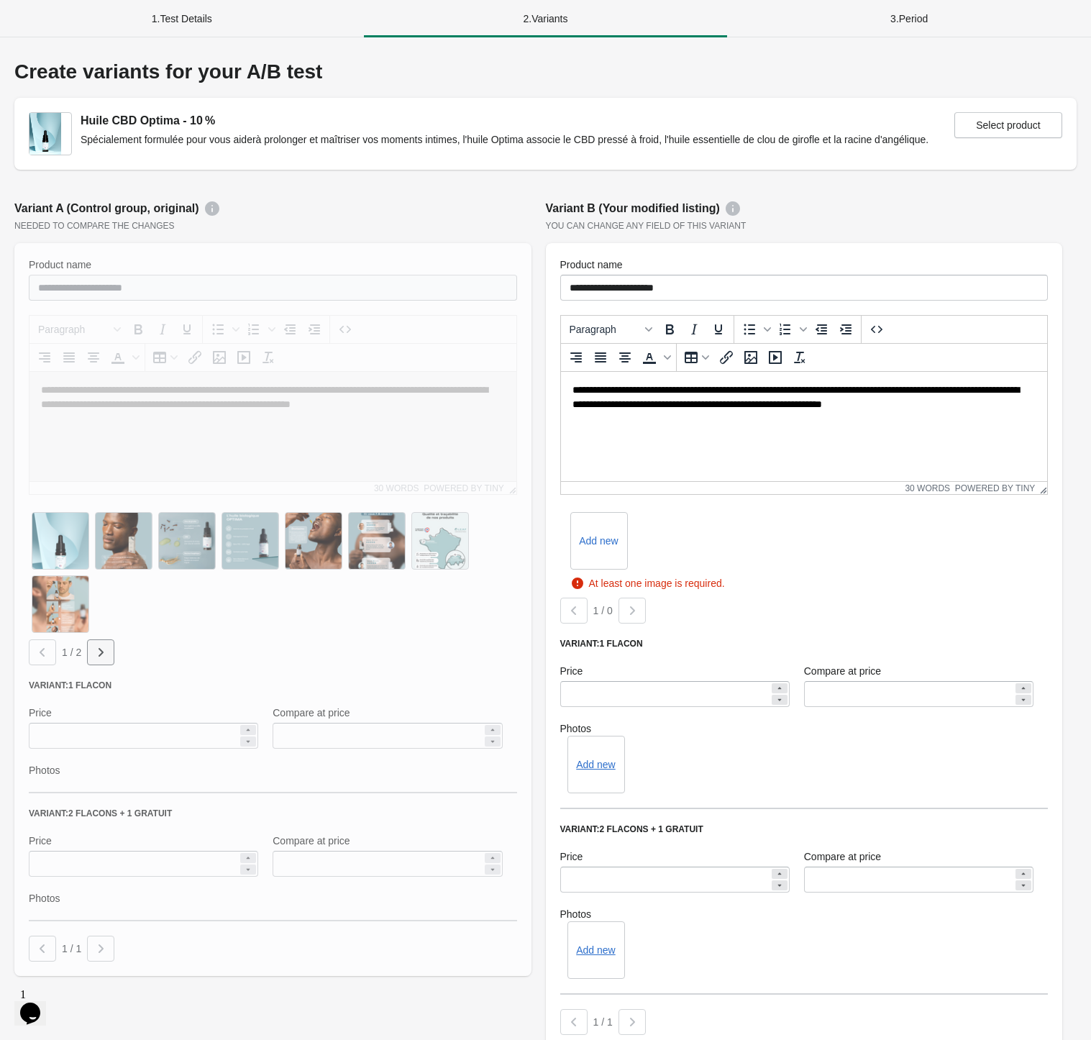
click at [104, 651] on icon "button" at bounding box center [100, 652] width 14 height 14
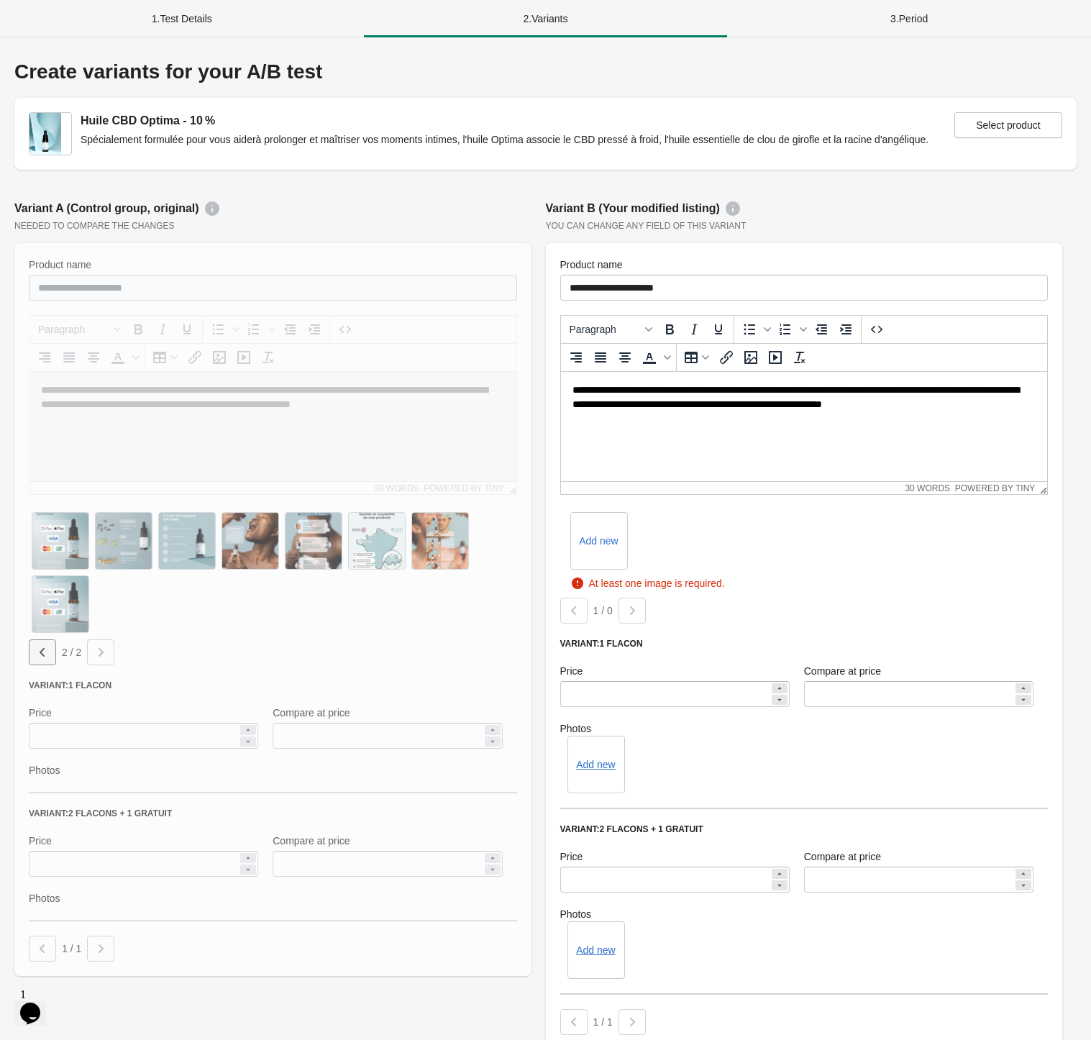
click at [47, 652] on icon "button" at bounding box center [42, 652] width 14 height 14
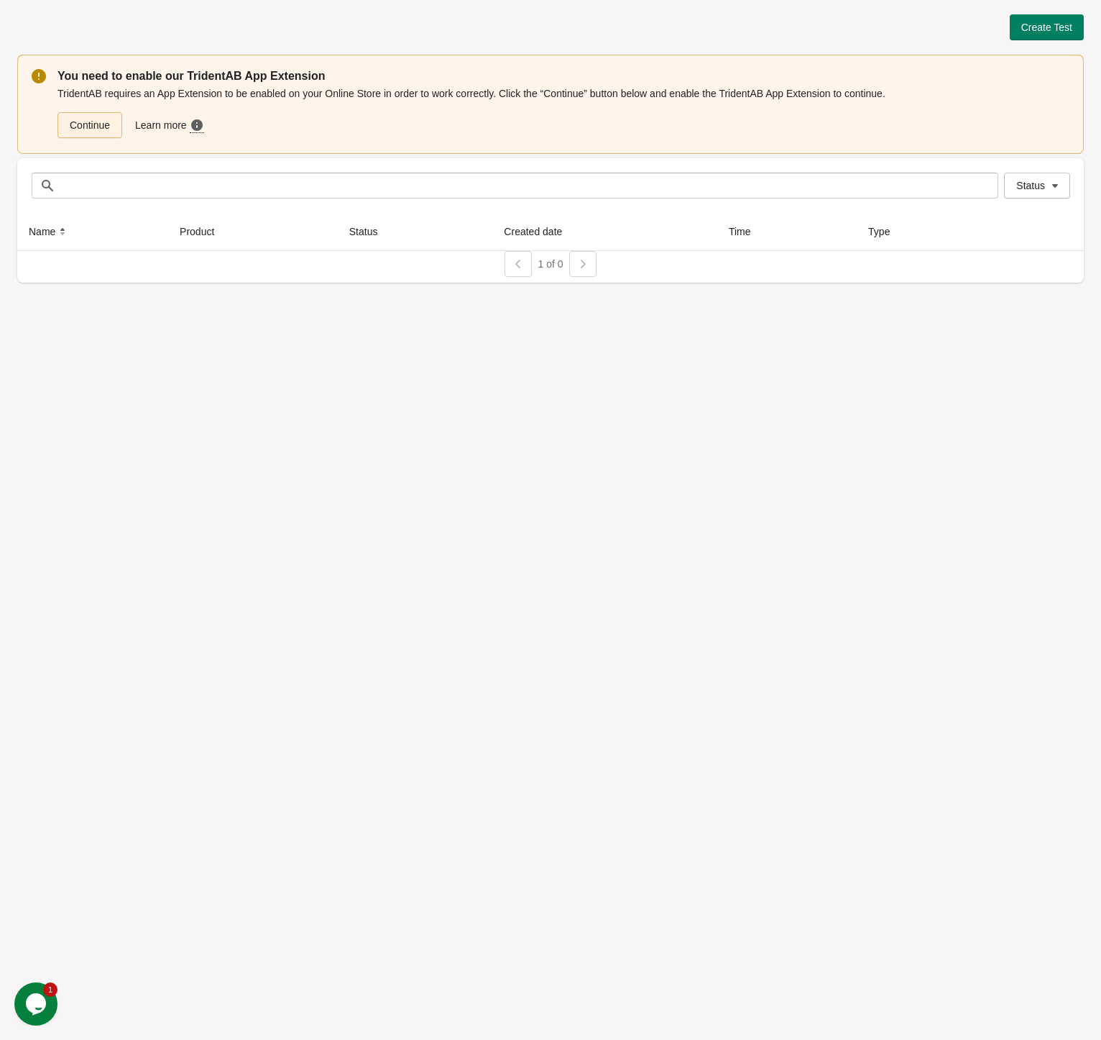
click at [80, 129] on link "Continue" at bounding box center [90, 125] width 65 height 26
click at [98, 126] on link "Continue" at bounding box center [90, 125] width 65 height 26
click at [63, 121] on link "Continue" at bounding box center [90, 125] width 65 height 26
click at [1022, 26] on span "Create Test" at bounding box center [1047, 28] width 51 height 12
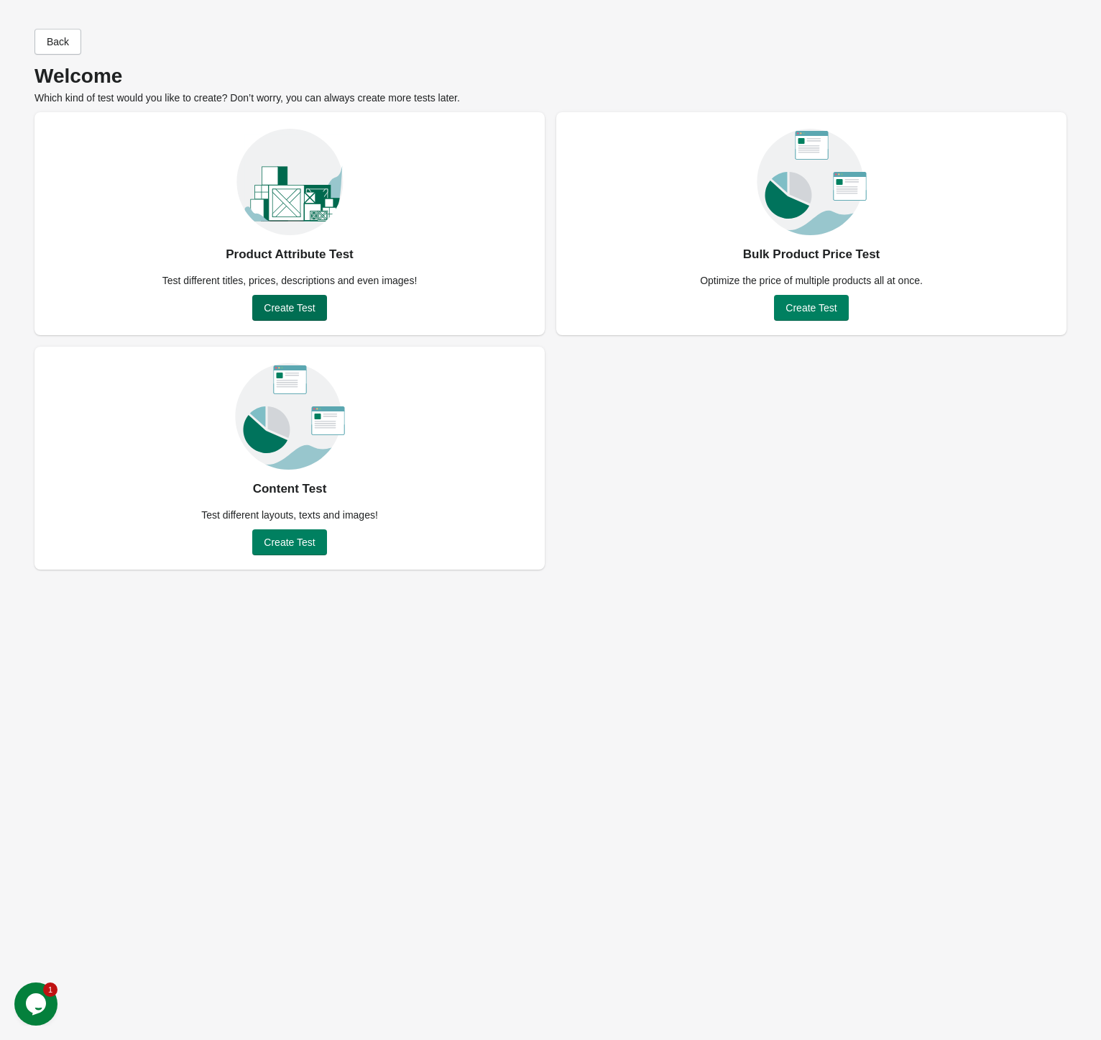
click at [288, 302] on span "Create Test" at bounding box center [289, 308] width 51 height 12
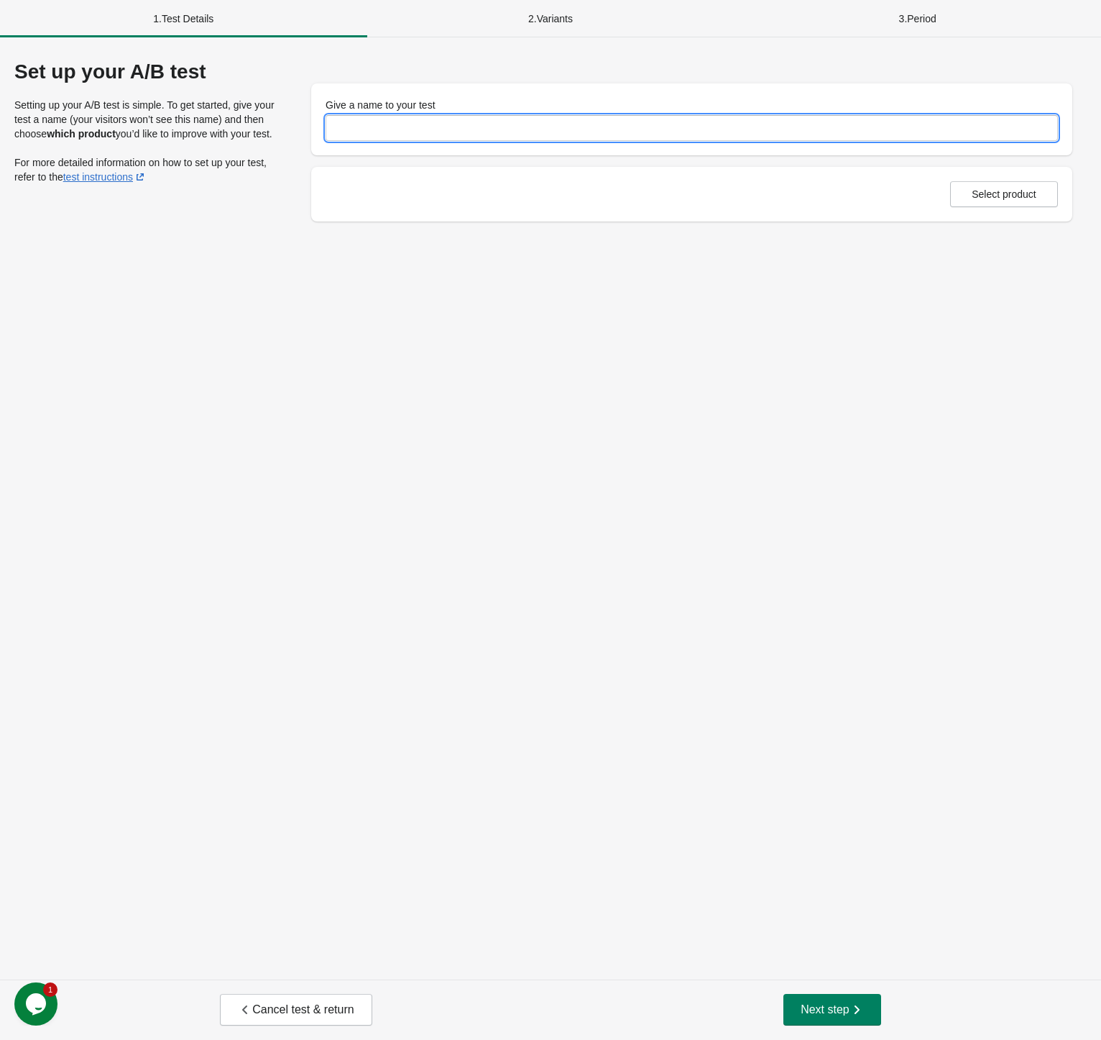
click at [432, 129] on input "Give a name to your test" at bounding box center [692, 128] width 733 height 26
type input "*********"
click at [981, 188] on span "Select product" at bounding box center [1004, 194] width 65 height 12
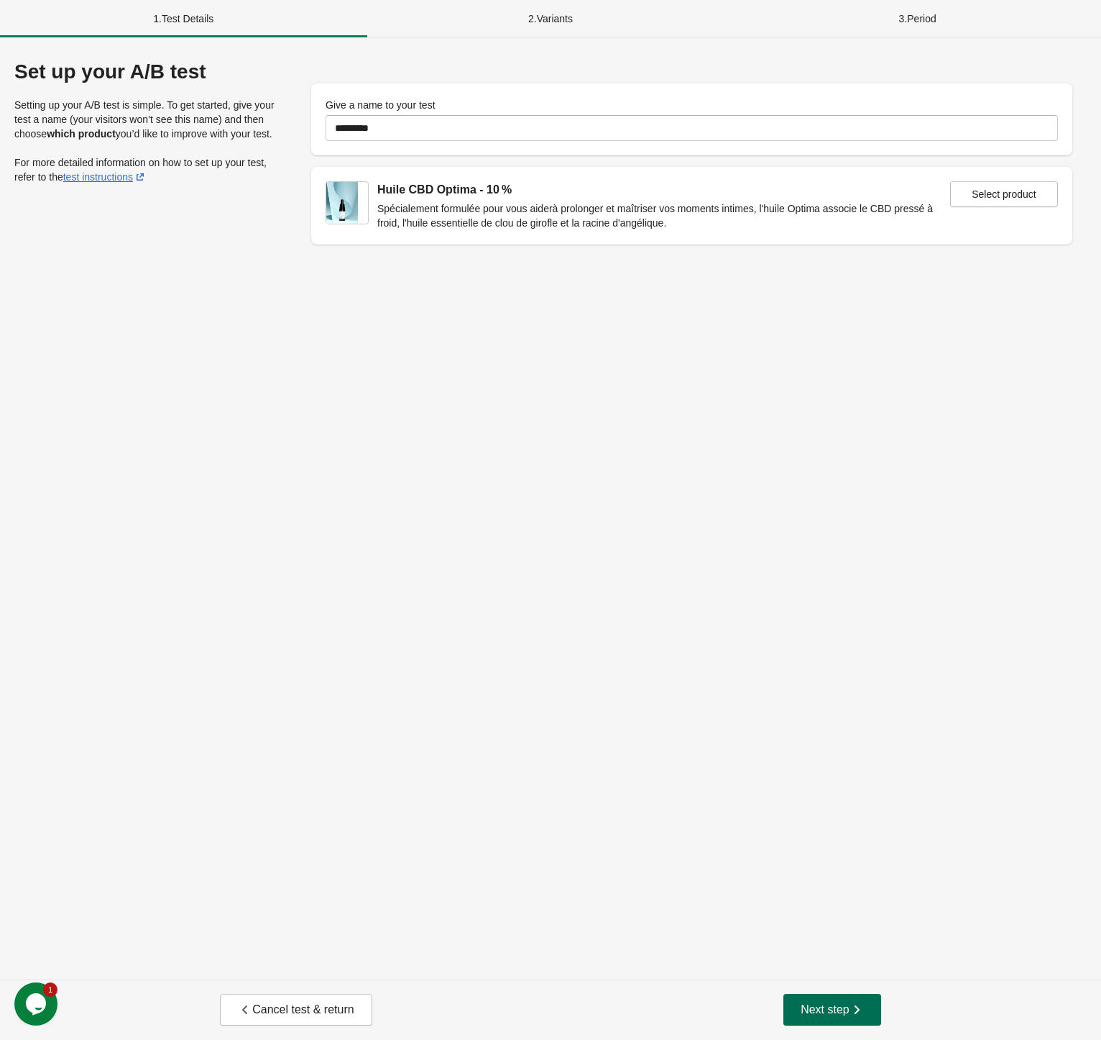
click at [804, 997] on button "Next step" at bounding box center [833, 1010] width 98 height 32
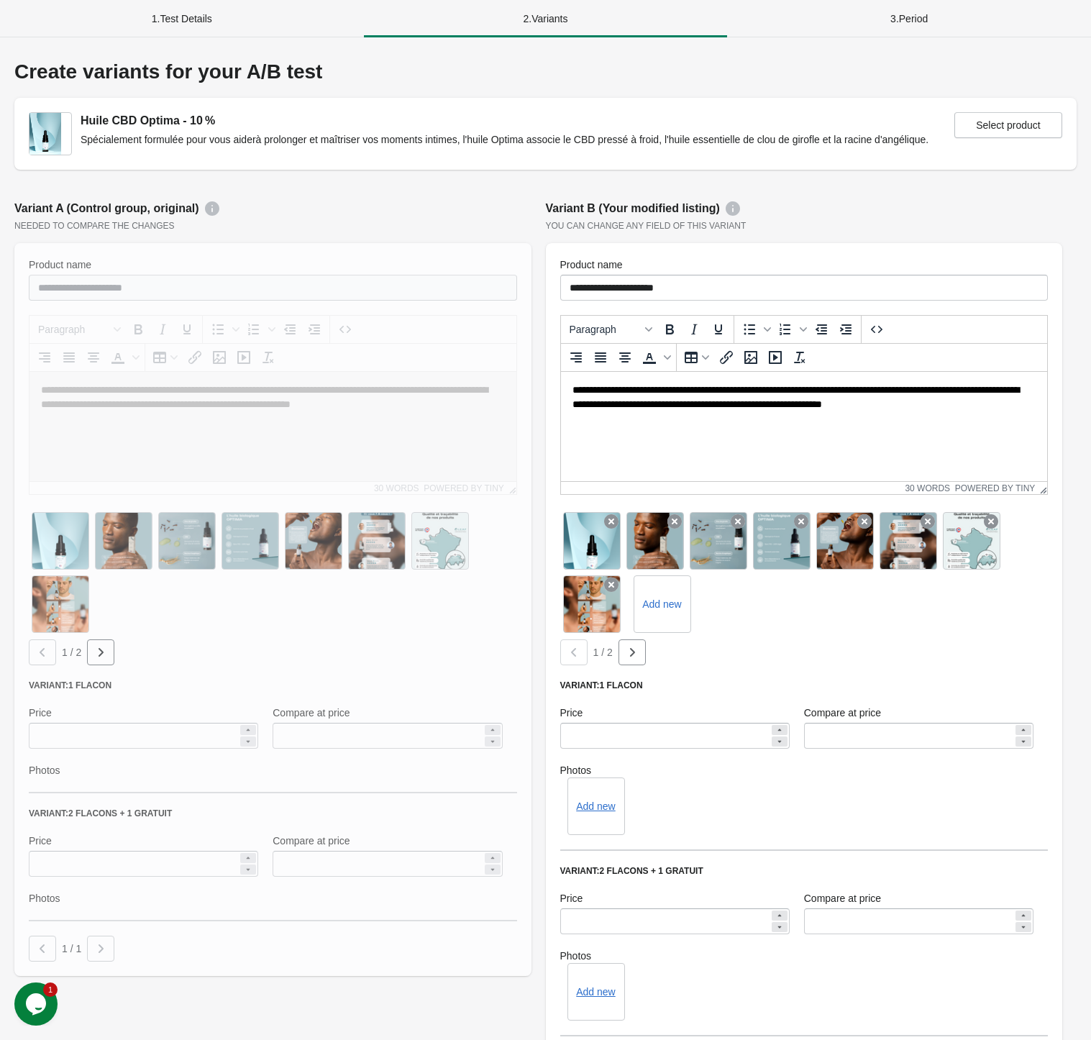
click at [84, 648] on div "1 / 2" at bounding box center [270, 649] width 494 height 32
click at [90, 651] on button "button" at bounding box center [100, 652] width 27 height 26
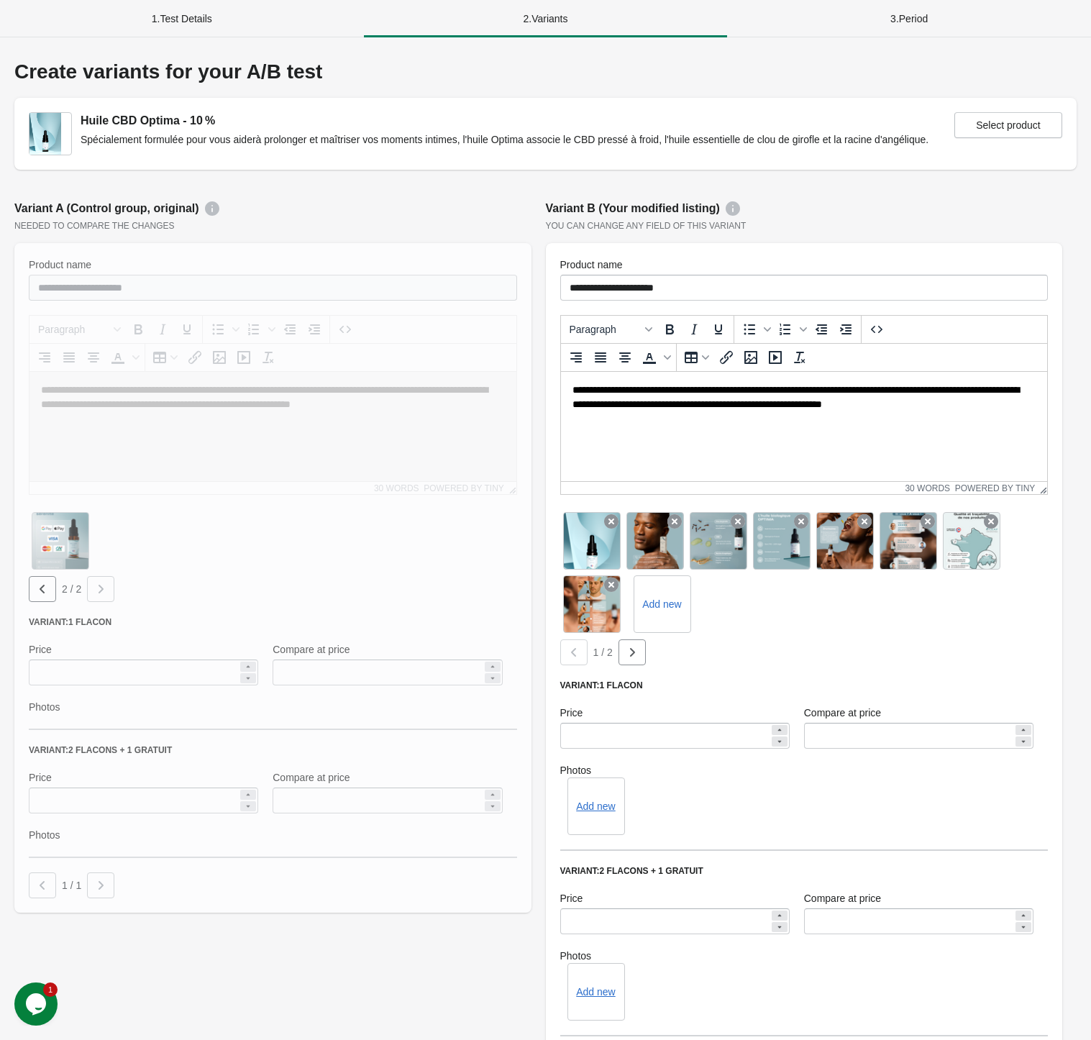
click at [46, 602] on div at bounding box center [272, 577] width 517 height 669
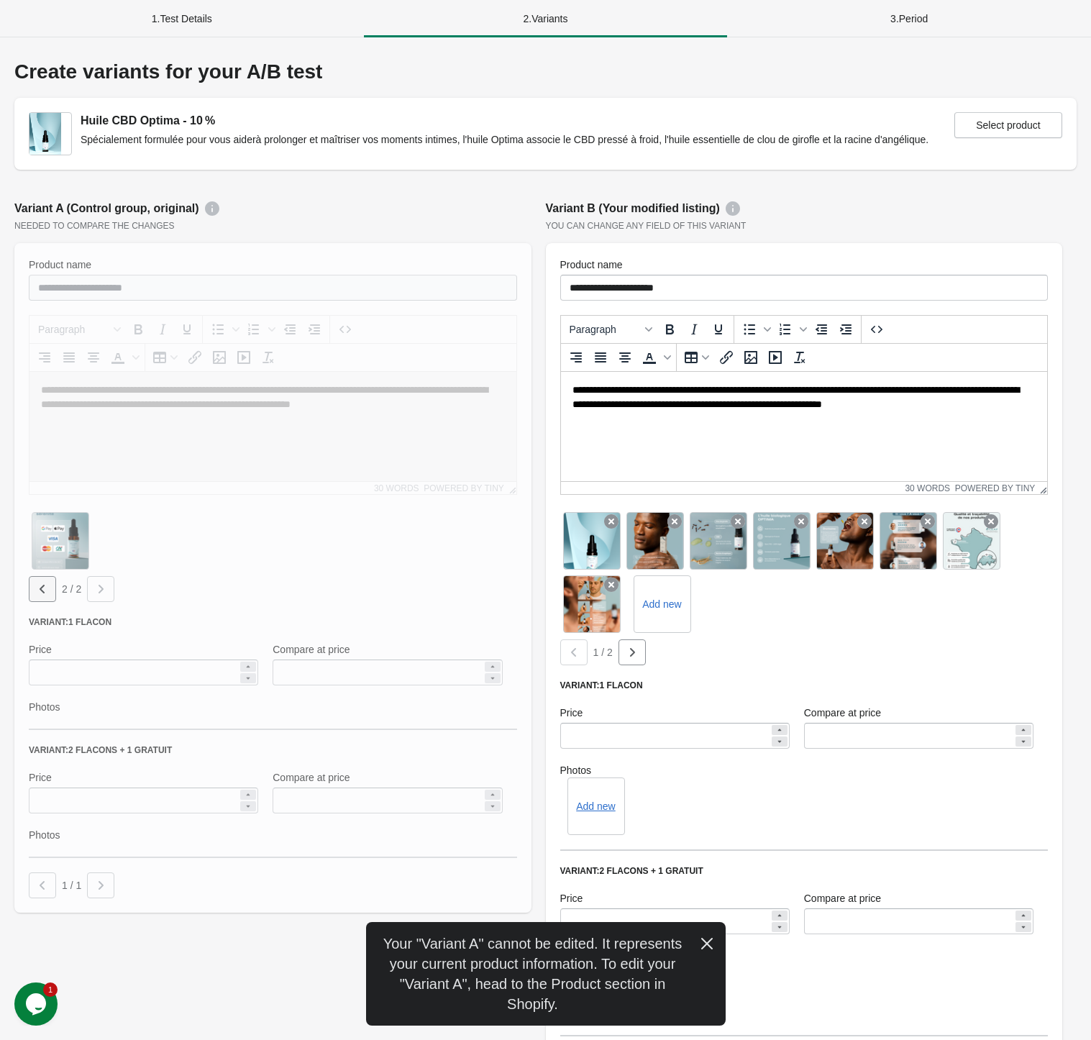
click at [44, 589] on icon "button" at bounding box center [42, 589] width 14 height 14
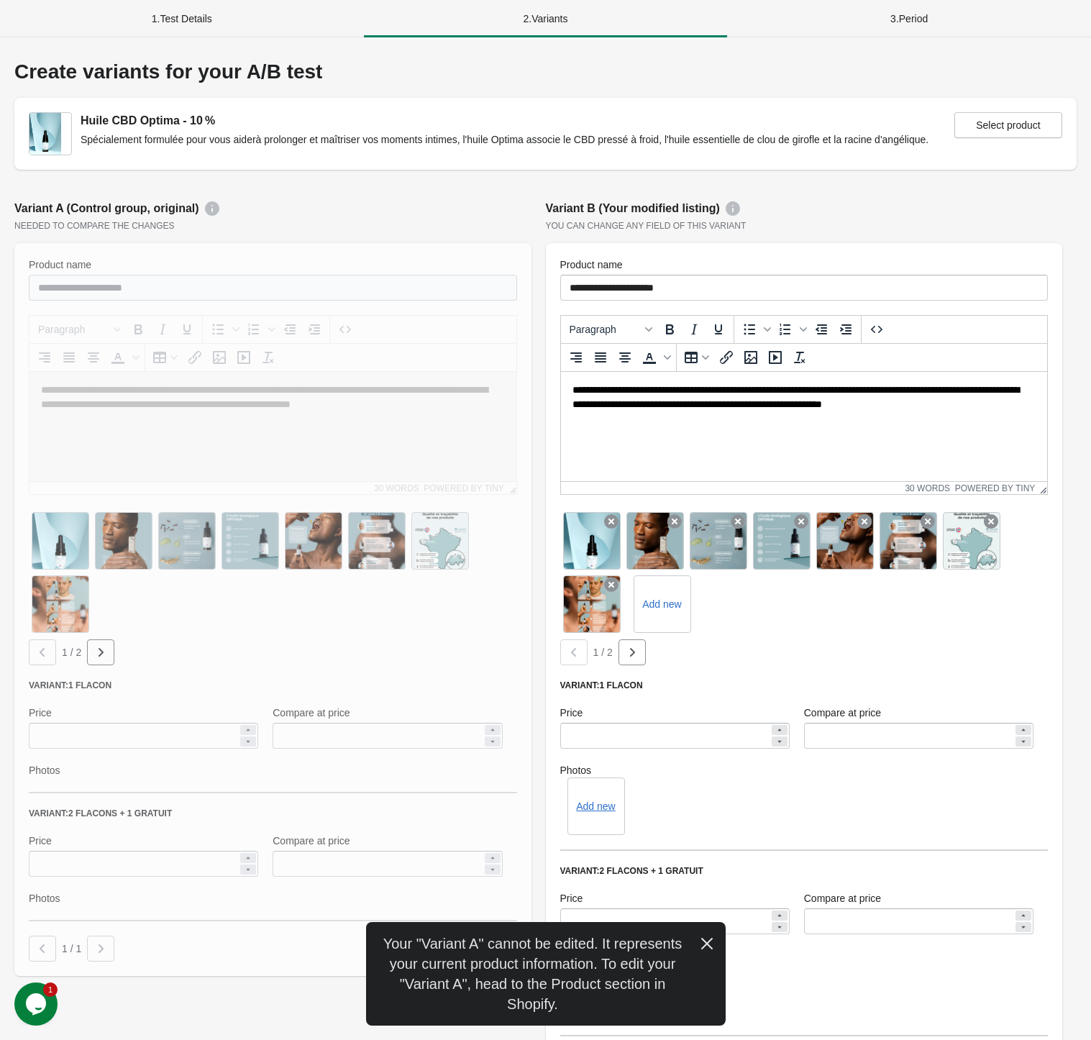
click at [705, 944] on icon "button" at bounding box center [706, 943] width 12 height 12
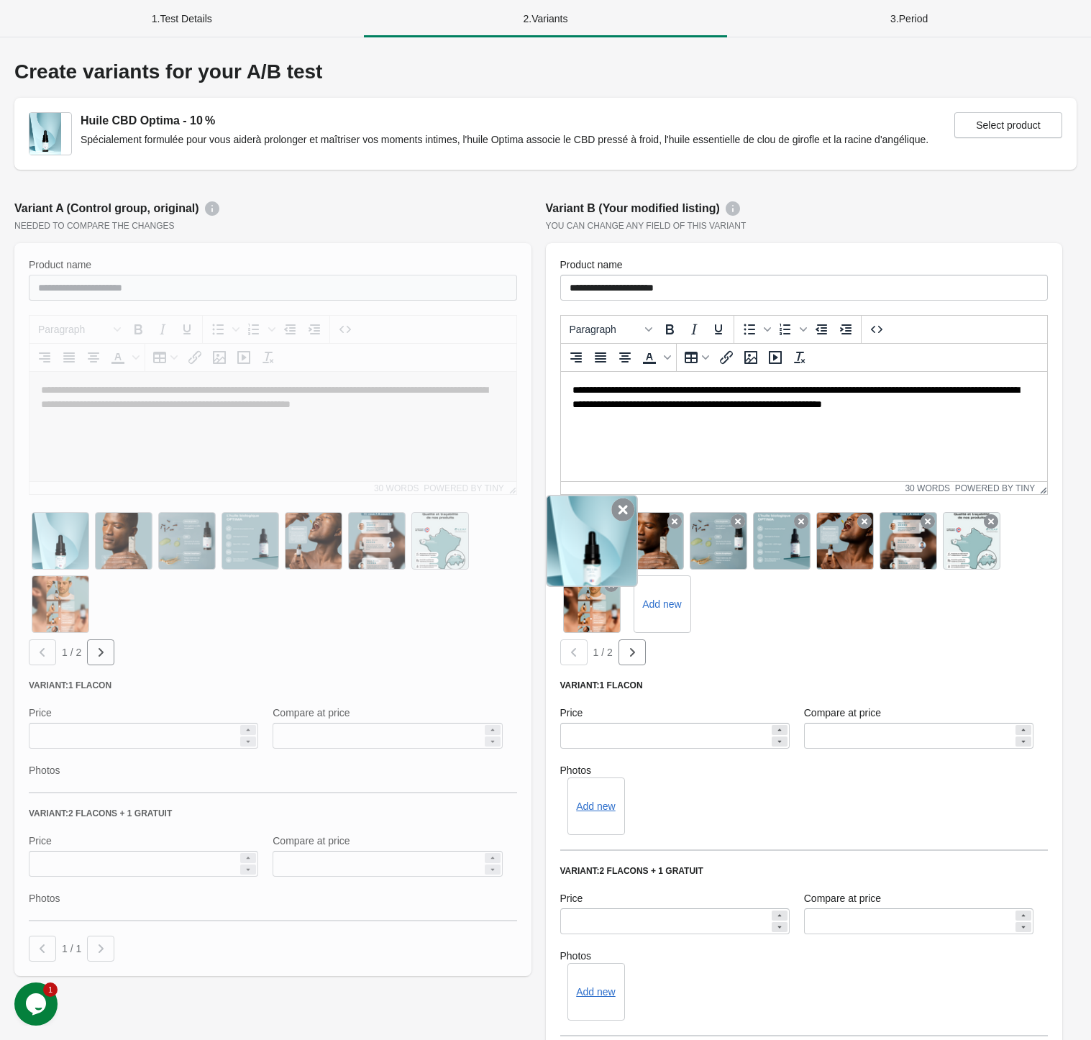
click at [617, 513] on icon at bounding box center [622, 509] width 23 height 23
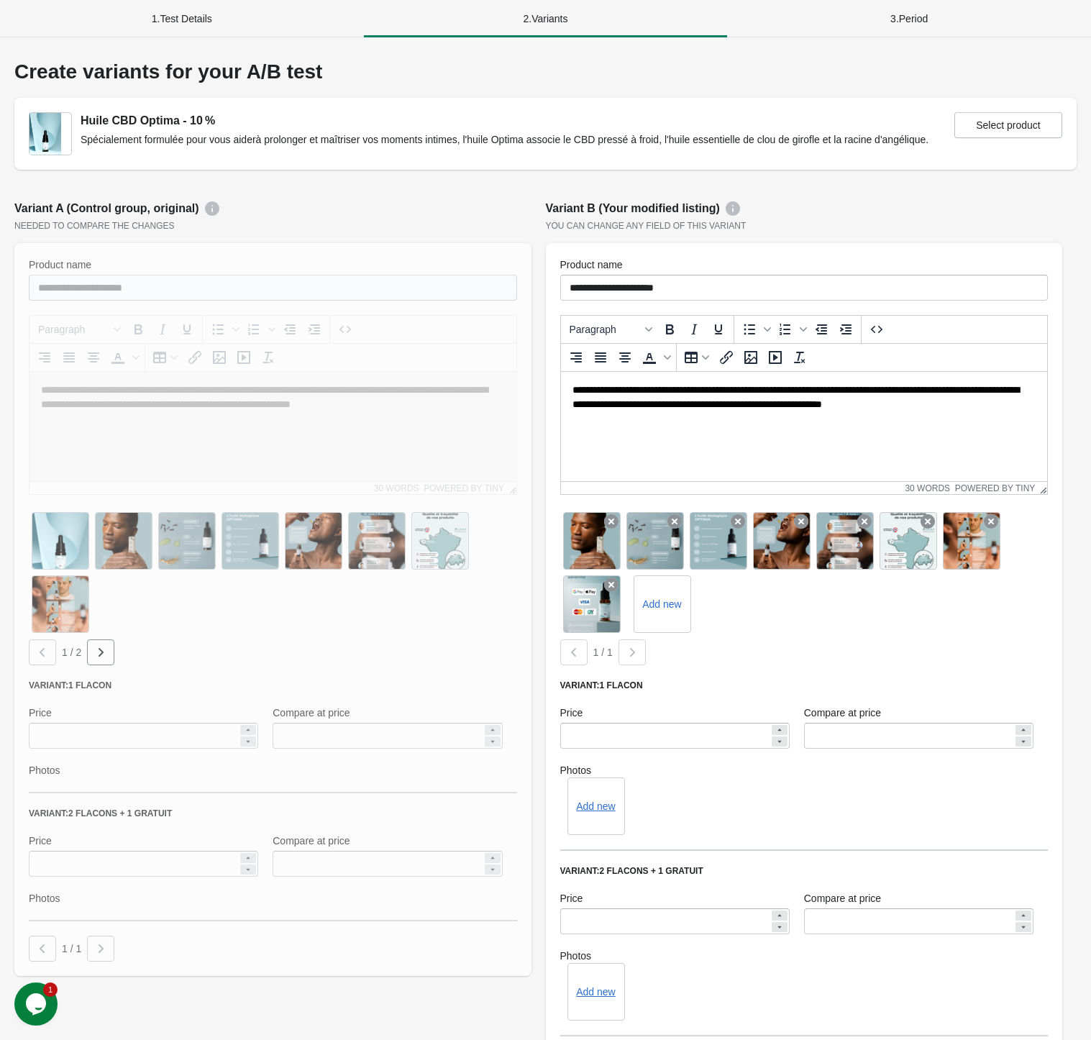
click at [617, 514] on icon at bounding box center [611, 521] width 14 height 14
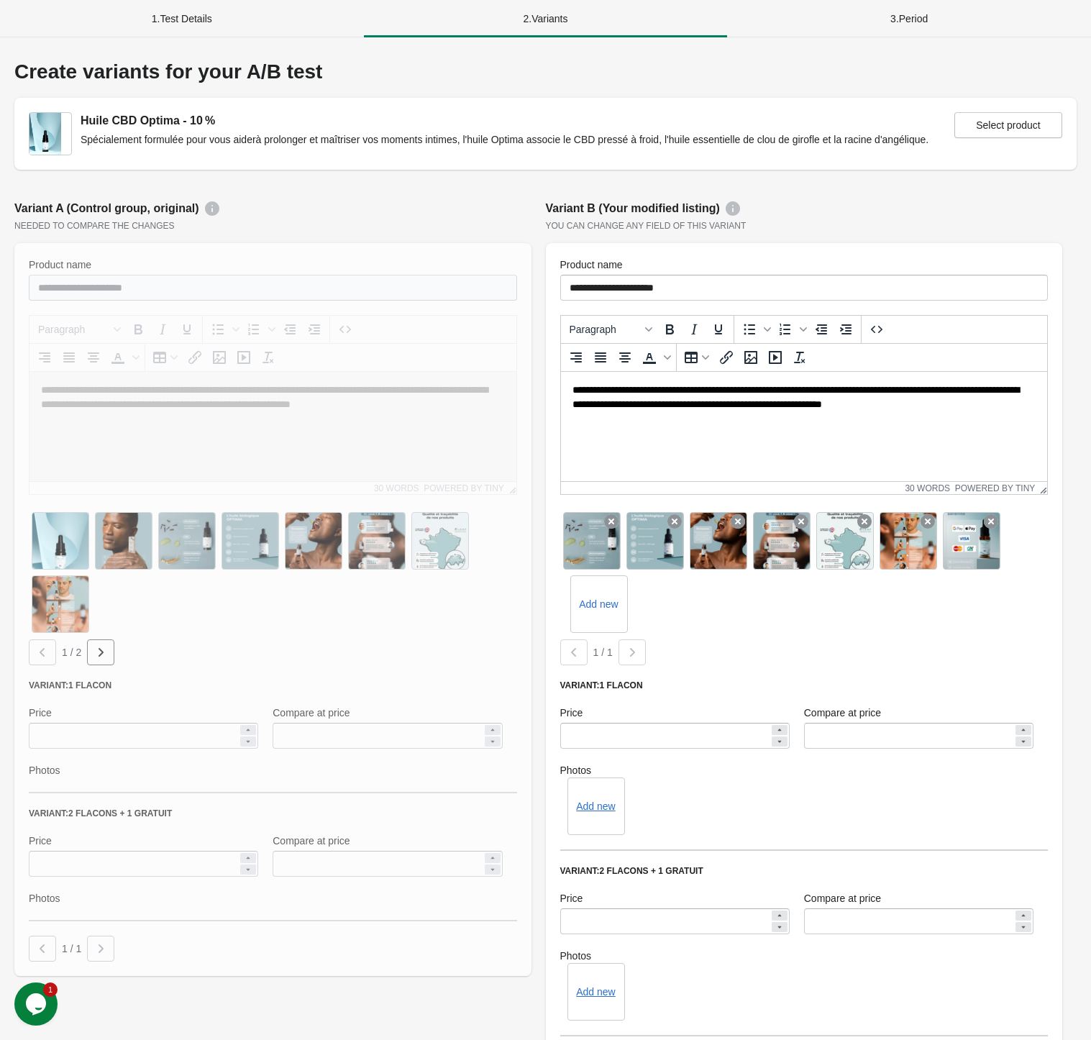
click at [617, 514] on icon at bounding box center [611, 521] width 14 height 14
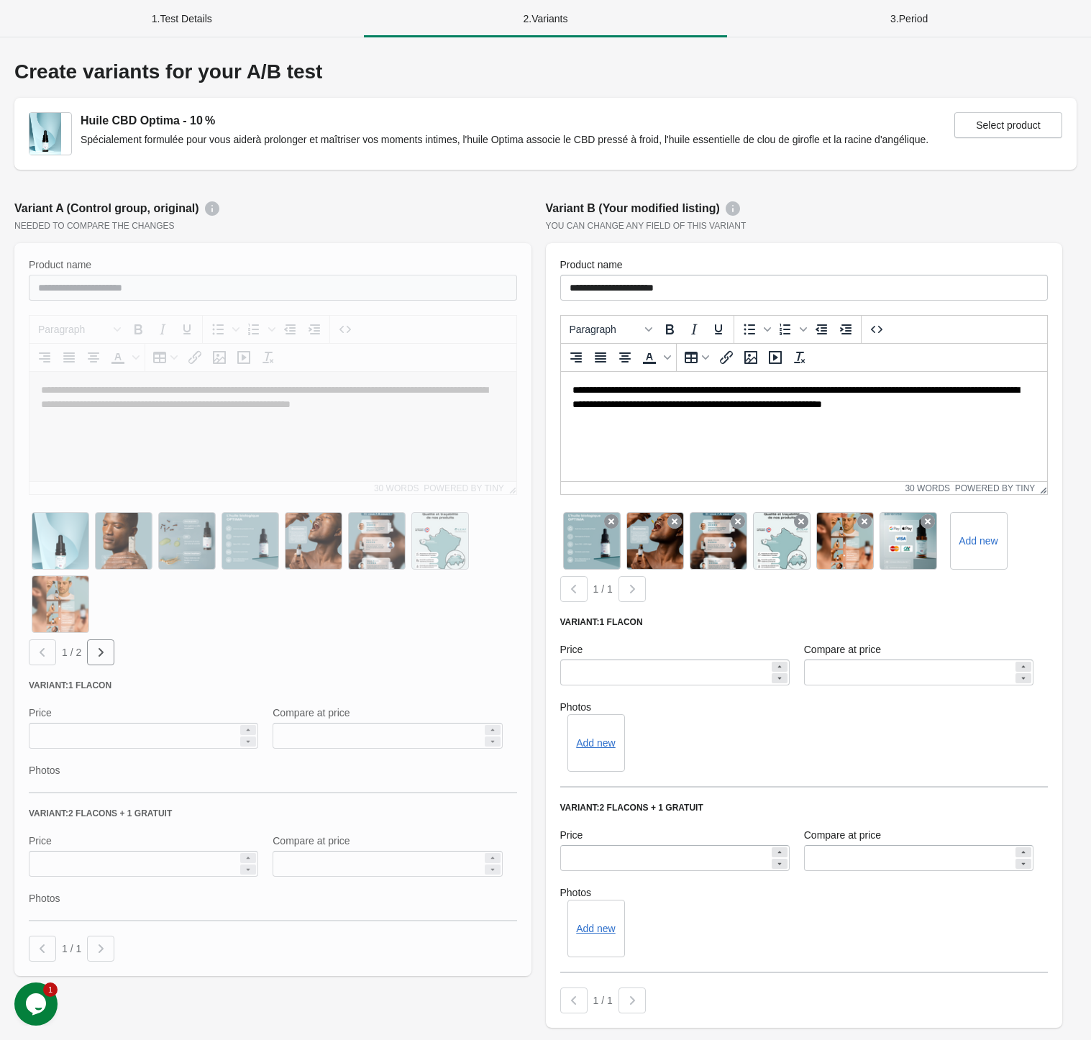
click at [617, 514] on icon at bounding box center [611, 521] width 14 height 14
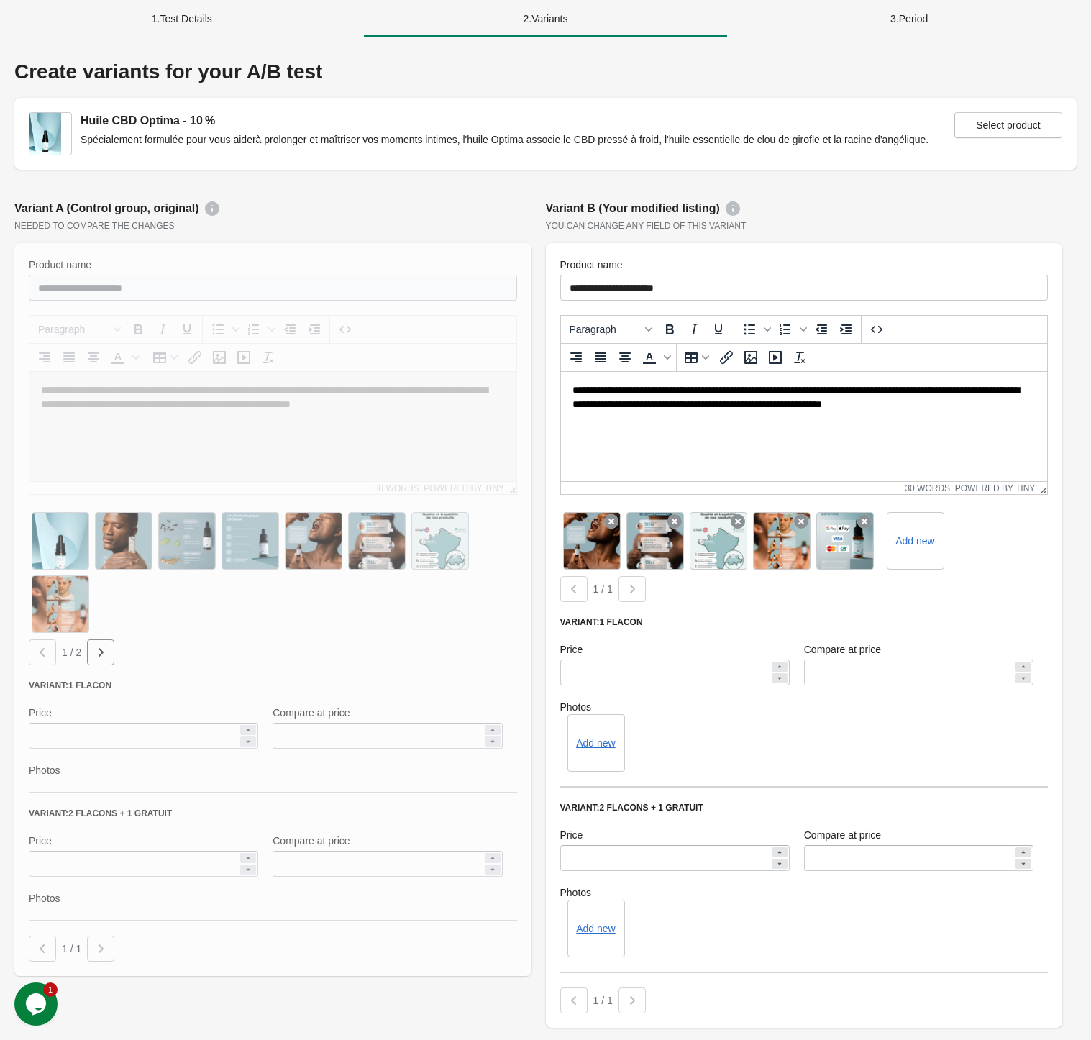
click at [617, 514] on icon at bounding box center [611, 521] width 14 height 14
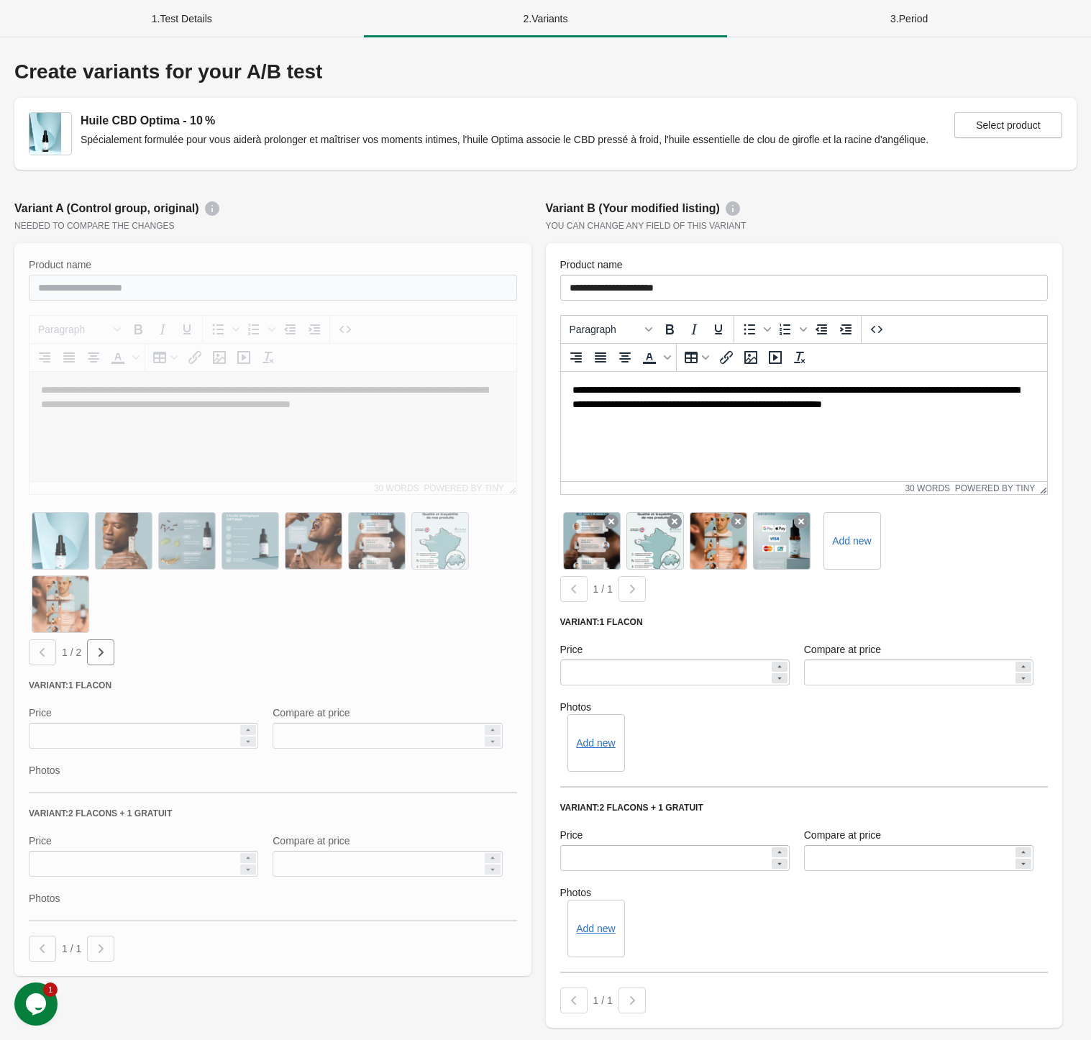
click at [617, 514] on icon at bounding box center [611, 521] width 14 height 14
click at [667, 514] on icon at bounding box center [674, 521] width 14 height 14
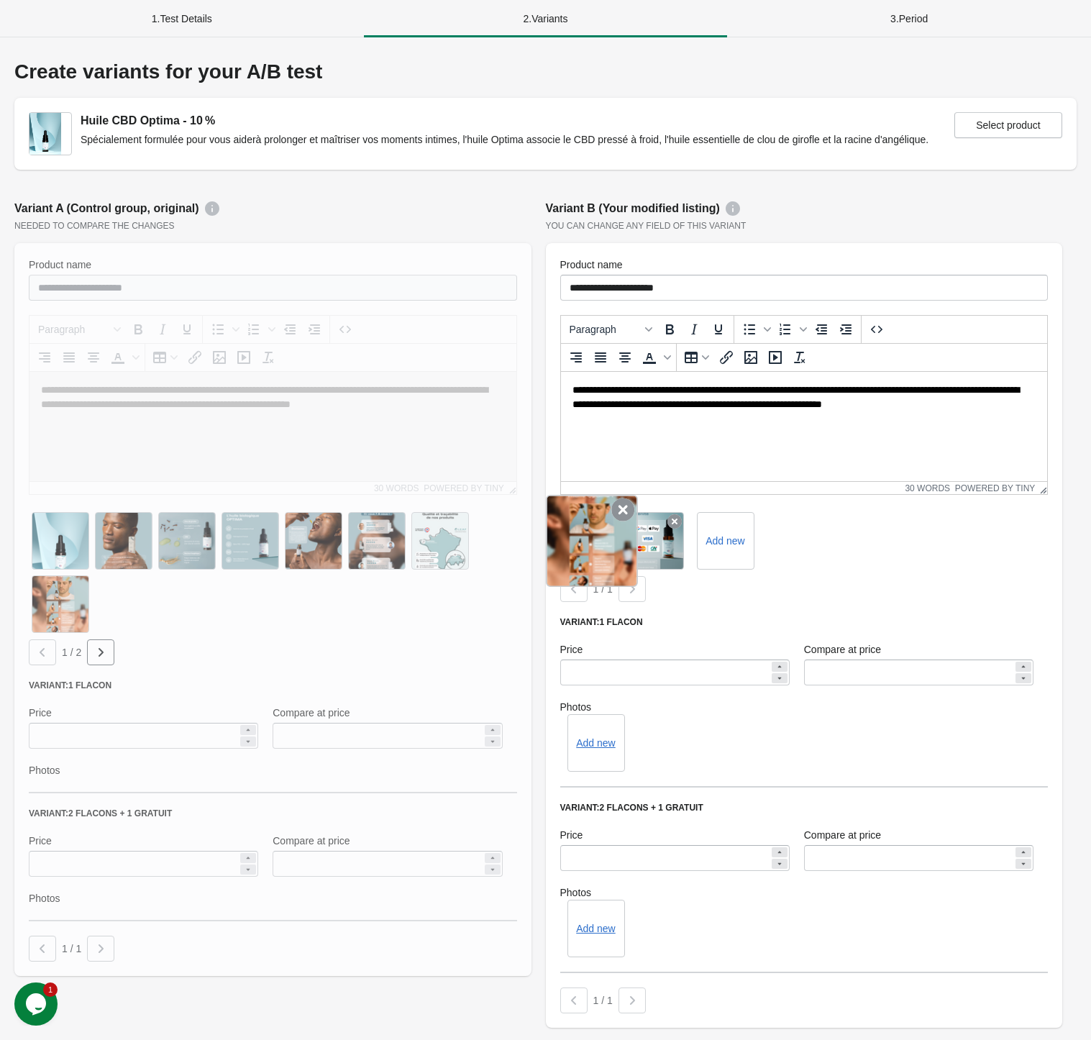
click at [617, 512] on icon at bounding box center [622, 509] width 23 height 23
click at [617, 514] on icon at bounding box center [611, 521] width 14 height 14
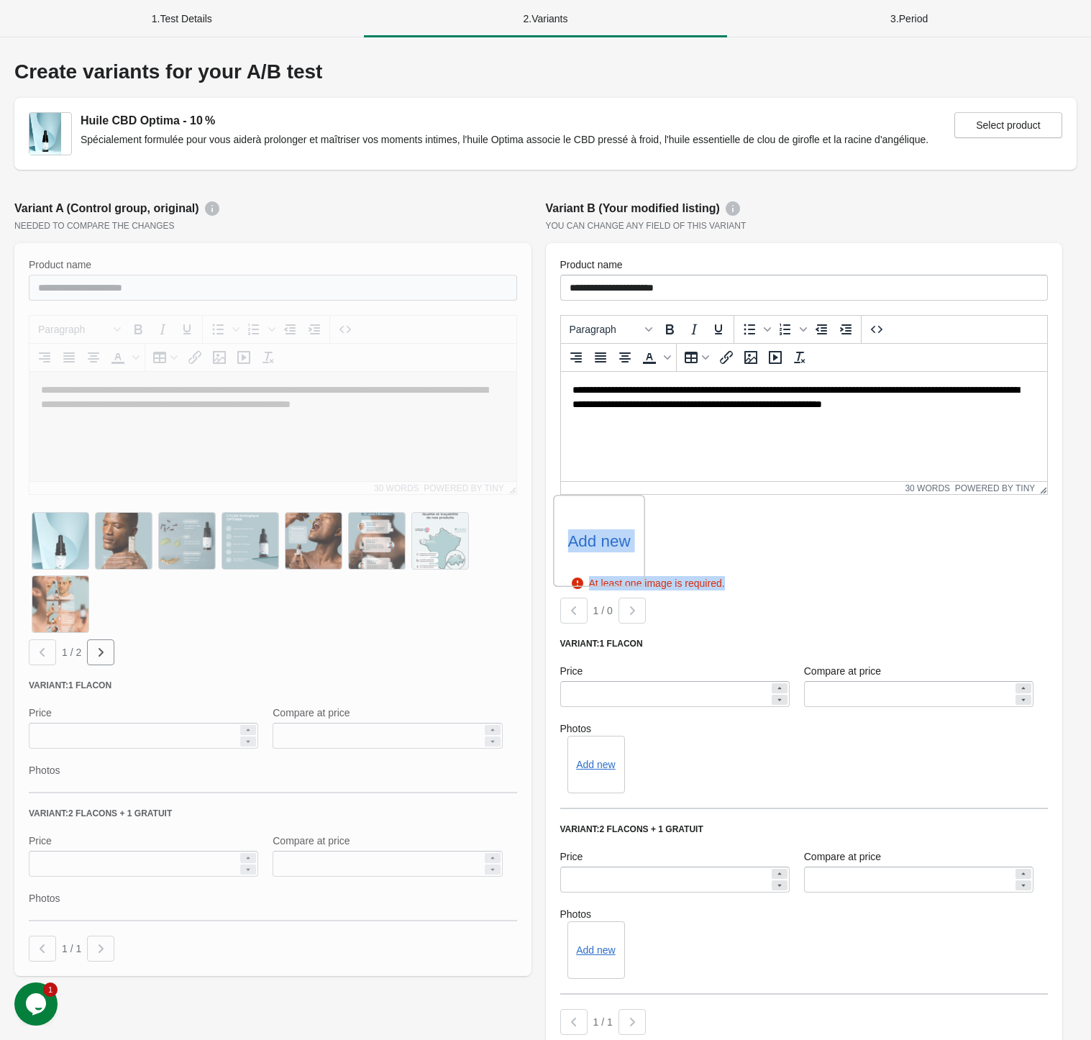
click at [592, 536] on label "Add new" at bounding box center [598, 540] width 63 height 23
click at [0, 0] on input "Add new" at bounding box center [0, 0] width 0 height 0
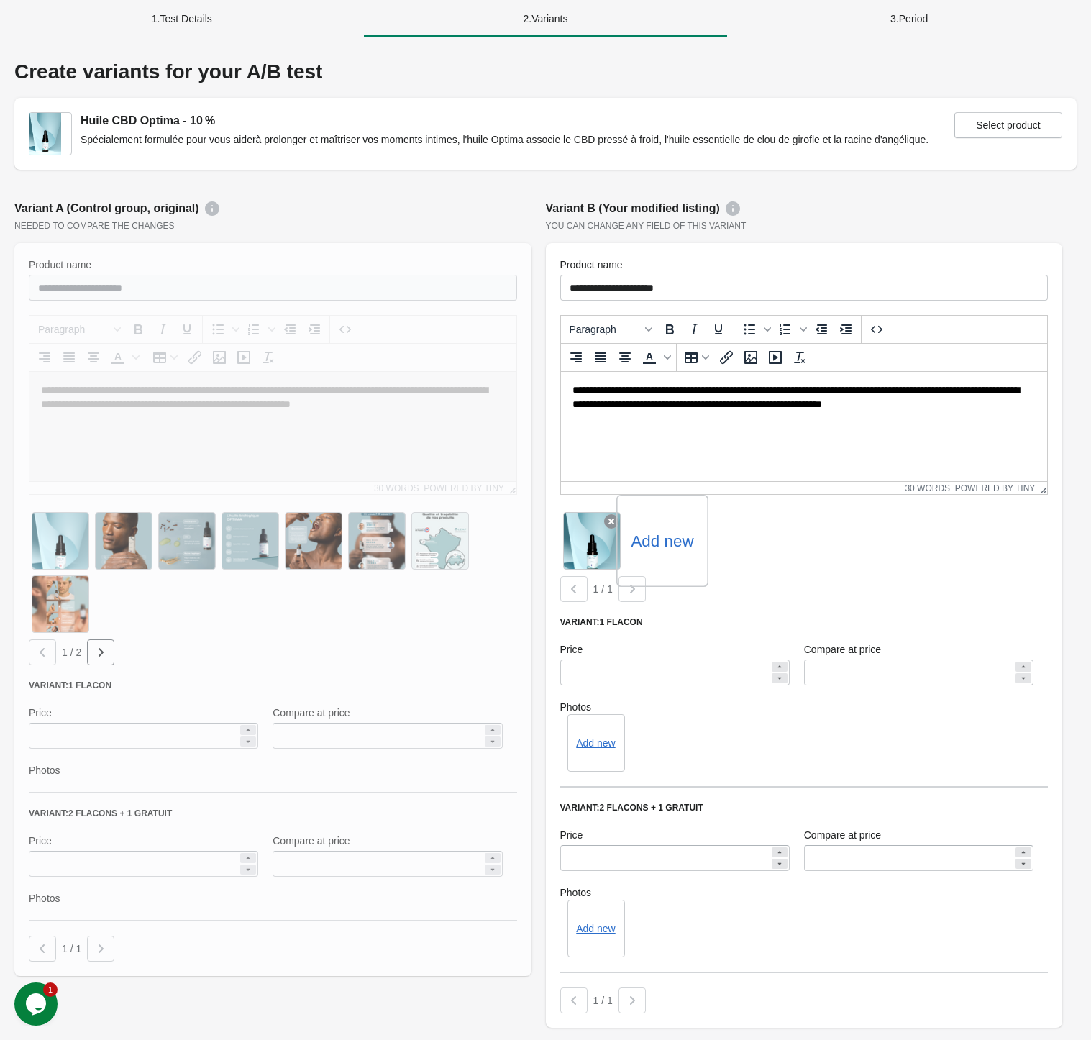
click at [671, 549] on label "Add new" at bounding box center [661, 540] width 63 height 23
click at [0, 0] on input "Add new" at bounding box center [0, 0] width 0 height 0
click at [725, 546] on label "Add new" at bounding box center [725, 540] width 63 height 23
click at [0, 0] on input "Add new" at bounding box center [0, 0] width 0 height 0
click at [801, 516] on div "Add new" at bounding box center [789, 541] width 92 height 92
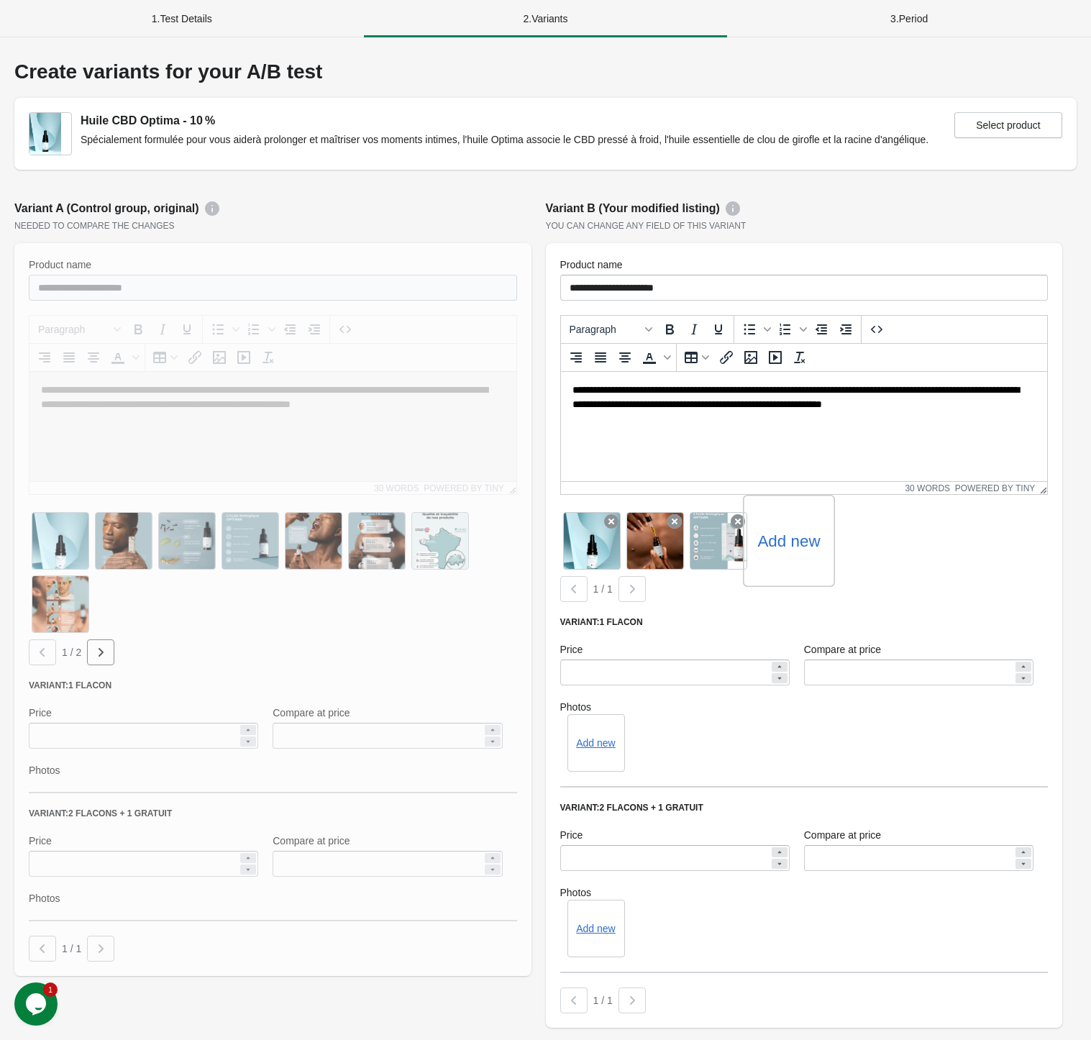
click at [808, 554] on div "Add new" at bounding box center [789, 541] width 92 height 92
click at [785, 544] on label "Add new" at bounding box center [788, 540] width 63 height 23
click at [0, 0] on input "Add new" at bounding box center [0, 0] width 0 height 0
click at [854, 549] on label "Add new" at bounding box center [851, 540] width 63 height 23
click at [0, 0] on input "Add new" at bounding box center [0, 0] width 0 height 0
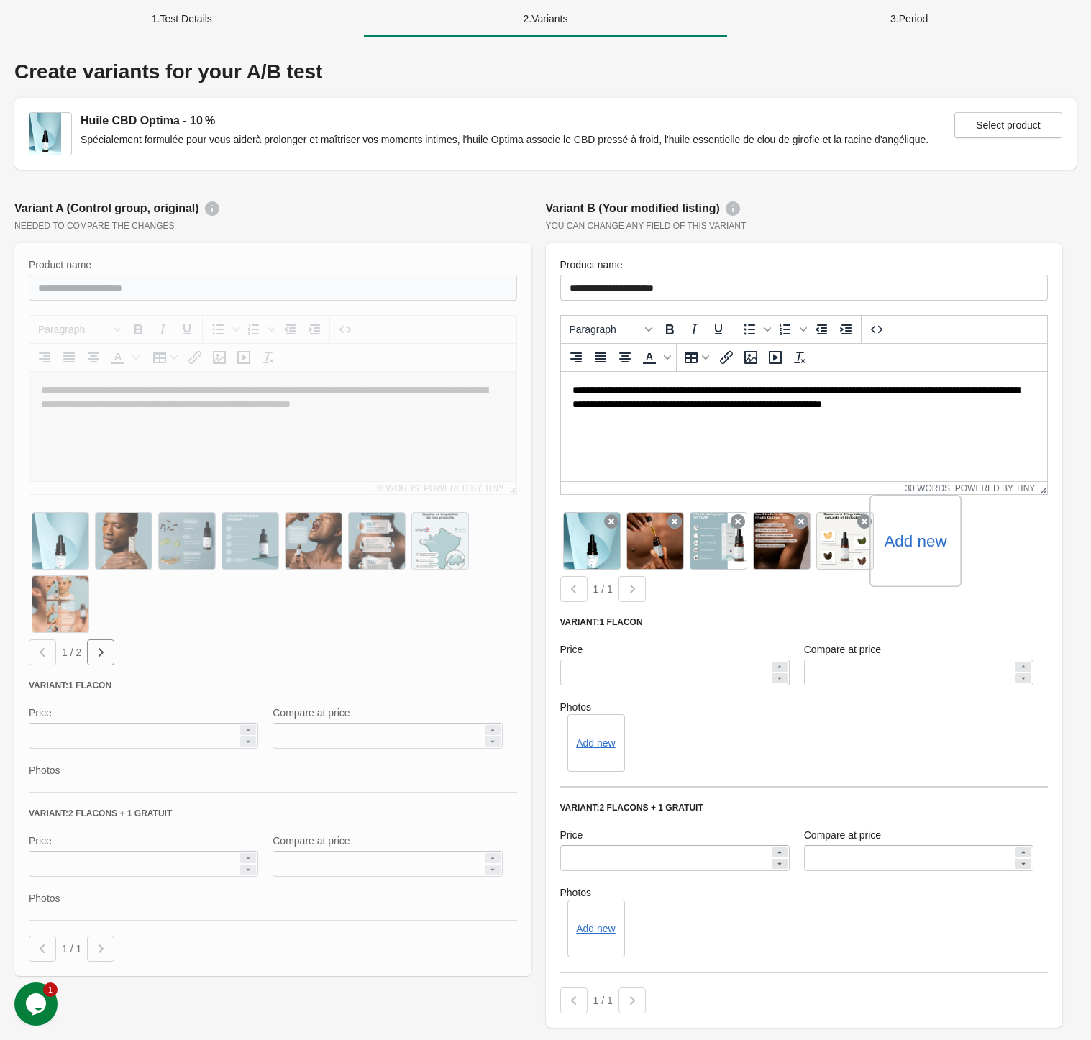
click at [912, 549] on label "Add new" at bounding box center [915, 540] width 63 height 23
click at [0, 0] on input "Add new" at bounding box center [0, 0] width 0 height 0
click at [969, 539] on label "Add new" at bounding box center [978, 540] width 63 height 23
click at [0, 0] on input "Add new" at bounding box center [0, 0] width 0 height 0
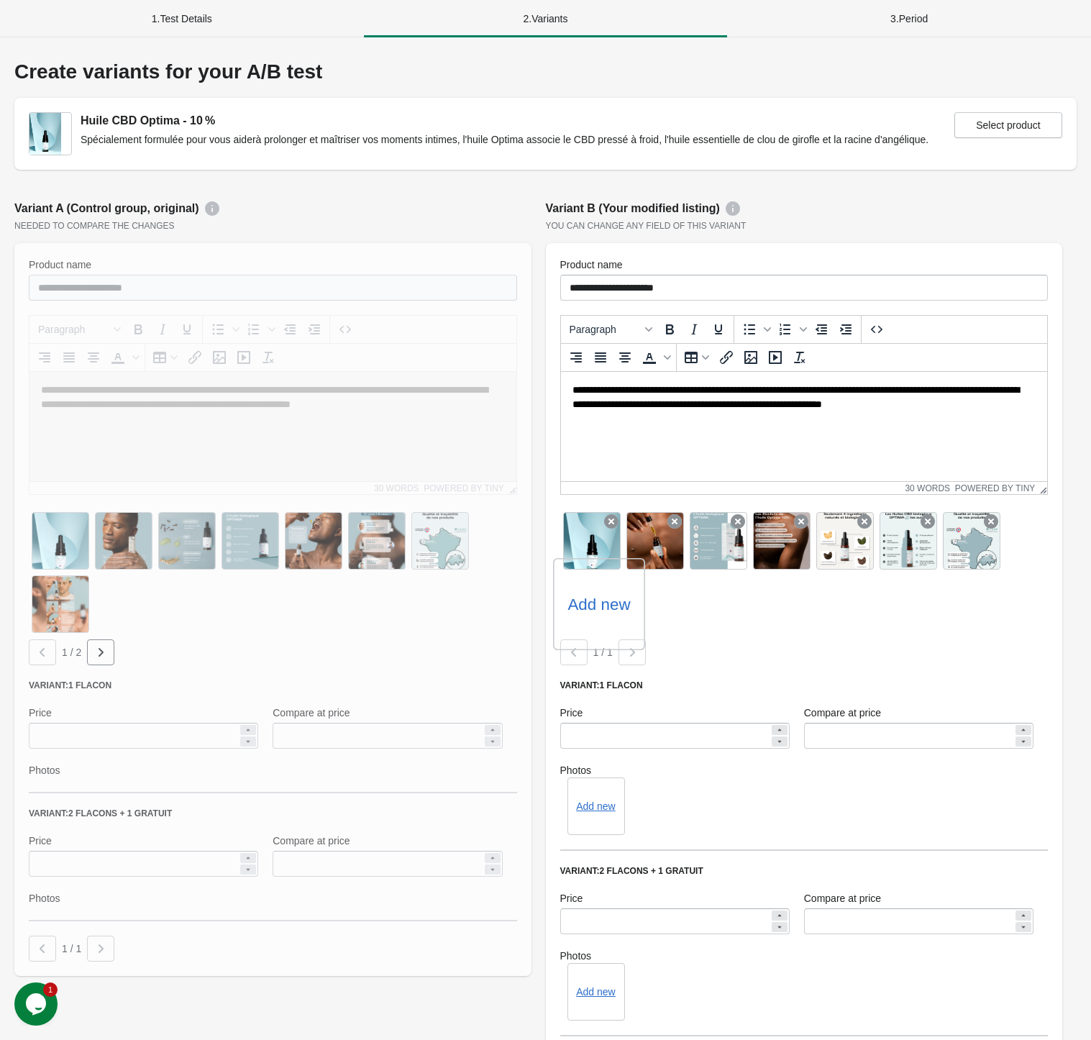
click at [600, 606] on label "Add new" at bounding box center [598, 603] width 63 height 23
click at [0, 0] on input "Add new" at bounding box center [0, 0] width 0 height 0
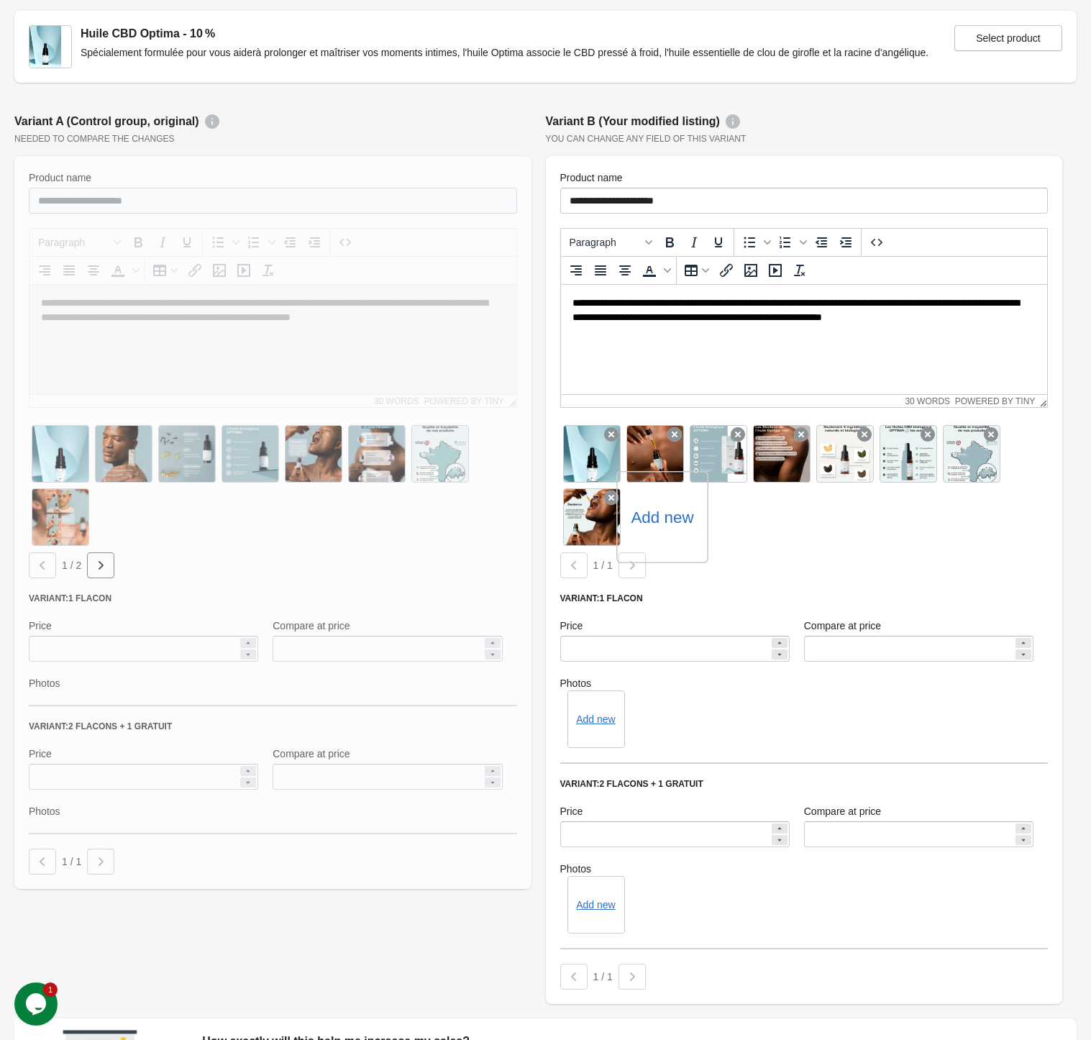
scroll to position [268, 0]
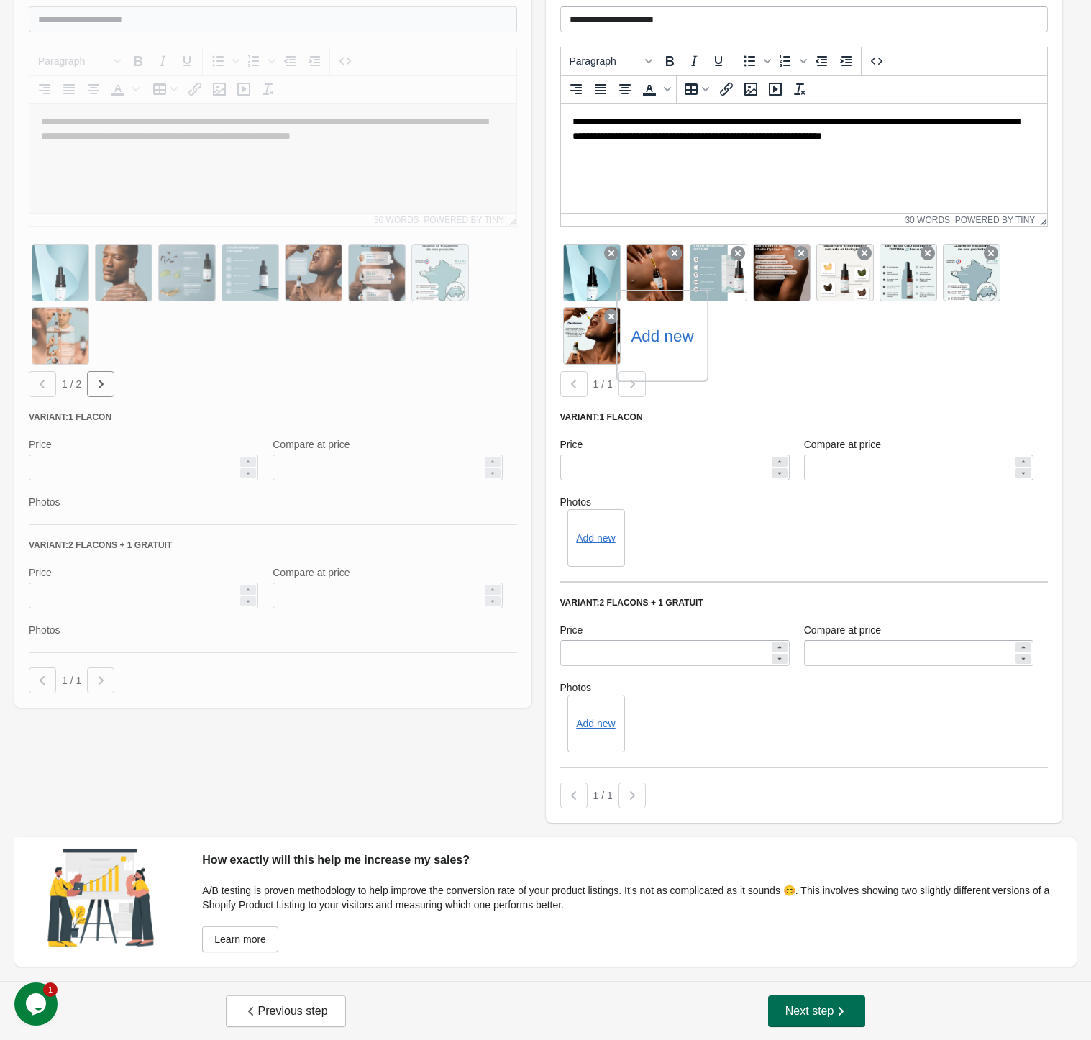
click at [789, 1018] on button "Next step" at bounding box center [817, 1011] width 98 height 32
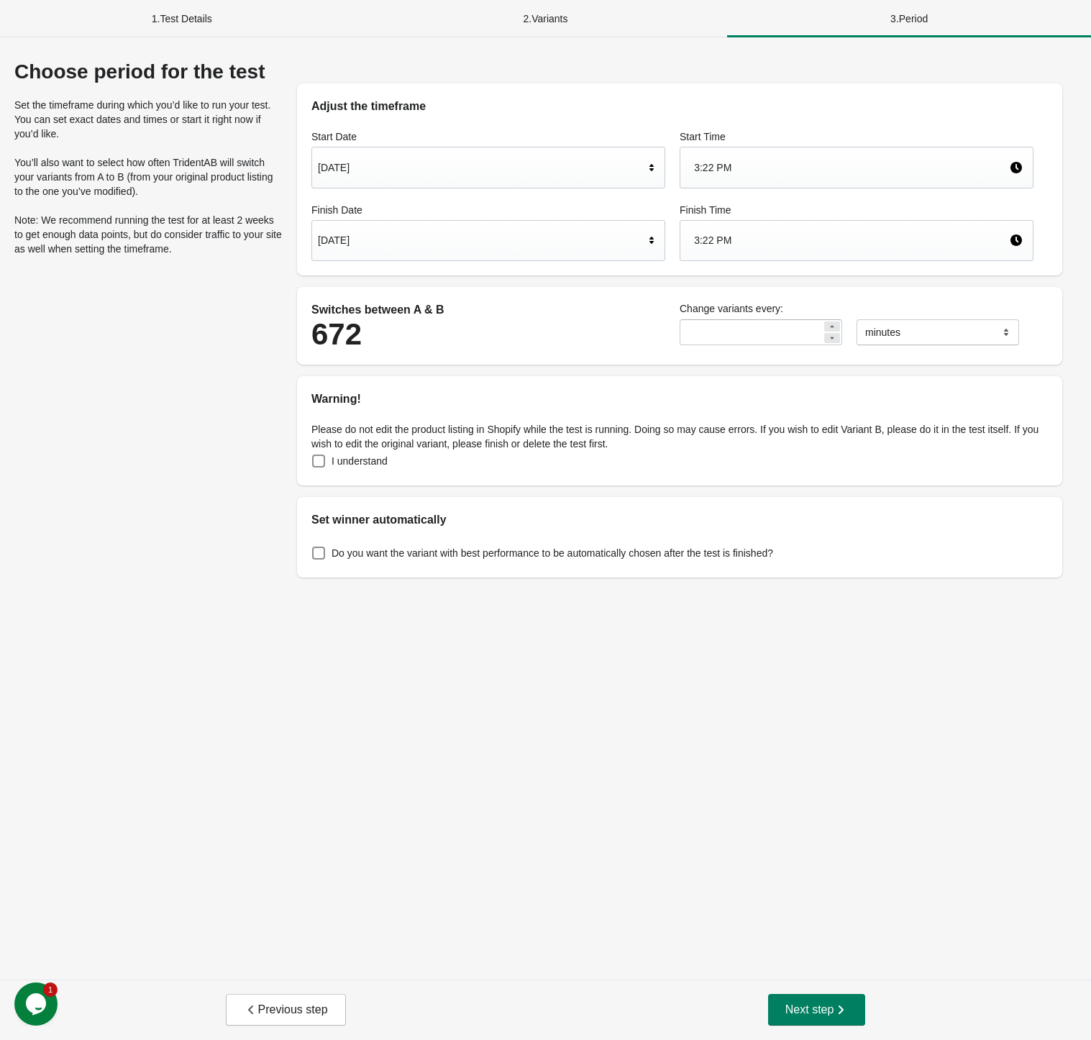
scroll to position [0, 0]
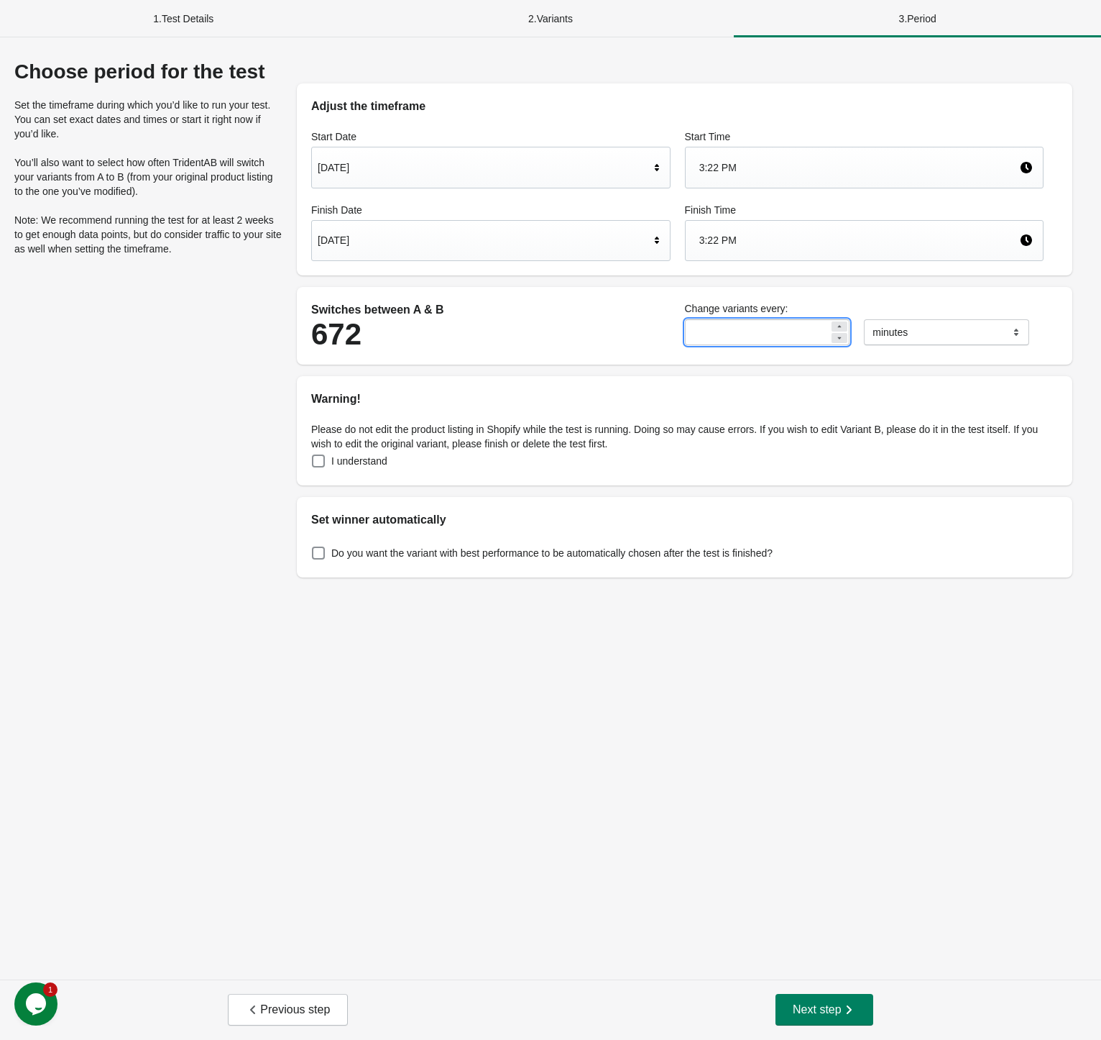
drag, startPoint x: 715, startPoint y: 327, endPoint x: 423, endPoint y: 380, distance: 296.7
click at [587, 316] on div "Switches between A & B 672 Change variants every: ** ******* ***** **** minutes" at bounding box center [677, 325] width 747 height 63
click at [574, 640] on div "Choose period for the test Set the timeframe during which you’d like to run you…" at bounding box center [550, 508] width 1101 height 942
drag, startPoint x: 732, startPoint y: 336, endPoint x: 644, endPoint y: 353, distance: 89.4
click at [659, 347] on div "Switches between A & B 672 Change variants every: ** ******* ***** **** minutes" at bounding box center [677, 325] width 747 height 63
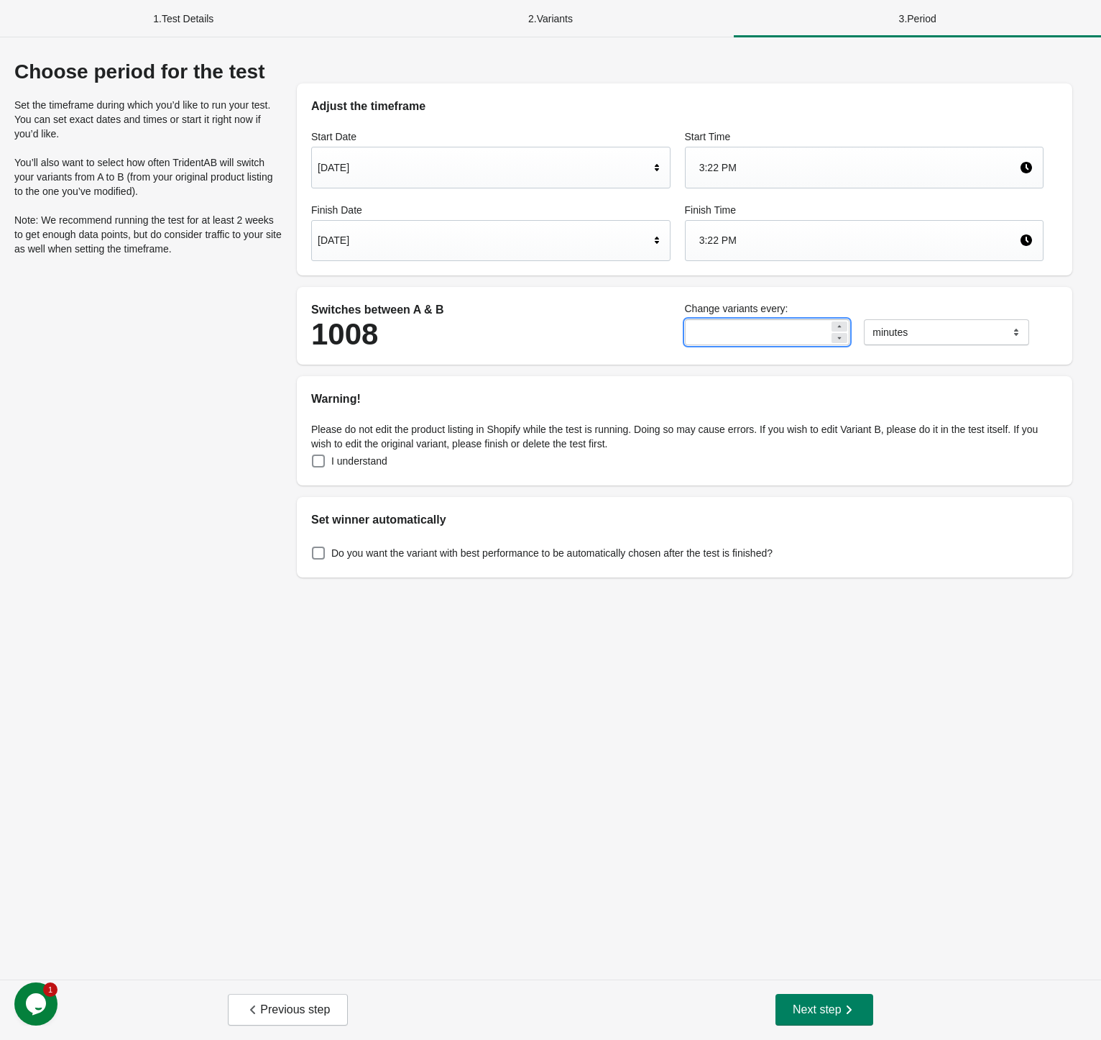
type input "**"
click at [638, 709] on div "Choose period for the test Set the timeframe during which you’d like to run you…" at bounding box center [550, 508] width 1101 height 942
click at [323, 458] on span at bounding box center [318, 460] width 13 height 13
click at [804, 1007] on span "Next step" at bounding box center [824, 1009] width 63 height 14
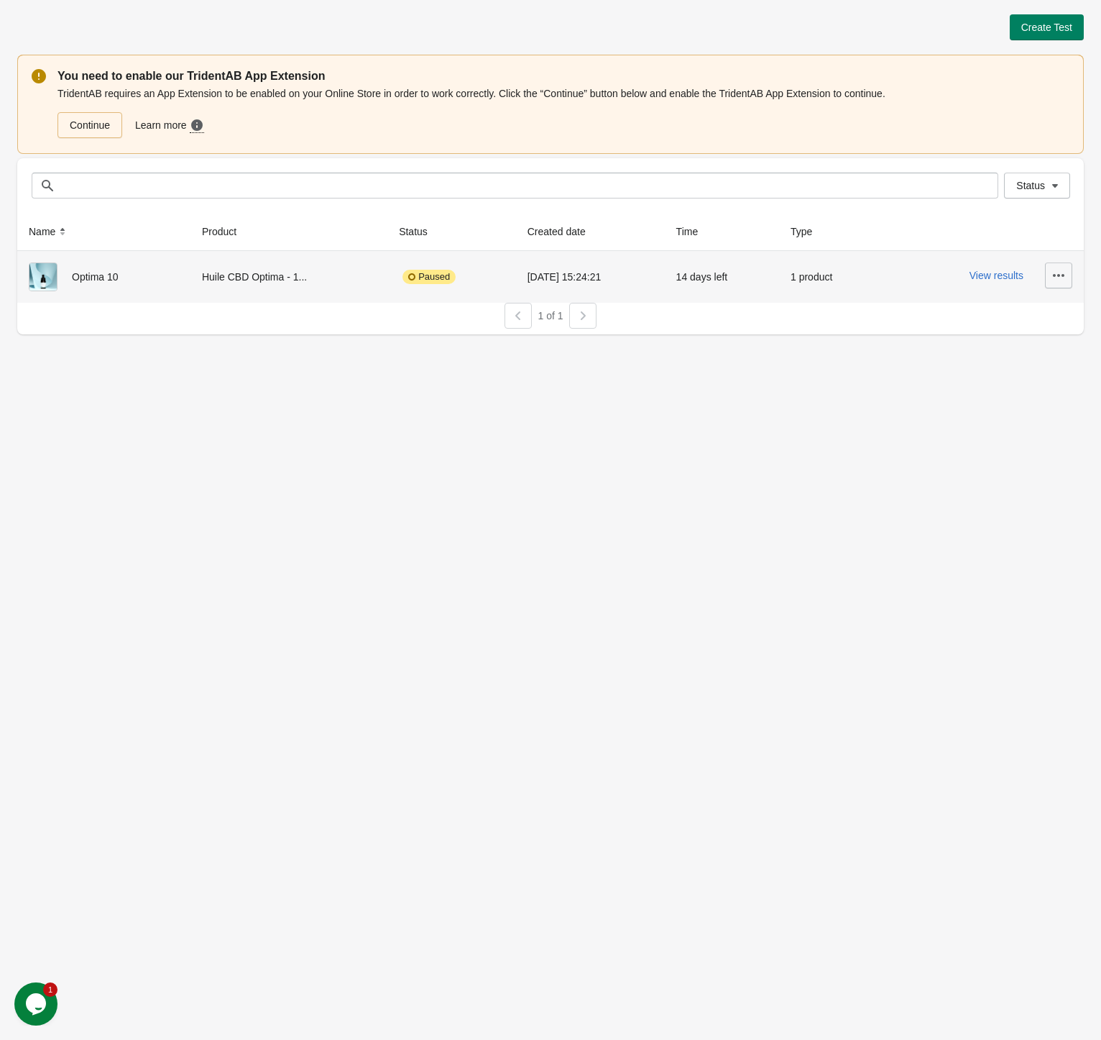
click at [1056, 277] on icon "button" at bounding box center [1059, 275] width 14 height 14
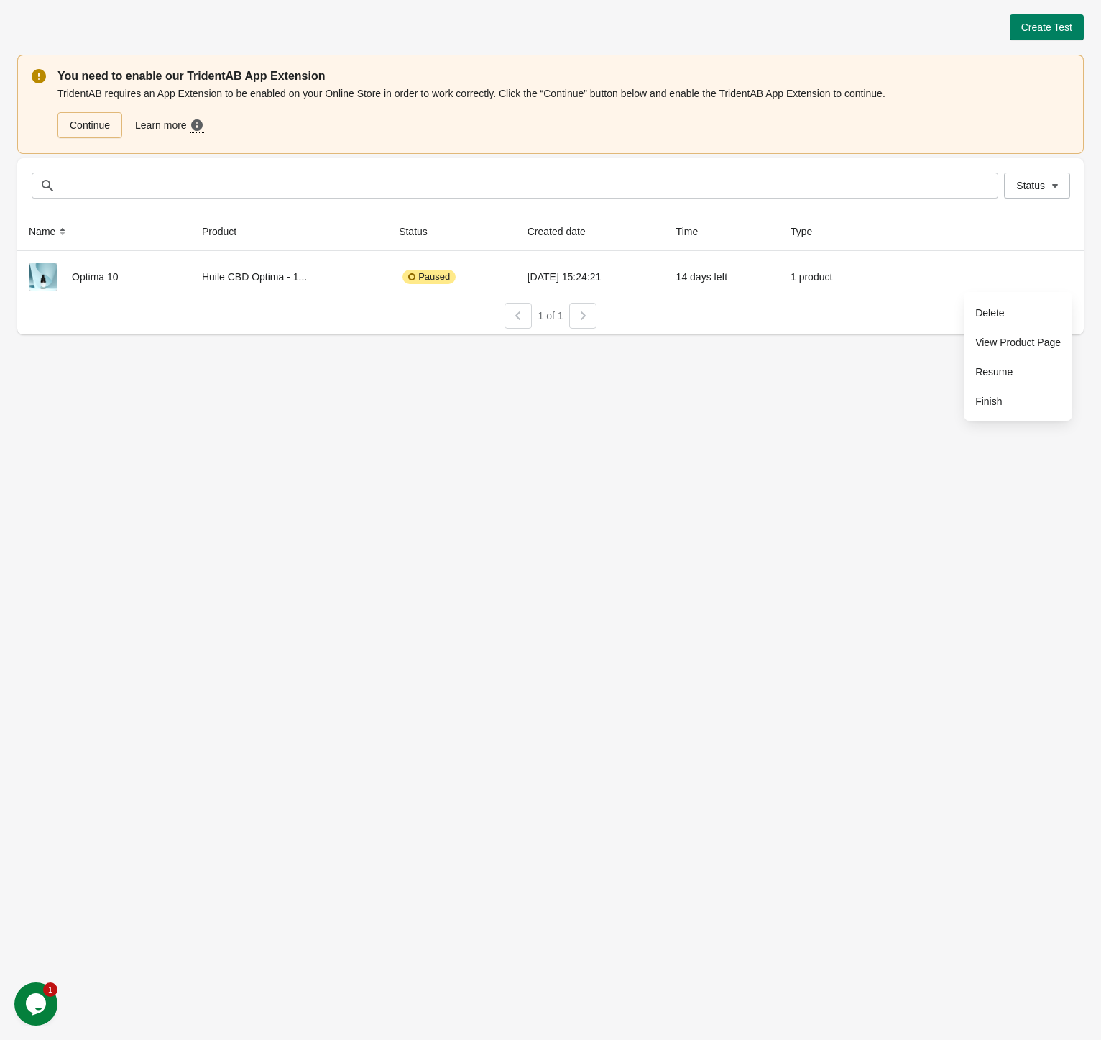
click at [885, 356] on div "Create Test You need to enable our TridentAB App Extension TridentAB requires a…" at bounding box center [550, 520] width 1101 height 1040
click at [1021, 28] on button "Create Test" at bounding box center [1047, 27] width 74 height 26
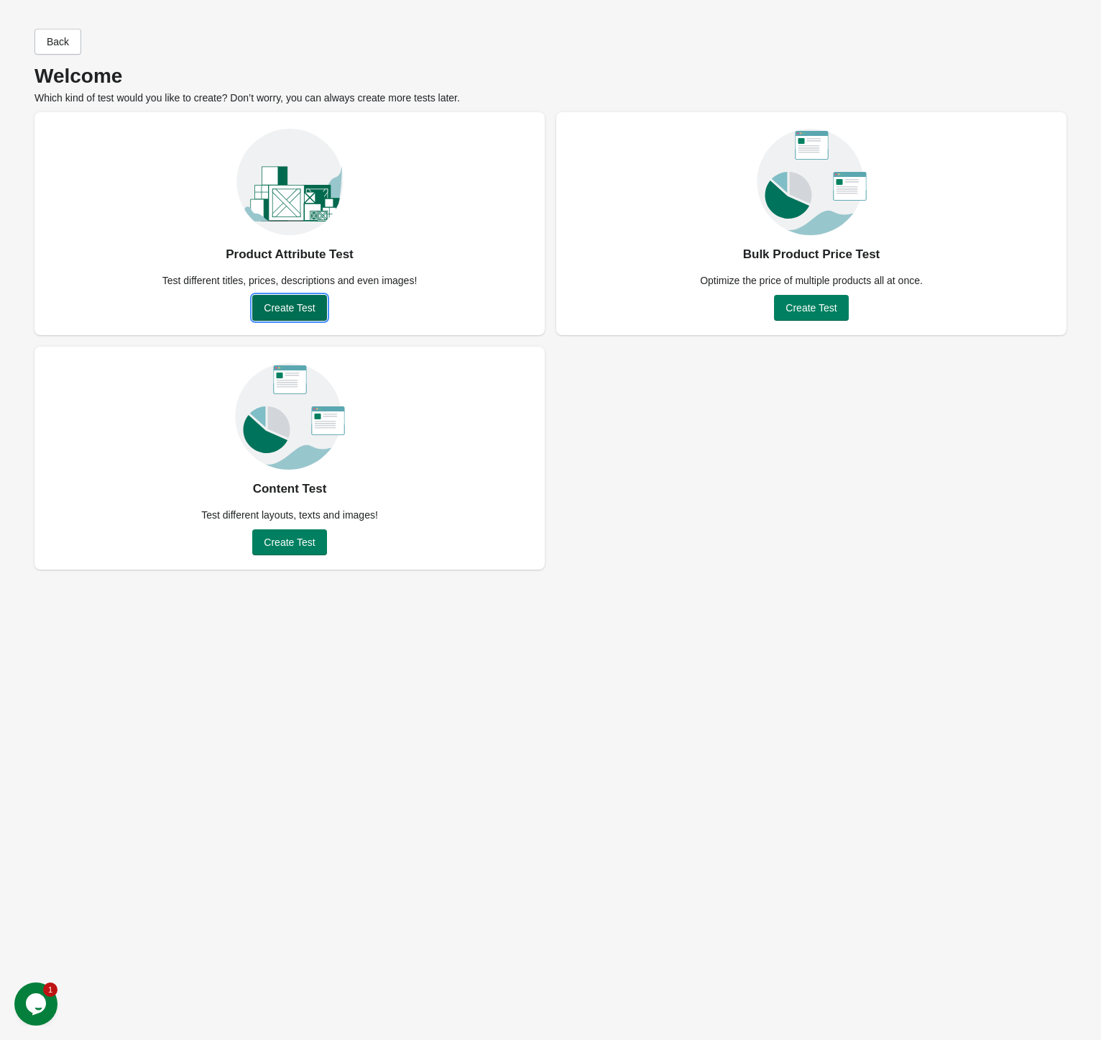
click at [308, 313] on span "Create Test" at bounding box center [289, 308] width 51 height 12
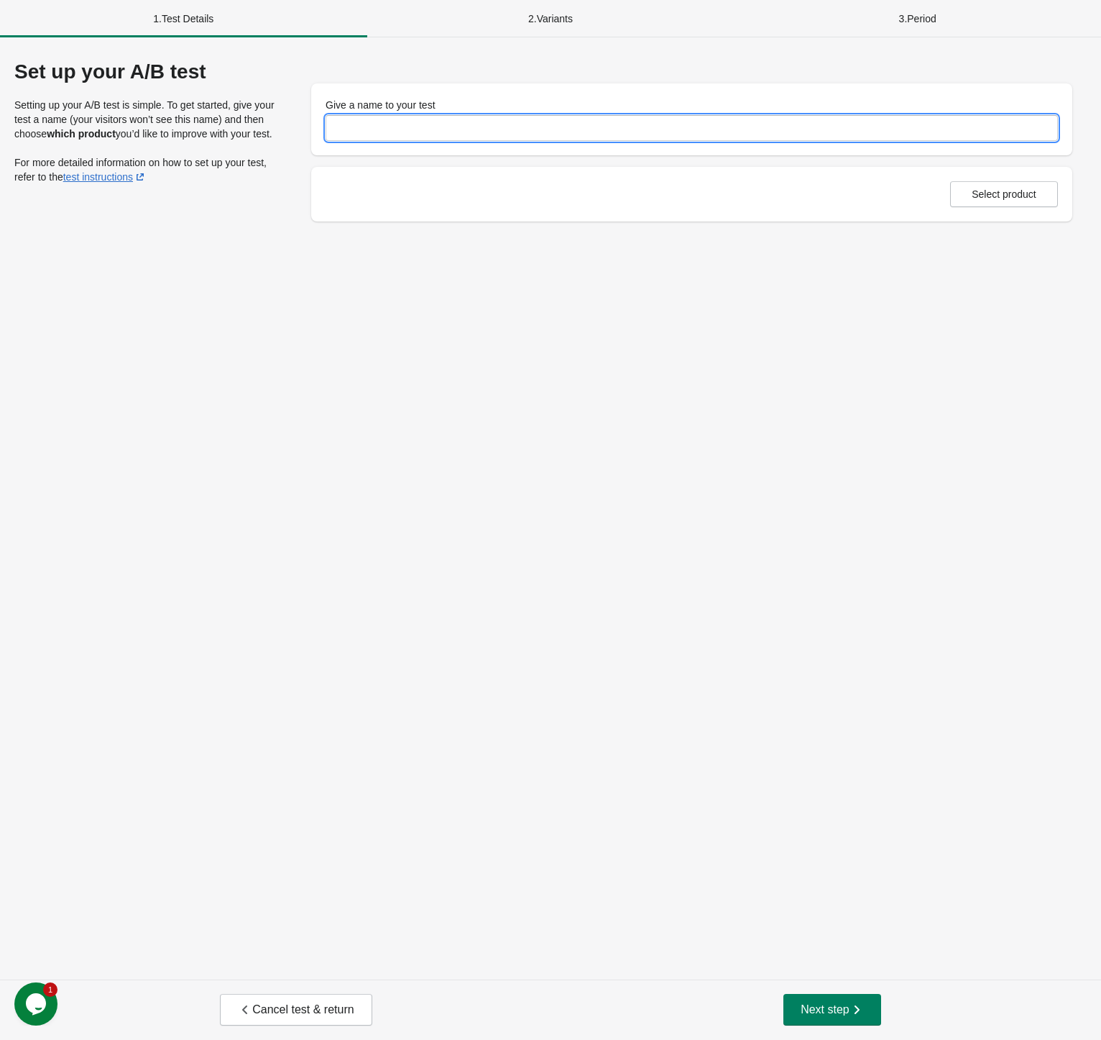
click at [403, 123] on input "Give a name to your test" at bounding box center [692, 128] width 733 height 26
paste input "*********"
click at [373, 132] on input "*********" at bounding box center [692, 128] width 733 height 26
type input "*********"
drag, startPoint x: 788, startPoint y: 341, endPoint x: 837, endPoint y: 313, distance: 56.7
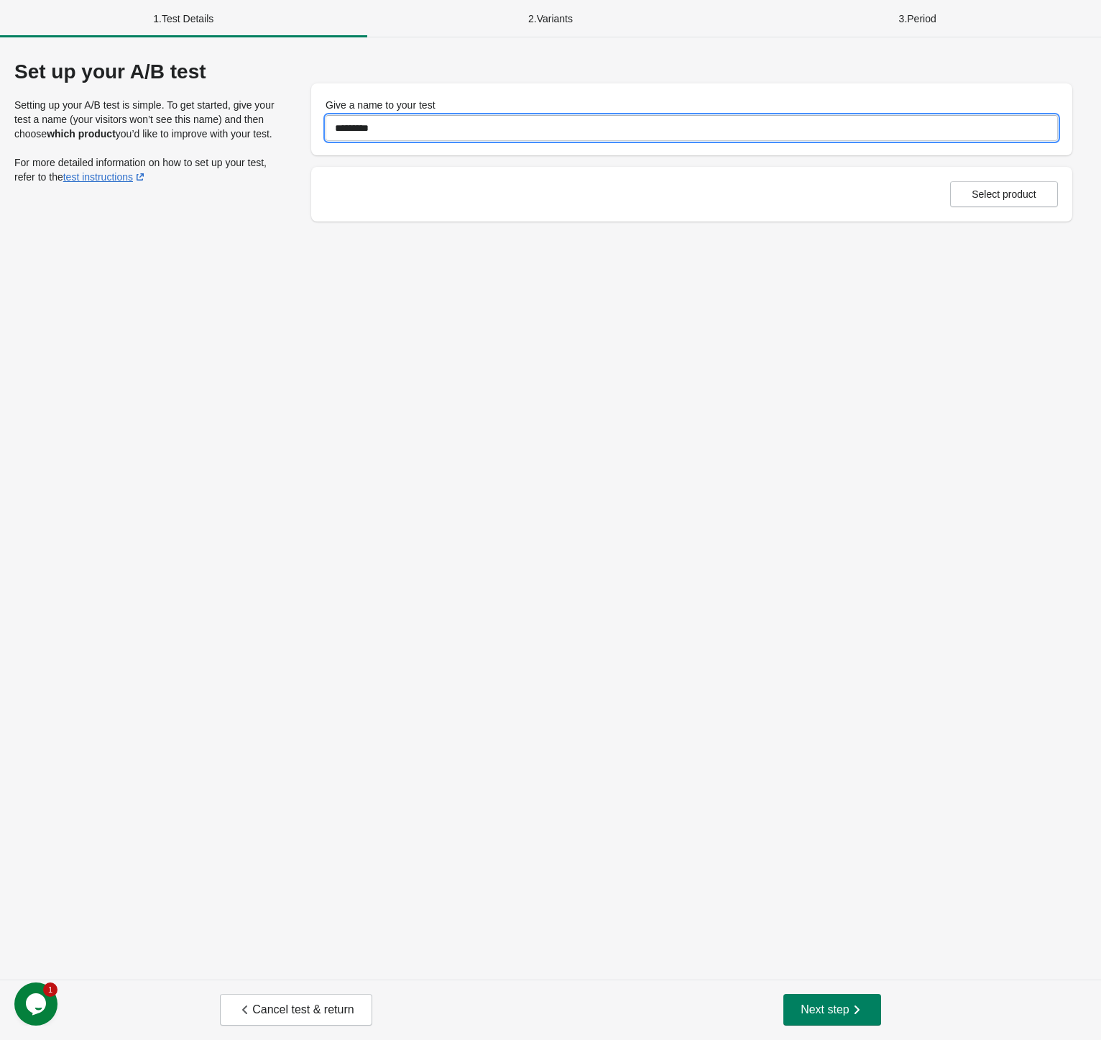
click at [789, 341] on div "Set up your A/B test Setting up your A/B test is simple. To get started, give y…" at bounding box center [550, 508] width 1101 height 942
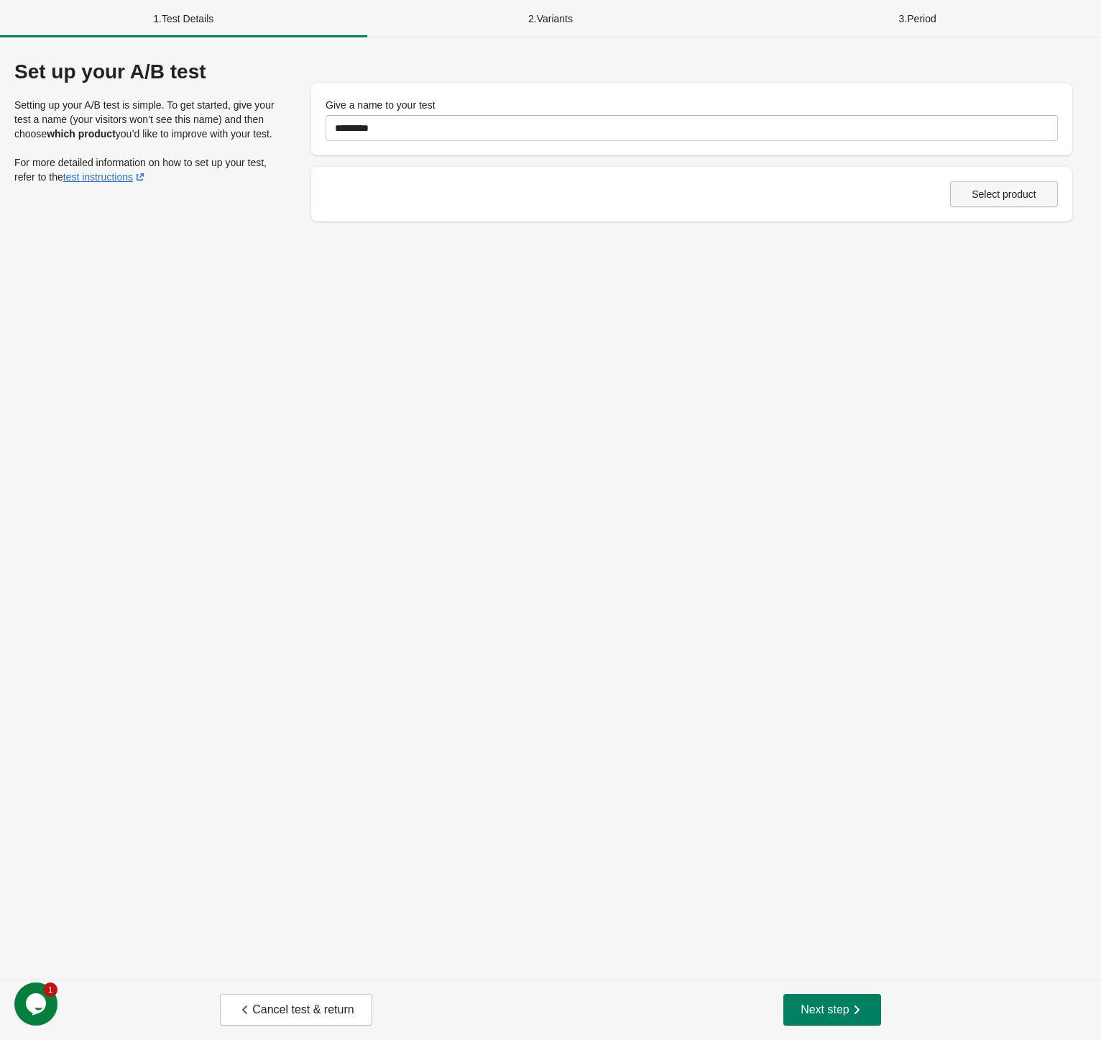
click at [1024, 189] on span "Select product" at bounding box center [1004, 194] width 65 height 12
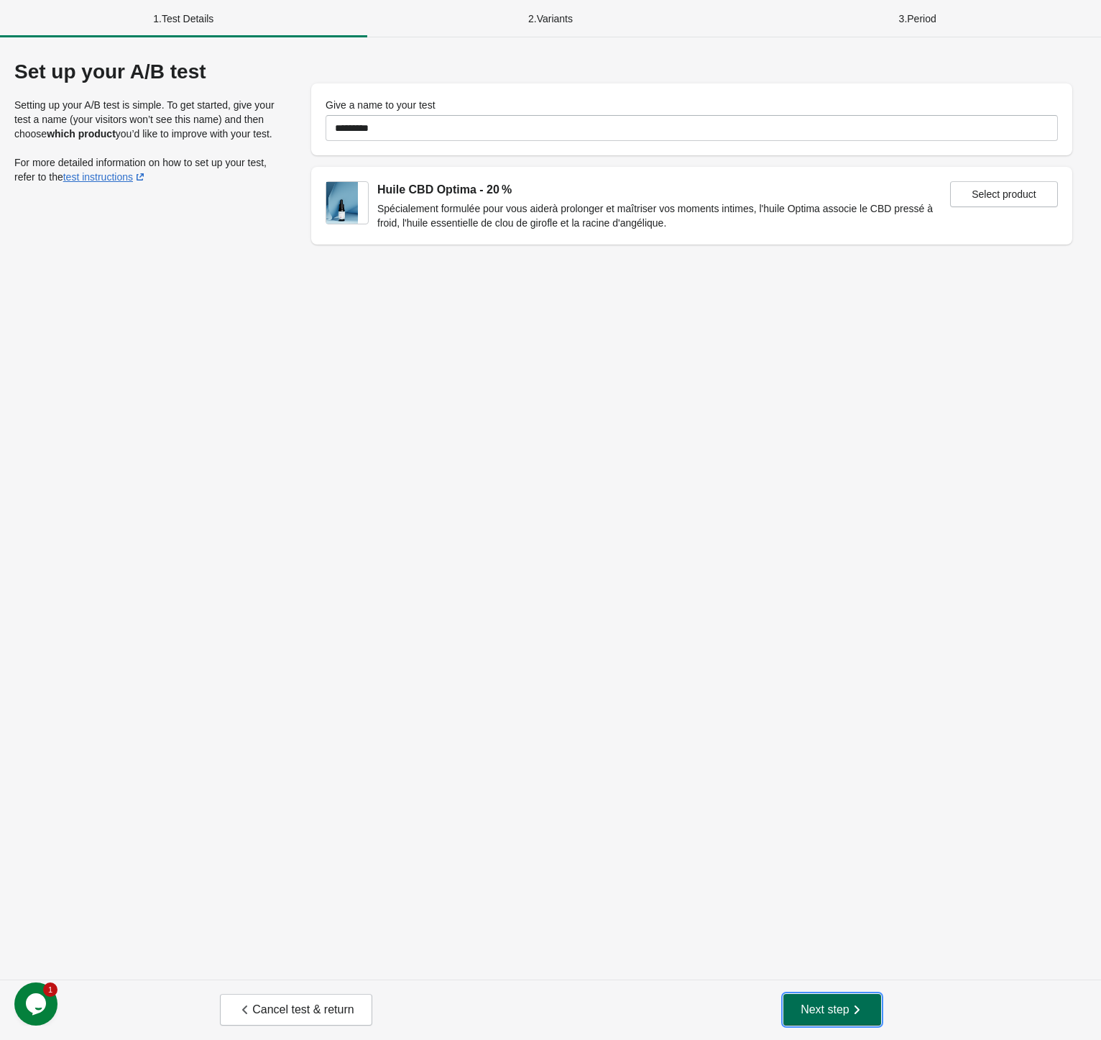
click at [875, 1020] on button "Next step" at bounding box center [833, 1010] width 98 height 32
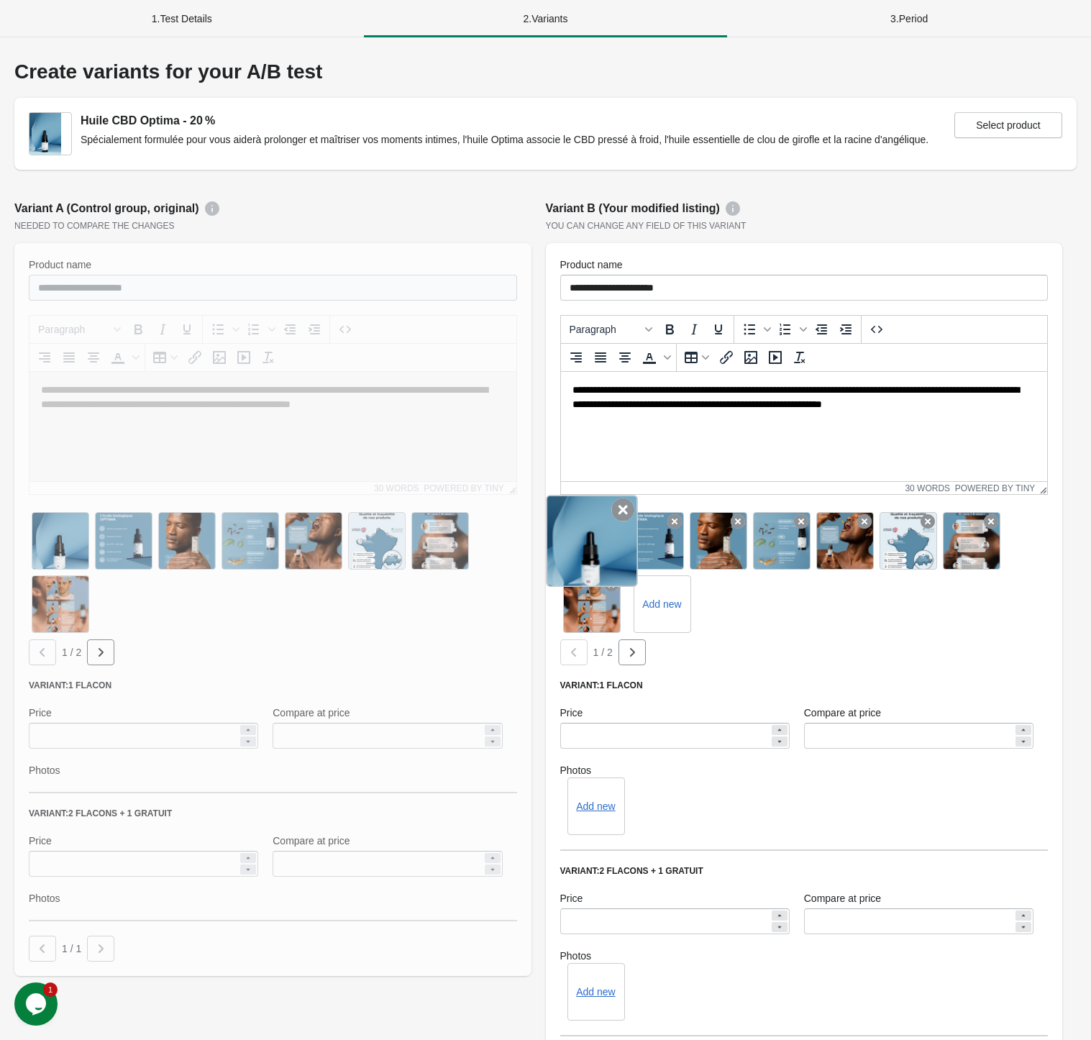
click at [610, 515] on div at bounding box center [592, 541] width 92 height 92
click at [617, 514] on icon at bounding box center [622, 509] width 23 height 23
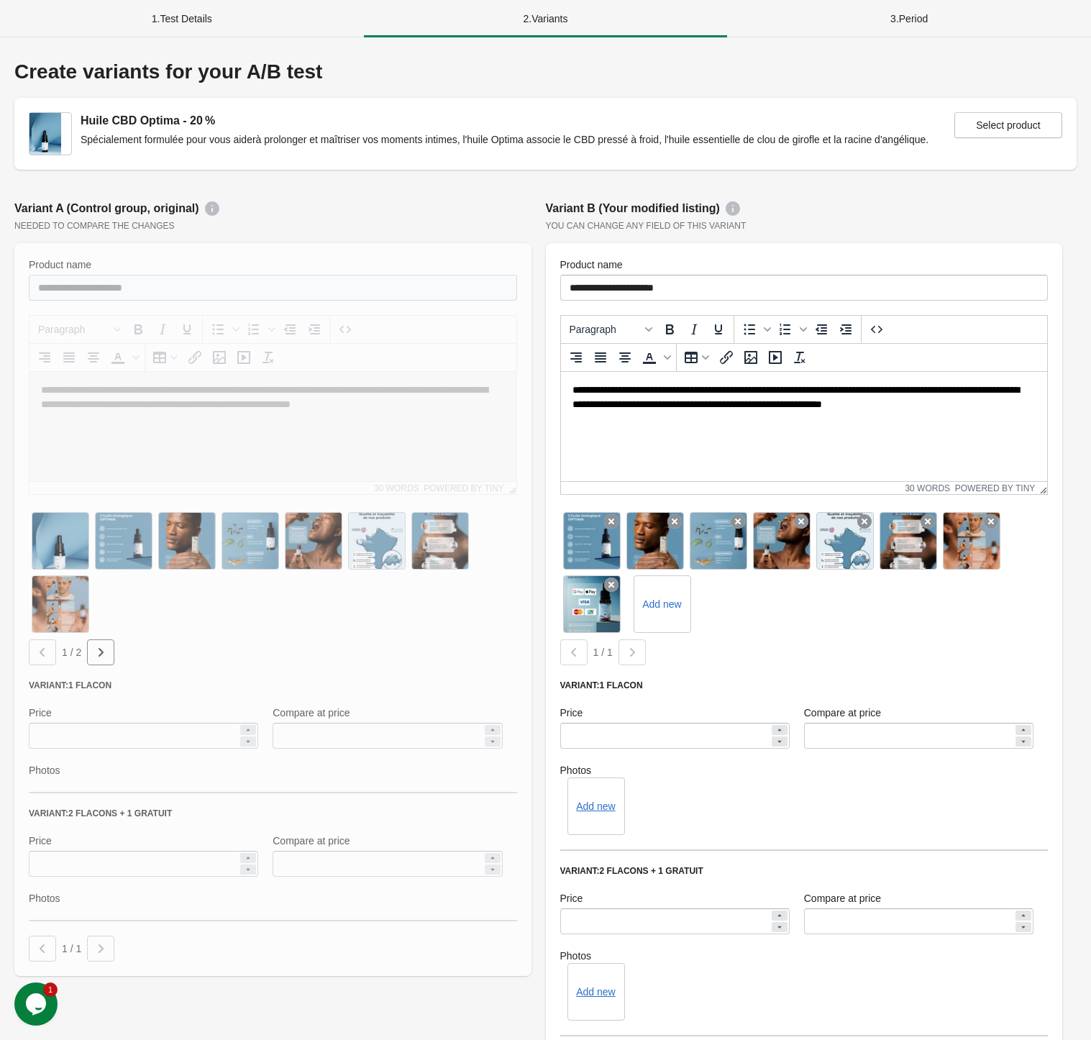
click at [617, 514] on icon at bounding box center [611, 521] width 14 height 14
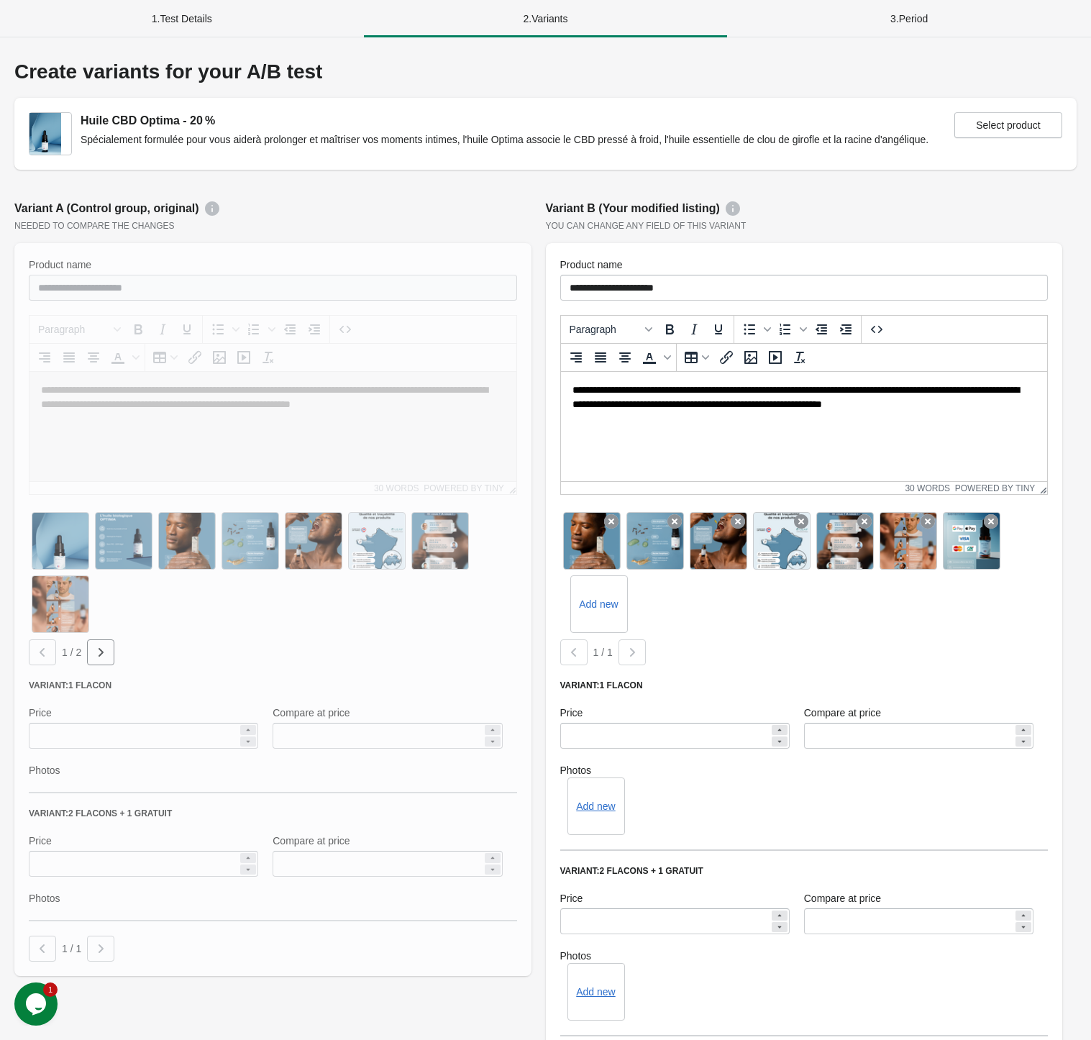
click at [617, 514] on icon at bounding box center [611, 521] width 14 height 14
click at [667, 514] on icon at bounding box center [674, 521] width 14 height 14
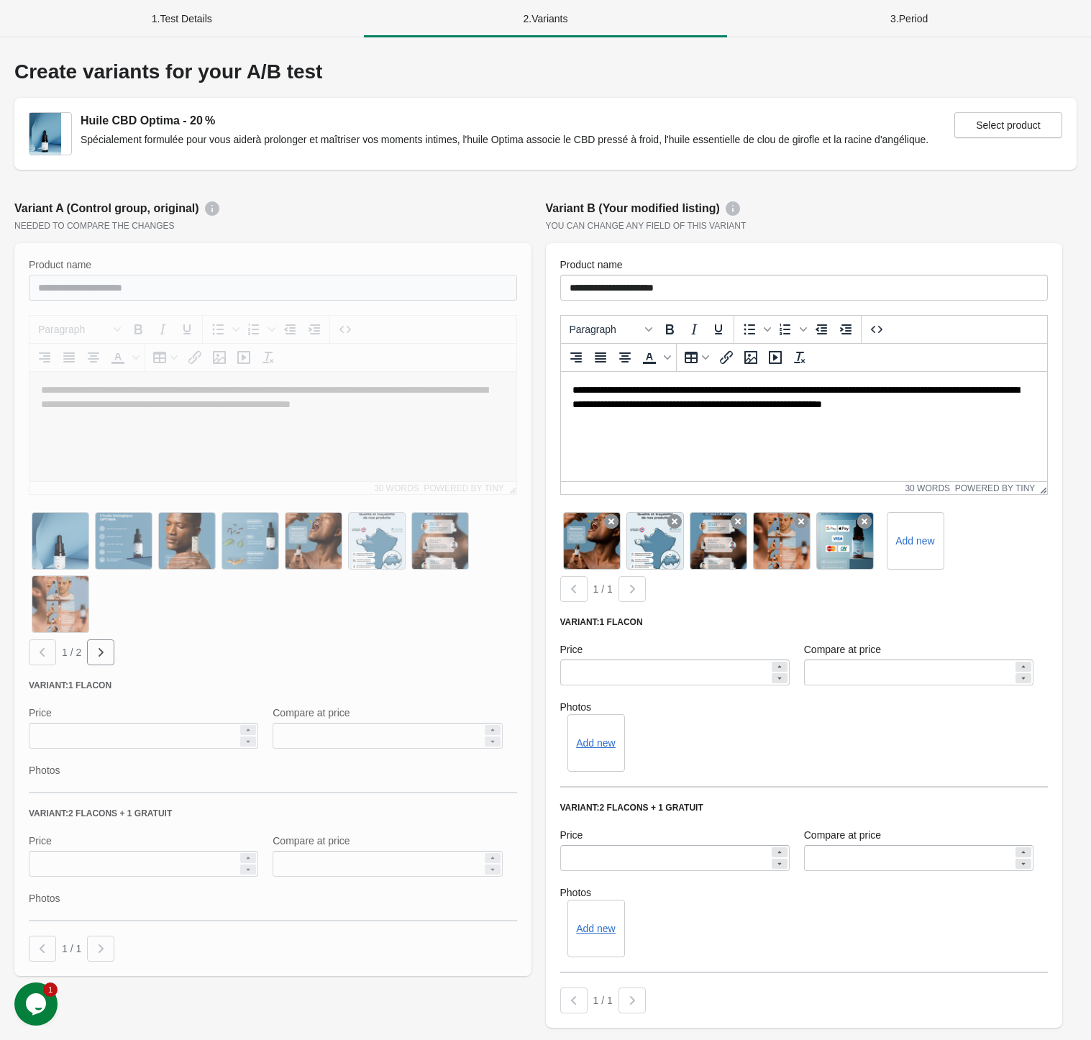
click at [617, 514] on icon at bounding box center [611, 521] width 14 height 14
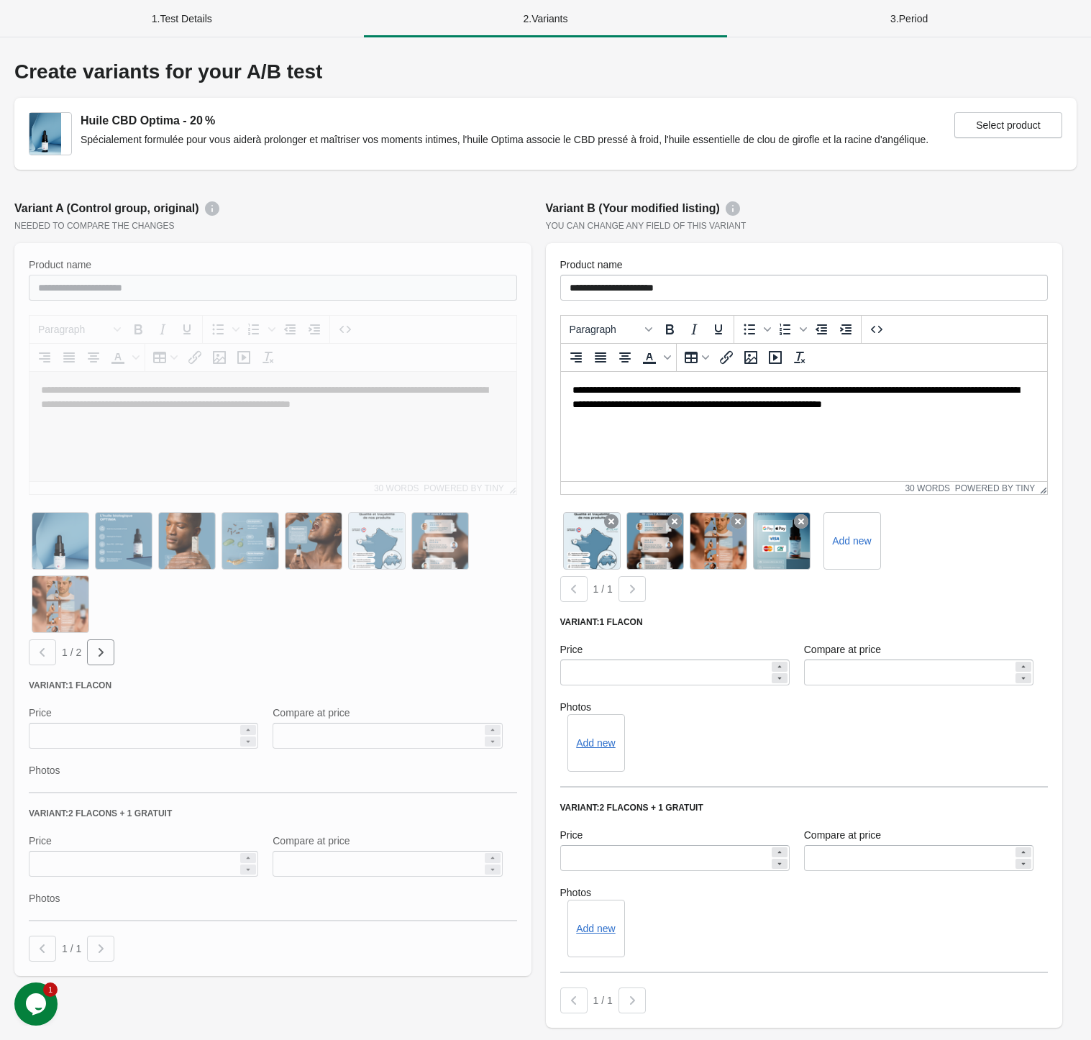
click at [617, 514] on icon at bounding box center [611, 521] width 14 height 14
click at [667, 514] on icon at bounding box center [674, 521] width 14 height 14
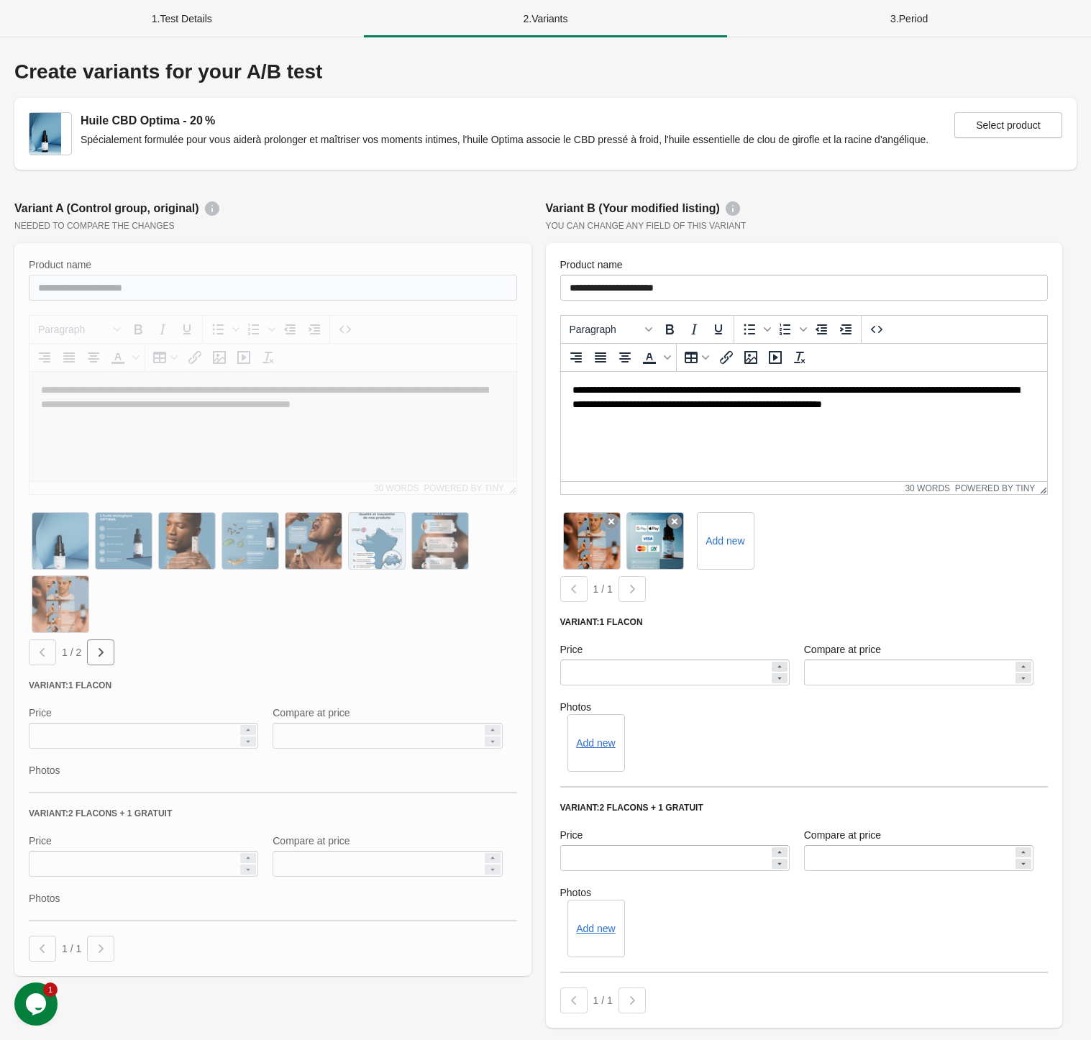
click at [617, 514] on icon at bounding box center [611, 521] width 14 height 14
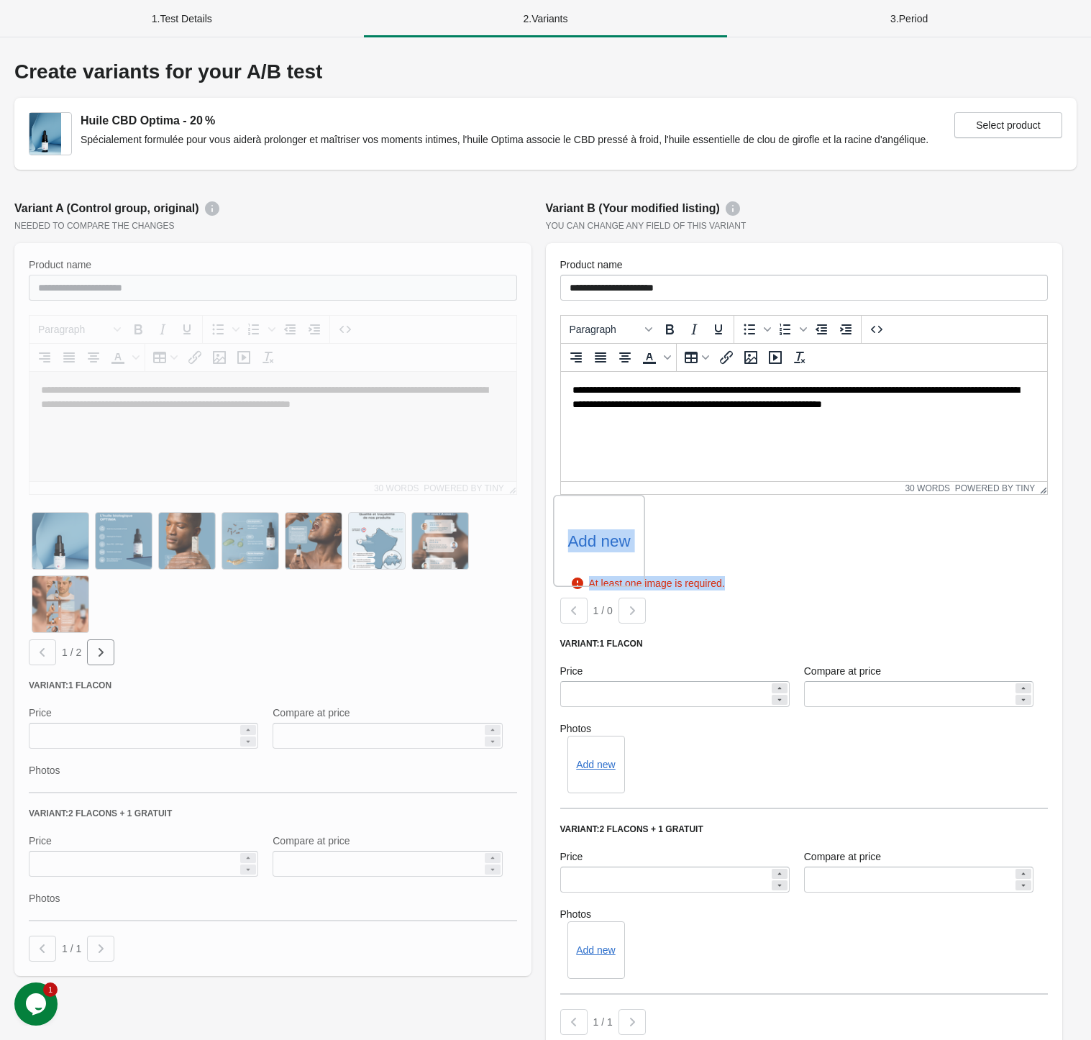
click at [590, 536] on label "Add new" at bounding box center [598, 540] width 63 height 23
click at [0, 0] on input "Add new" at bounding box center [0, 0] width 0 height 0
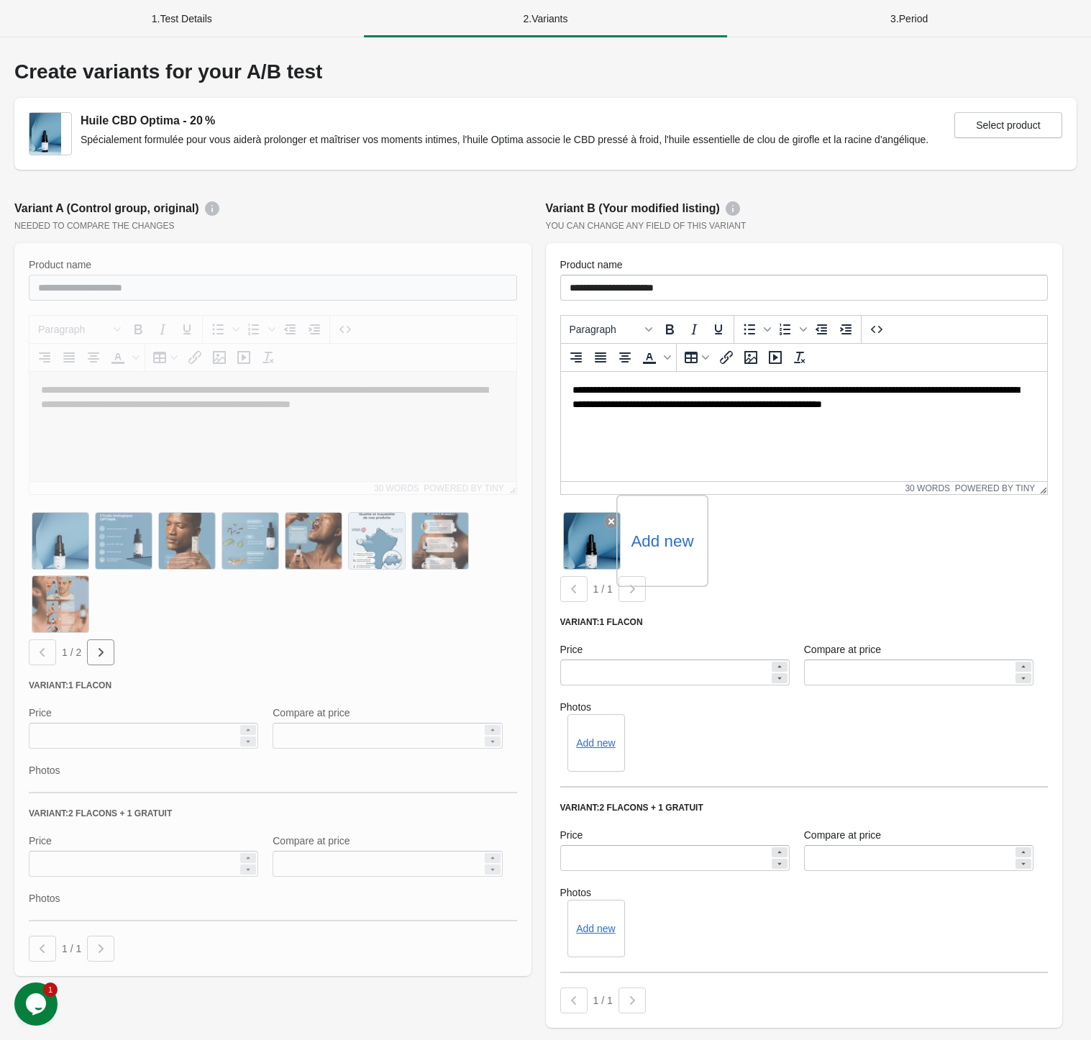
click at [661, 549] on label "Add new" at bounding box center [661, 540] width 63 height 23
click at [0, 0] on input "Add new" at bounding box center [0, 0] width 0 height 0
click at [733, 546] on label "Add new" at bounding box center [725, 540] width 63 height 23
click at [0, 0] on input "Add new" at bounding box center [0, 0] width 0 height 0
click at [799, 540] on label "Add new" at bounding box center [788, 540] width 63 height 23
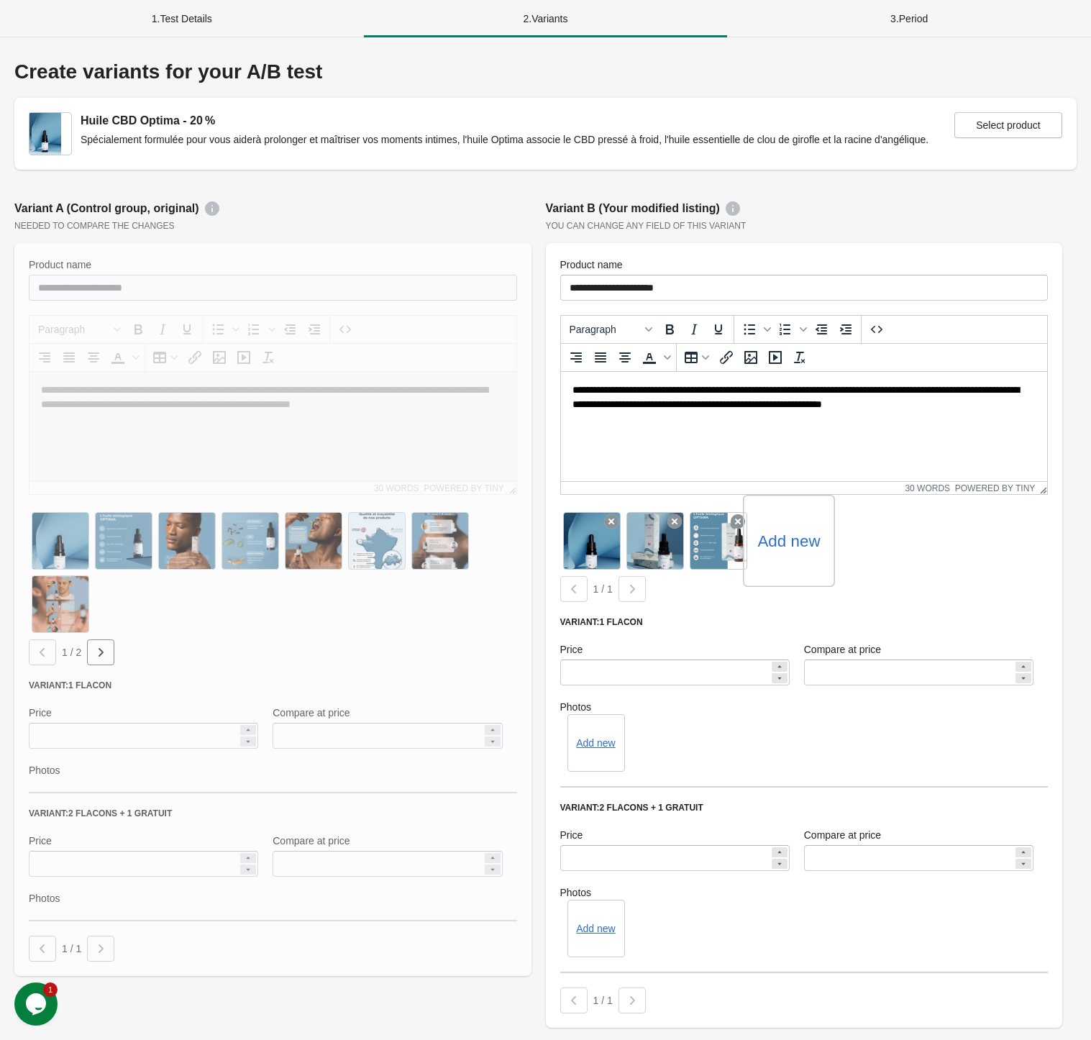
click at [0, 0] on input "Add new" at bounding box center [0, 0] width 0 height 0
click at [863, 541] on label "Add new" at bounding box center [851, 540] width 63 height 23
click at [0, 0] on input "Add new" at bounding box center [0, 0] width 0 height 0
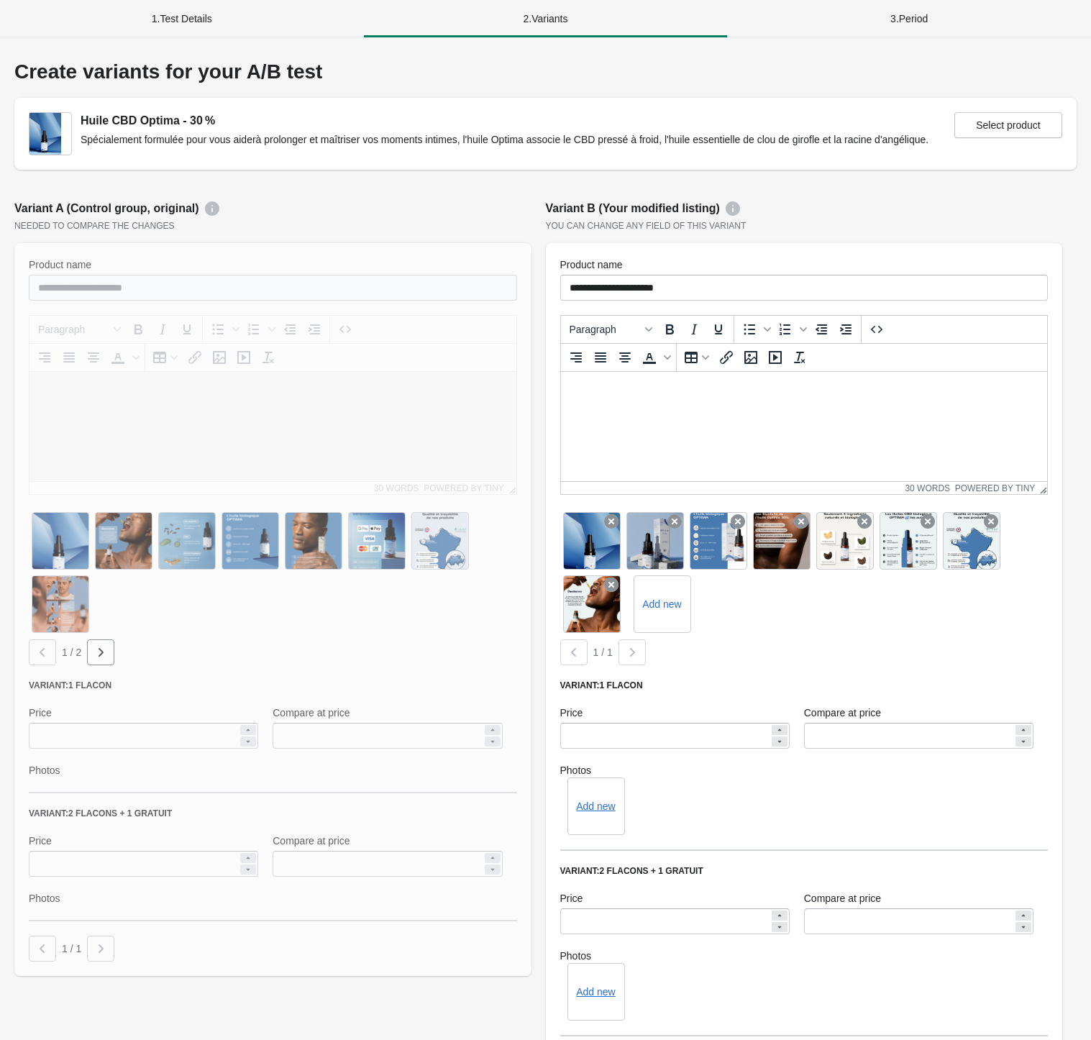
scroll to position [124, 0]
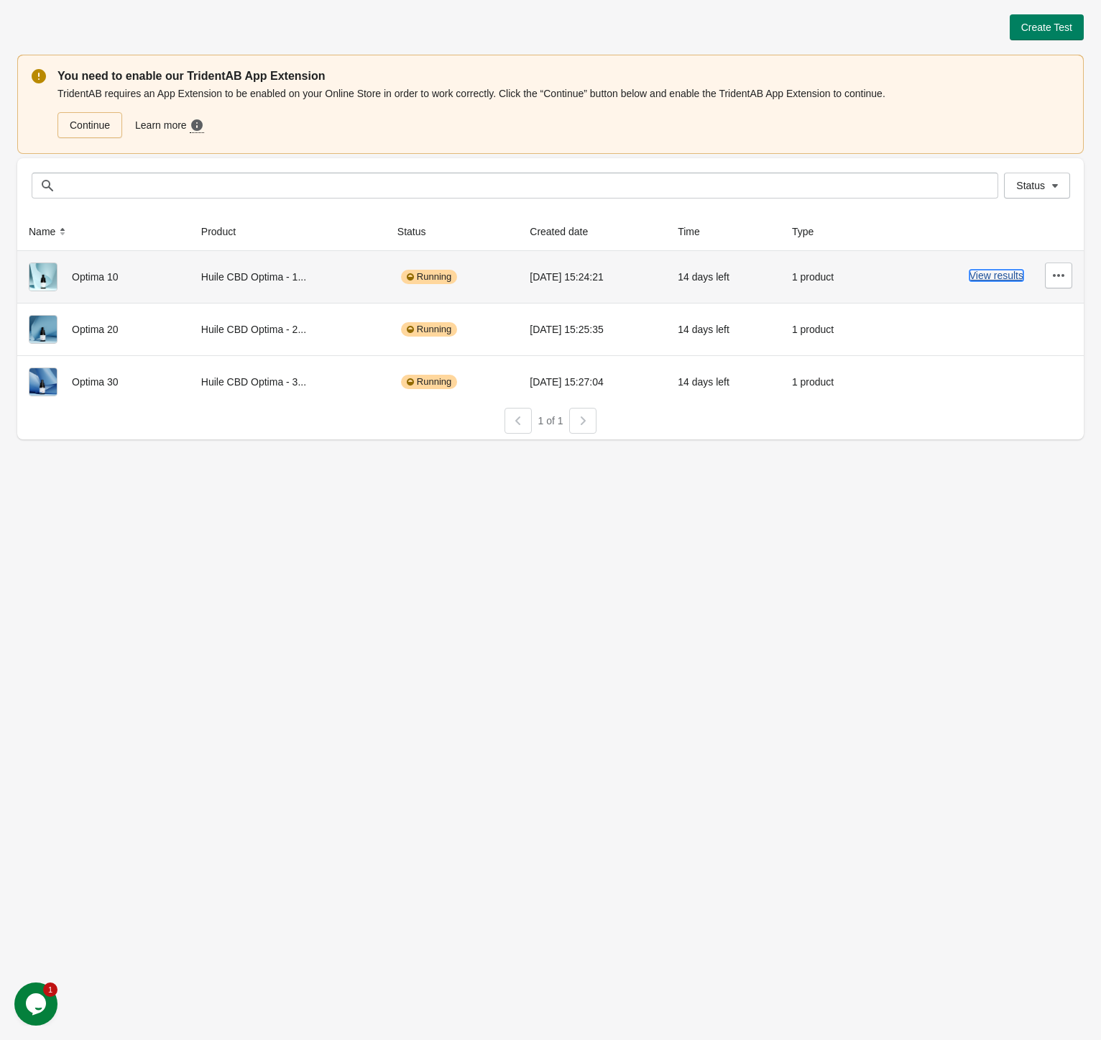
click at [1006, 275] on button "View results" at bounding box center [997, 276] width 54 height 12
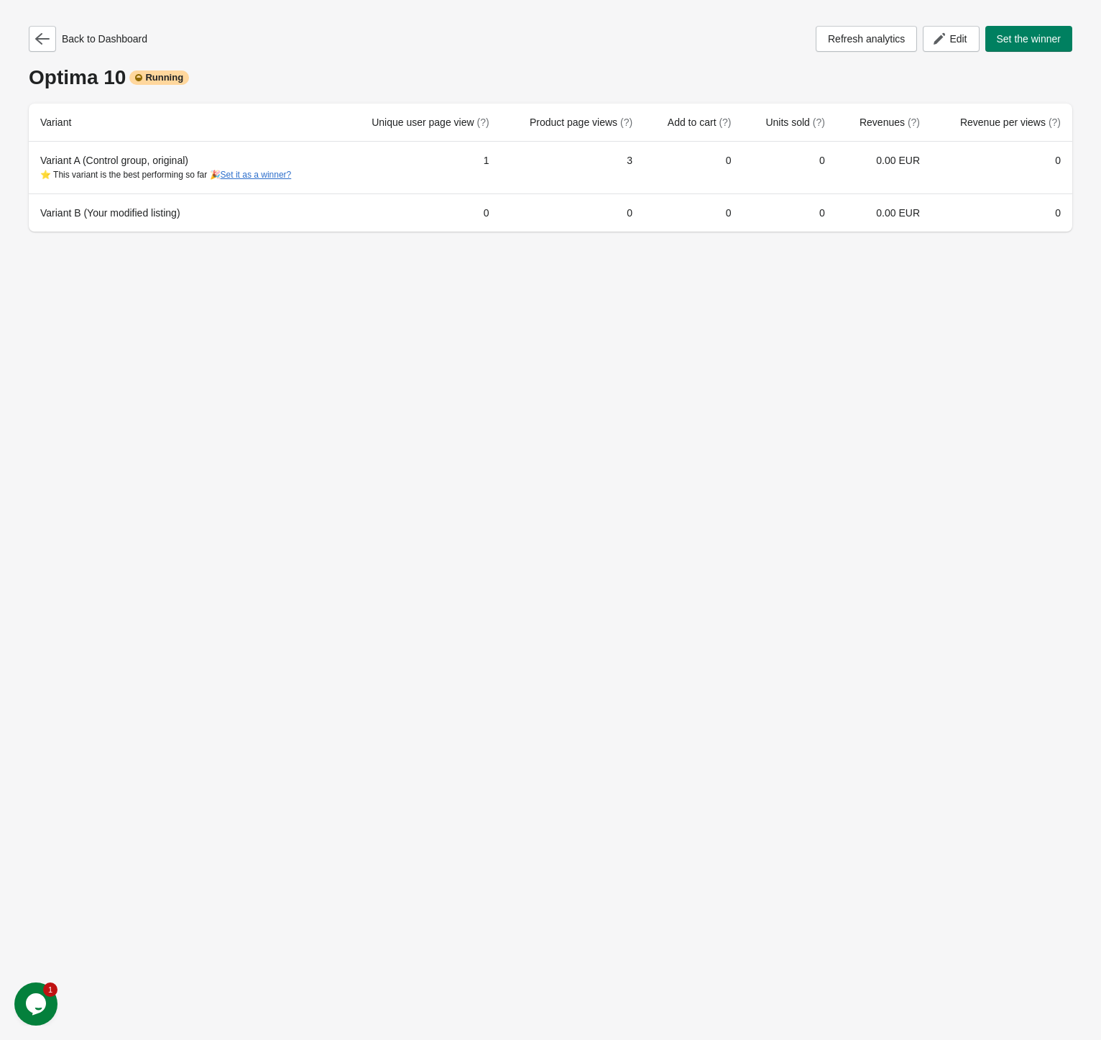
click at [198, 454] on div "Back to Dashboard Refresh analytics Edit Set the winner Optima 10 Running Varia…" at bounding box center [550, 520] width 1101 height 1040
click at [736, 1009] on div "Back to Dashboard Refresh analytics Edit Set the winner Optima 10 Running Varia…" at bounding box center [550, 520] width 1101 height 1040
click at [66, 636] on div "Back to Dashboard Refresh analytics Edit Set the winner Optima 10 Running Varia…" at bounding box center [550, 520] width 1101 height 1040
drag, startPoint x: 122, startPoint y: 340, endPoint x: 121, endPoint y: 333, distance: 7.2
click at [122, 340] on div "Back to Dashboard Refresh analytics Edit Set the winner Optima 10 Running Varia…" at bounding box center [550, 520] width 1101 height 1040
